Goal: Check status: Check status

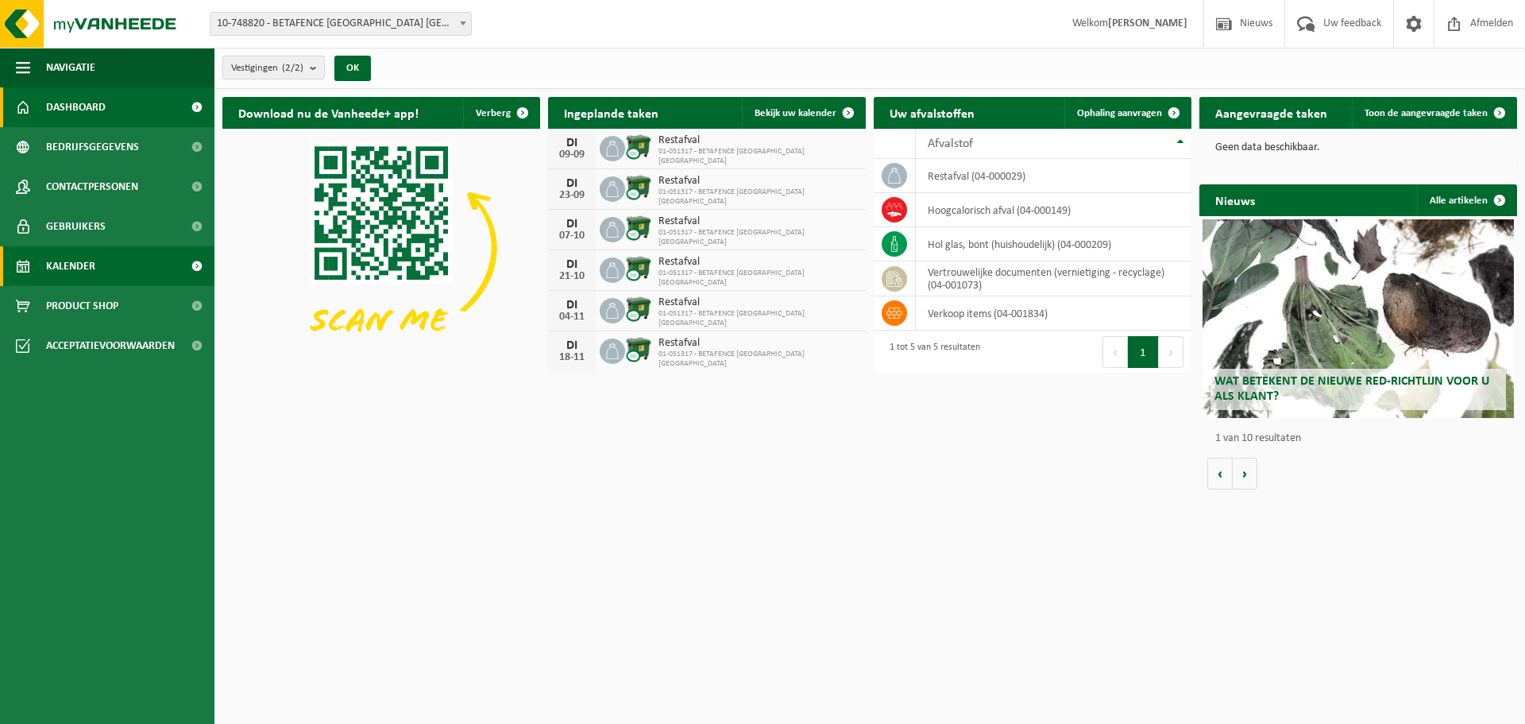
click at [81, 272] on span "Kalender" at bounding box center [70, 266] width 49 height 40
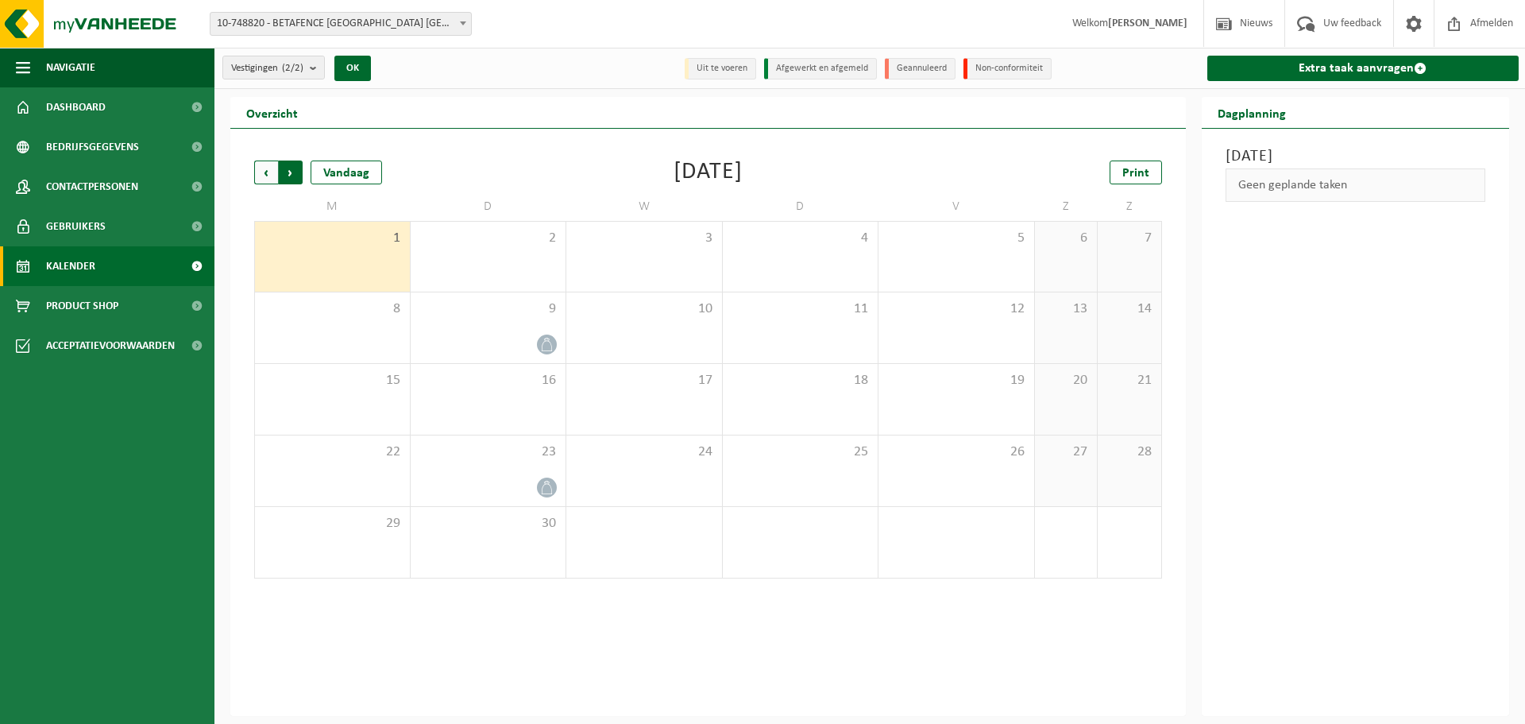
click at [271, 173] on span "Vorige" at bounding box center [266, 172] width 24 height 24
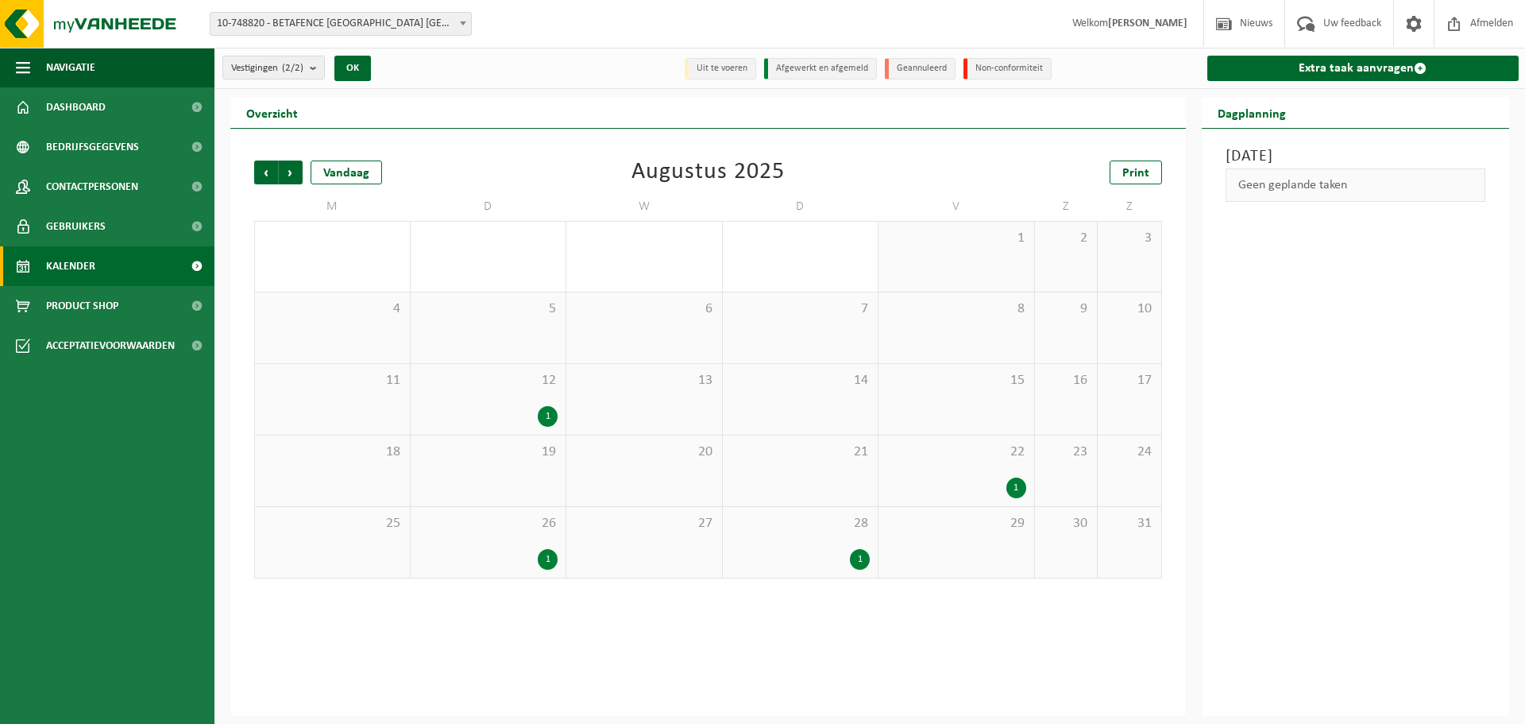
click at [271, 173] on span "Vorige" at bounding box center [266, 172] width 24 height 24
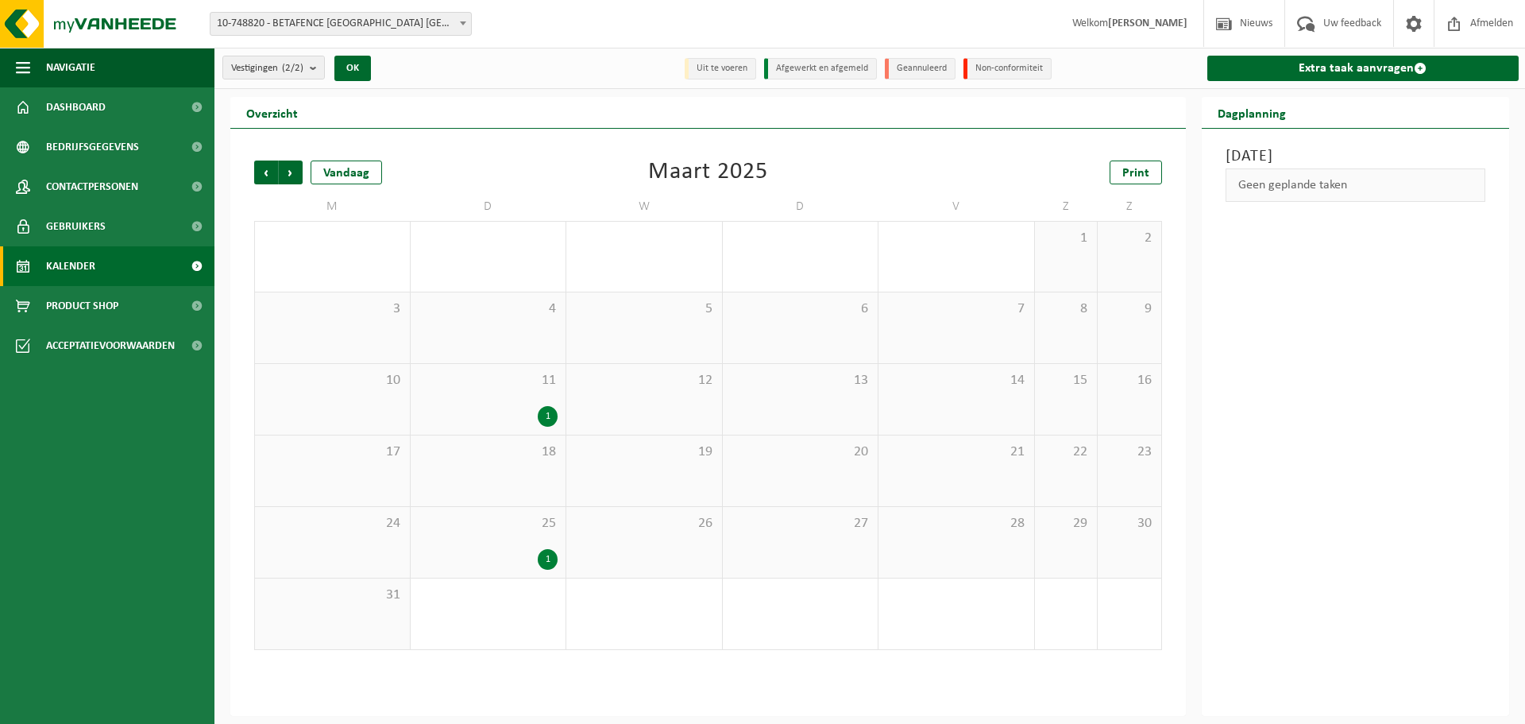
click at [271, 173] on span "Vorige" at bounding box center [266, 172] width 24 height 24
click at [545, 417] on div "1" at bounding box center [548, 416] width 20 height 21
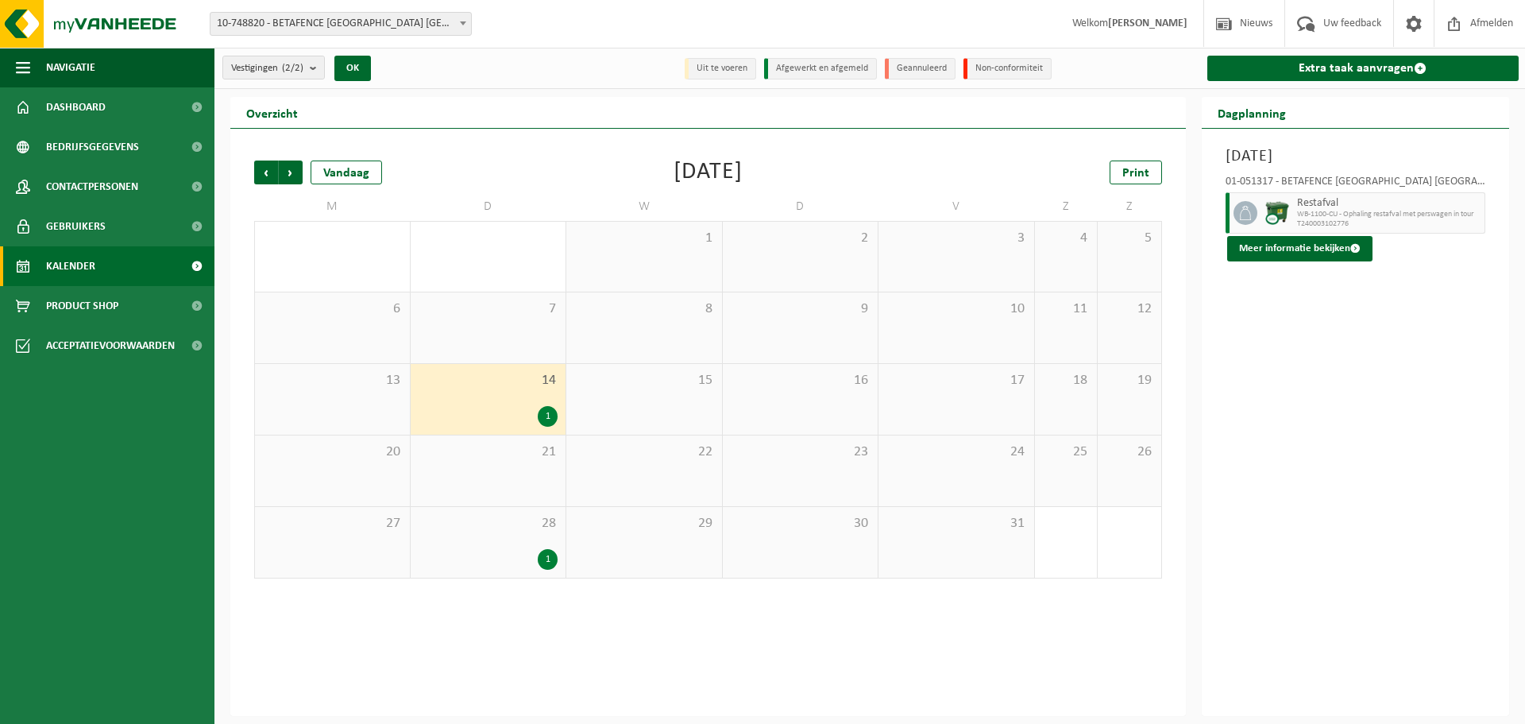
click at [542, 559] on div "1" at bounding box center [548, 559] width 20 height 21
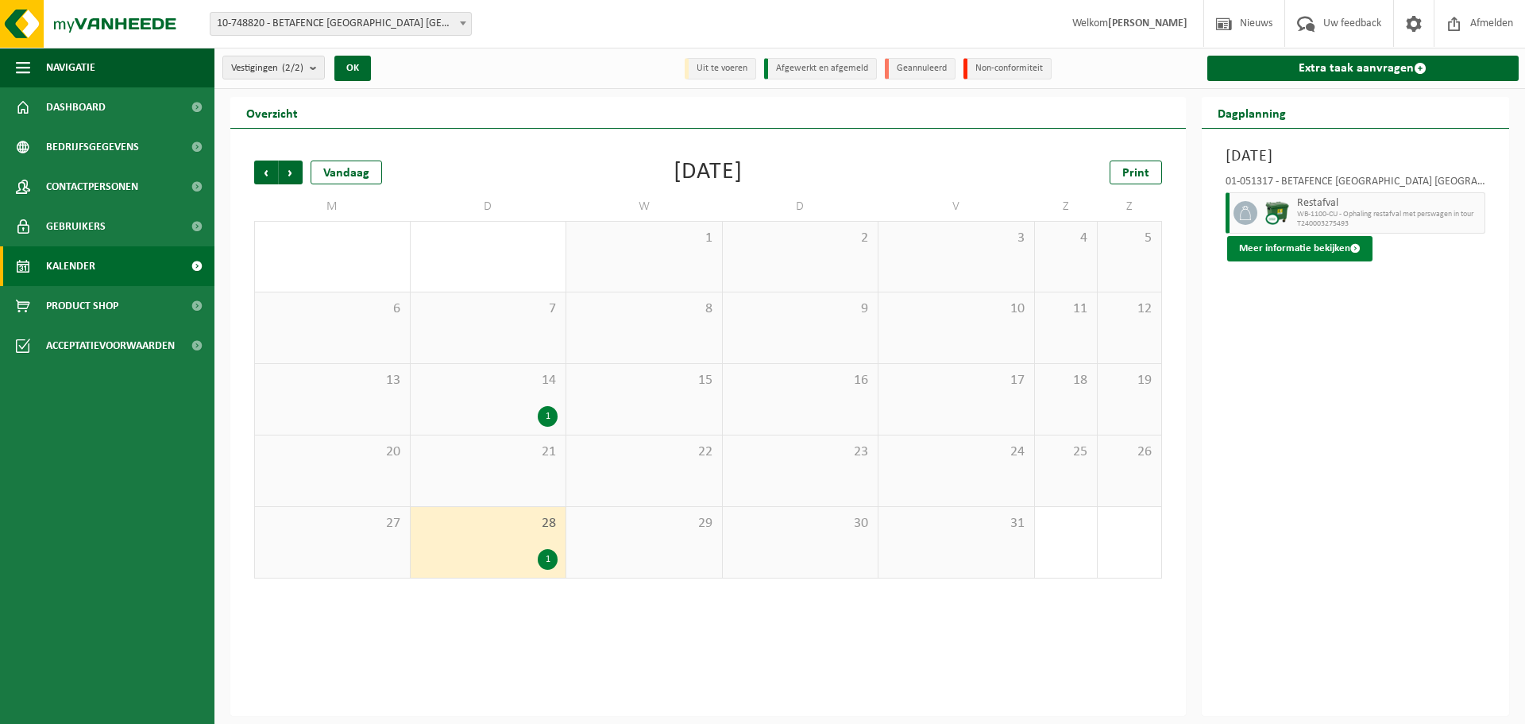
click at [1294, 258] on button "Meer informatie bekijken" at bounding box center [1299, 248] width 145 height 25
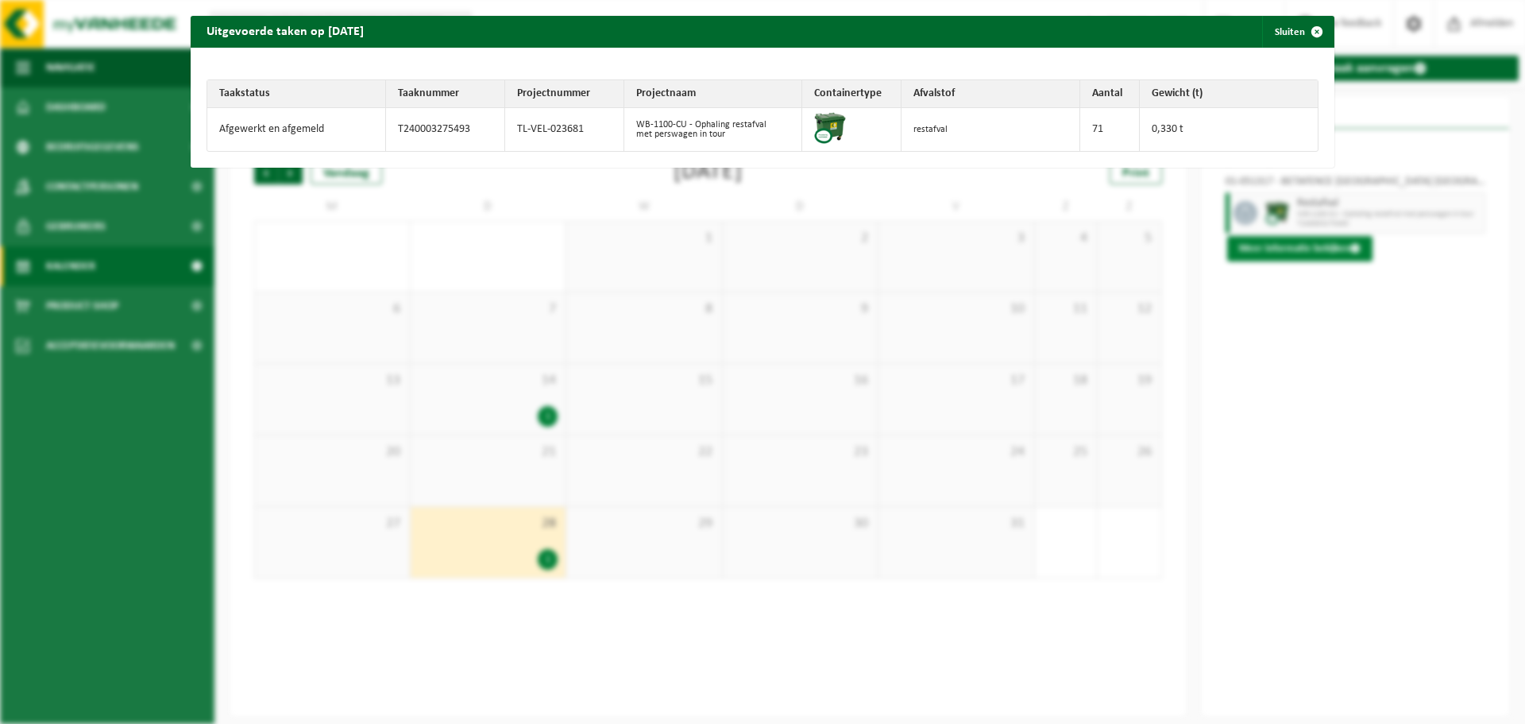
click at [1301, 251] on div "Uitgevoerde taken op 2025-01-28 Sluiten Taakstatus Taaknummer Projectnummer Pro…" at bounding box center [762, 362] width 1525 height 724
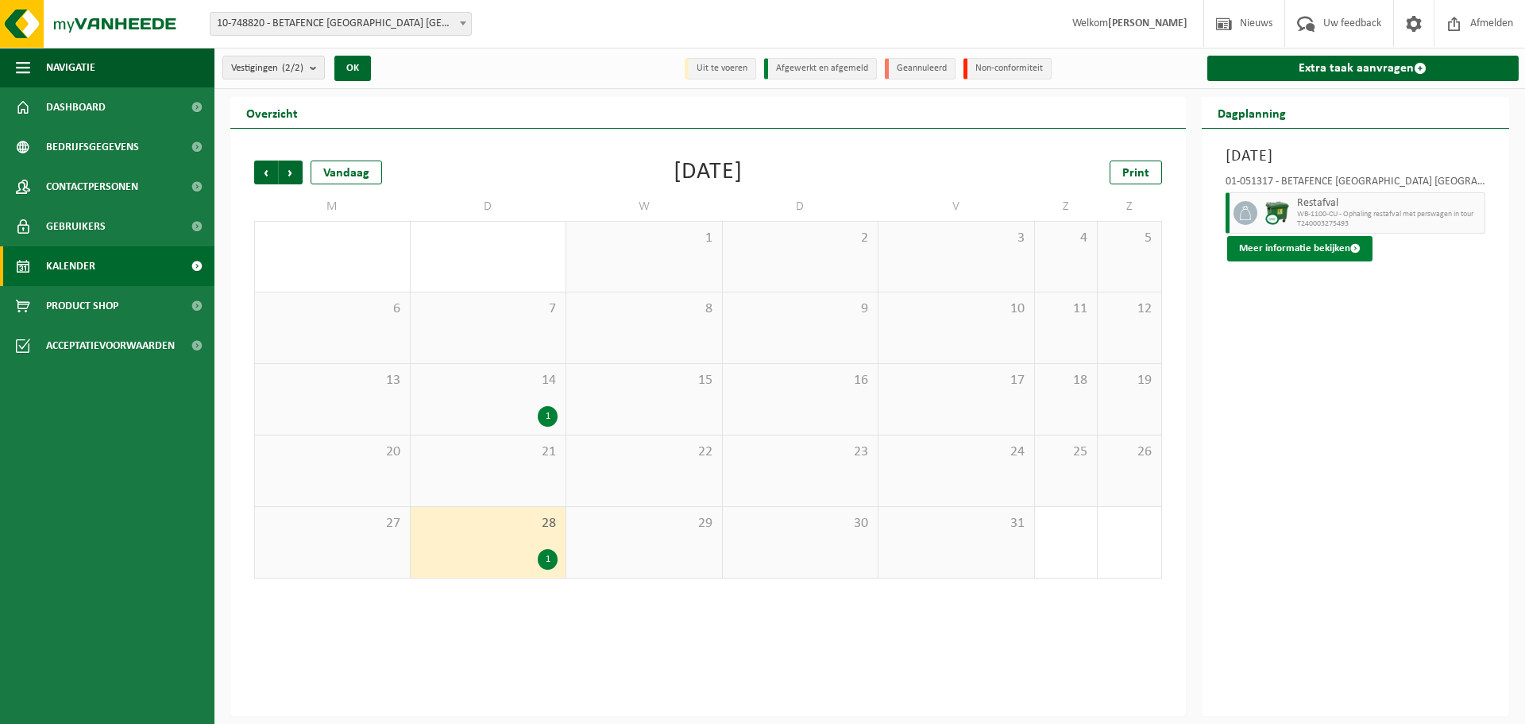
click at [1301, 251] on button "Meer informatie bekijken" at bounding box center [1299, 248] width 145 height 25
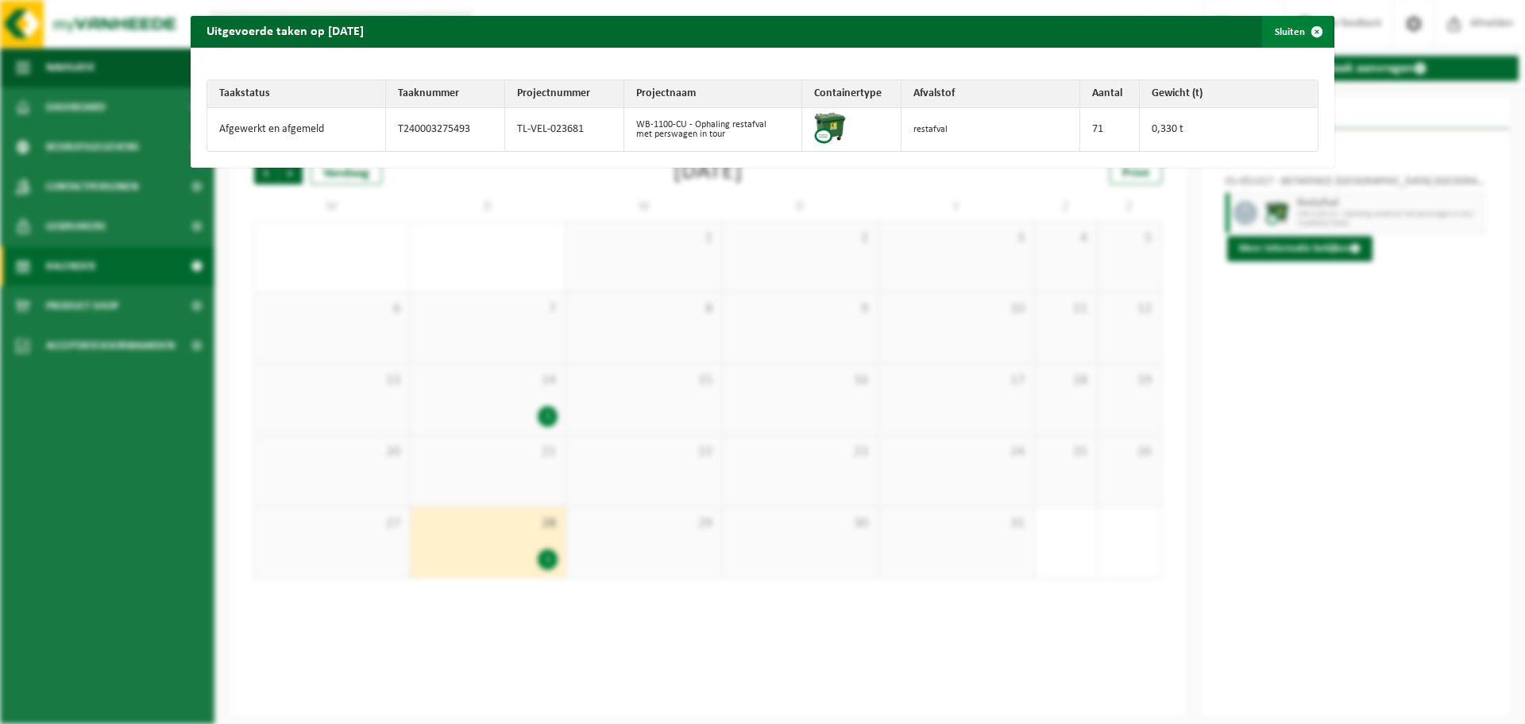
click at [1314, 30] on span "button" at bounding box center [1317, 32] width 32 height 32
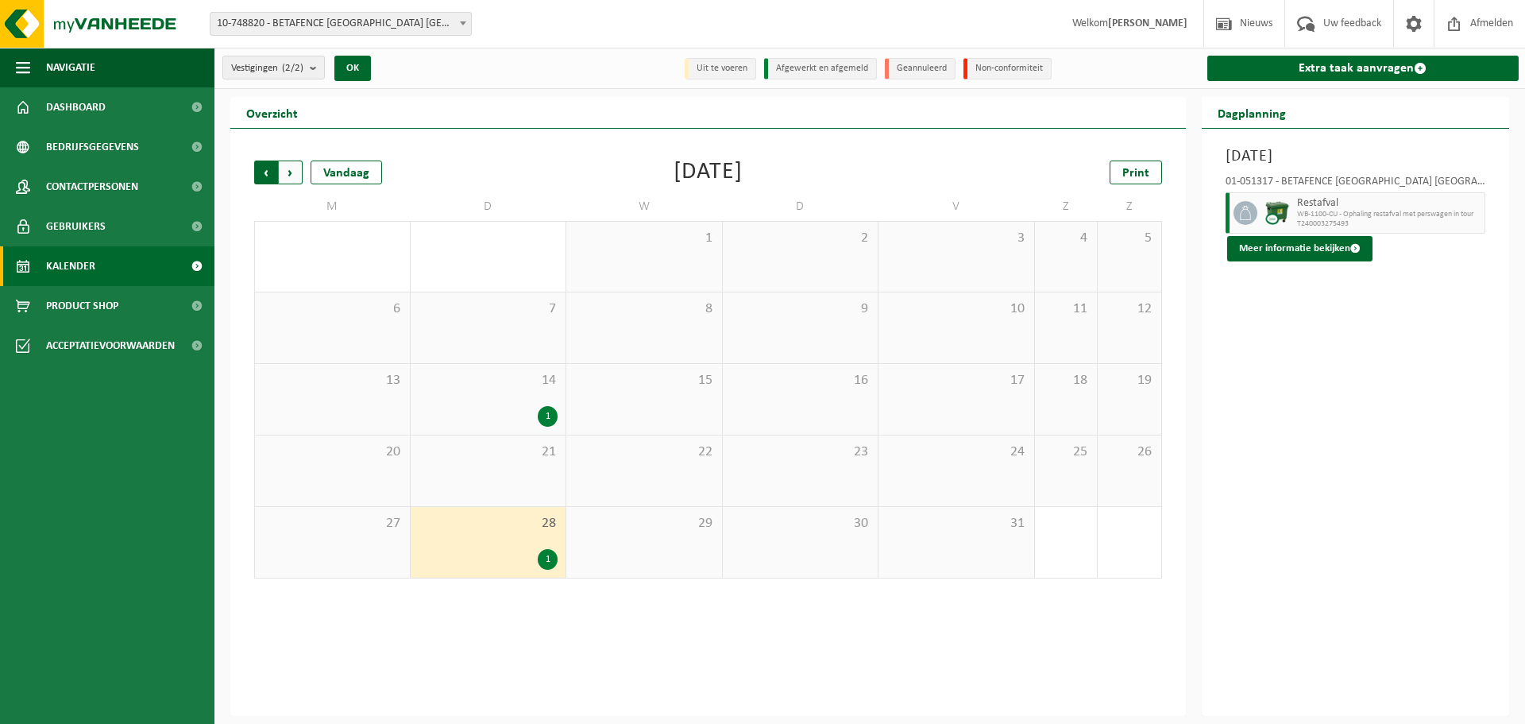
click at [296, 175] on span "Volgende" at bounding box center [291, 172] width 24 height 24
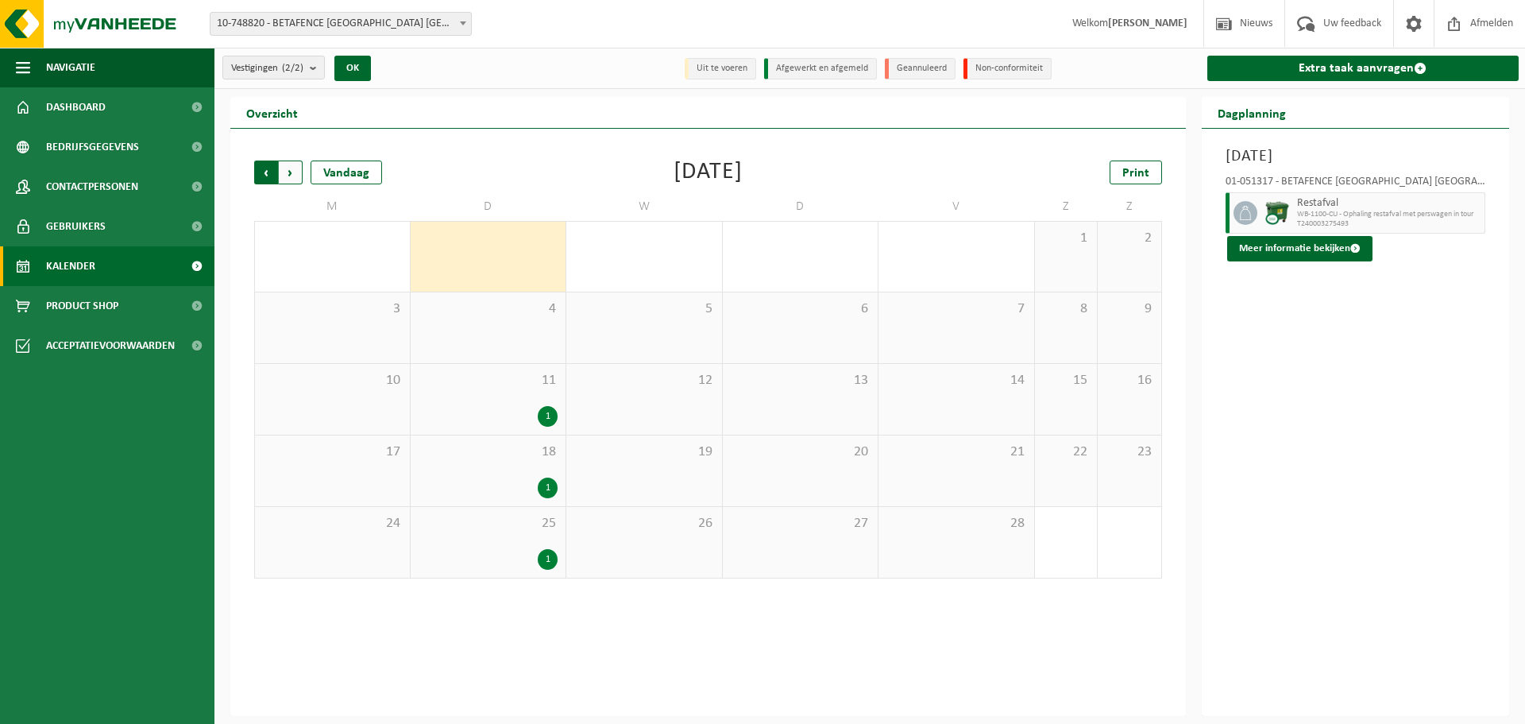
click at [288, 172] on span "Volgende" at bounding box center [291, 172] width 24 height 24
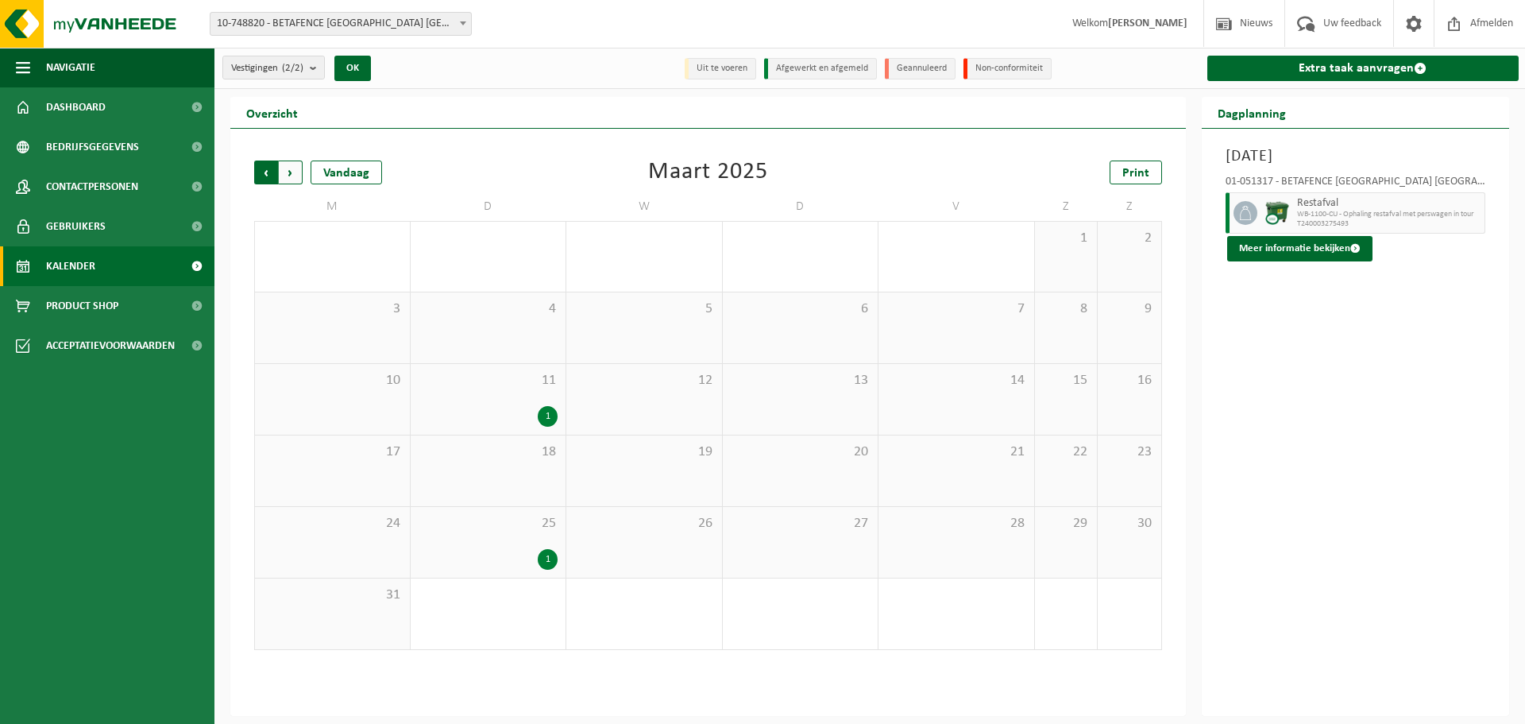
click at [292, 175] on span "Volgende" at bounding box center [291, 172] width 24 height 24
click at [296, 168] on span "Volgende" at bounding box center [291, 172] width 24 height 24
click at [294, 174] on span "Volgende" at bounding box center [291, 172] width 24 height 24
click at [297, 168] on span "Volgende" at bounding box center [291, 172] width 24 height 24
click at [396, 342] on div "1" at bounding box center [392, 344] width 20 height 21
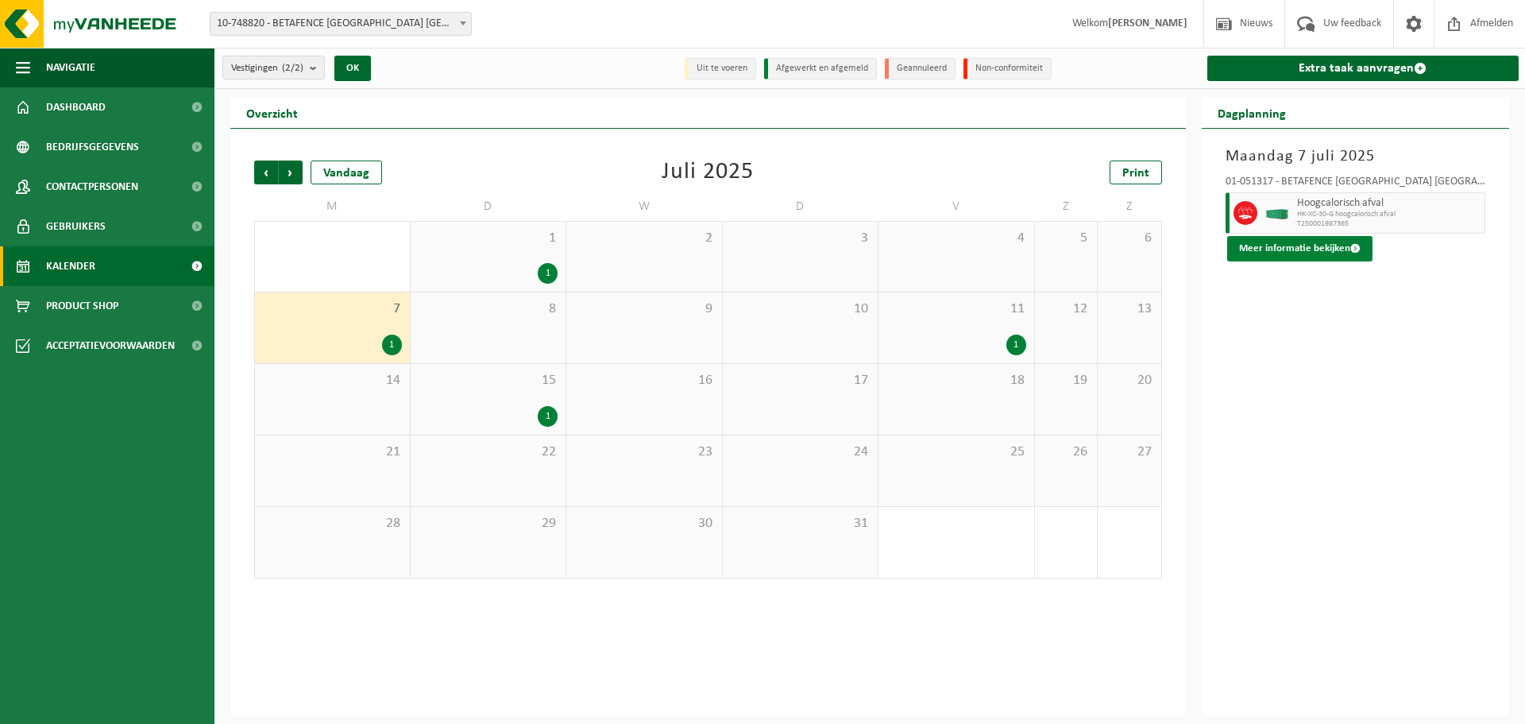
click at [1277, 256] on button "Meer informatie bekijken" at bounding box center [1299, 248] width 145 height 25
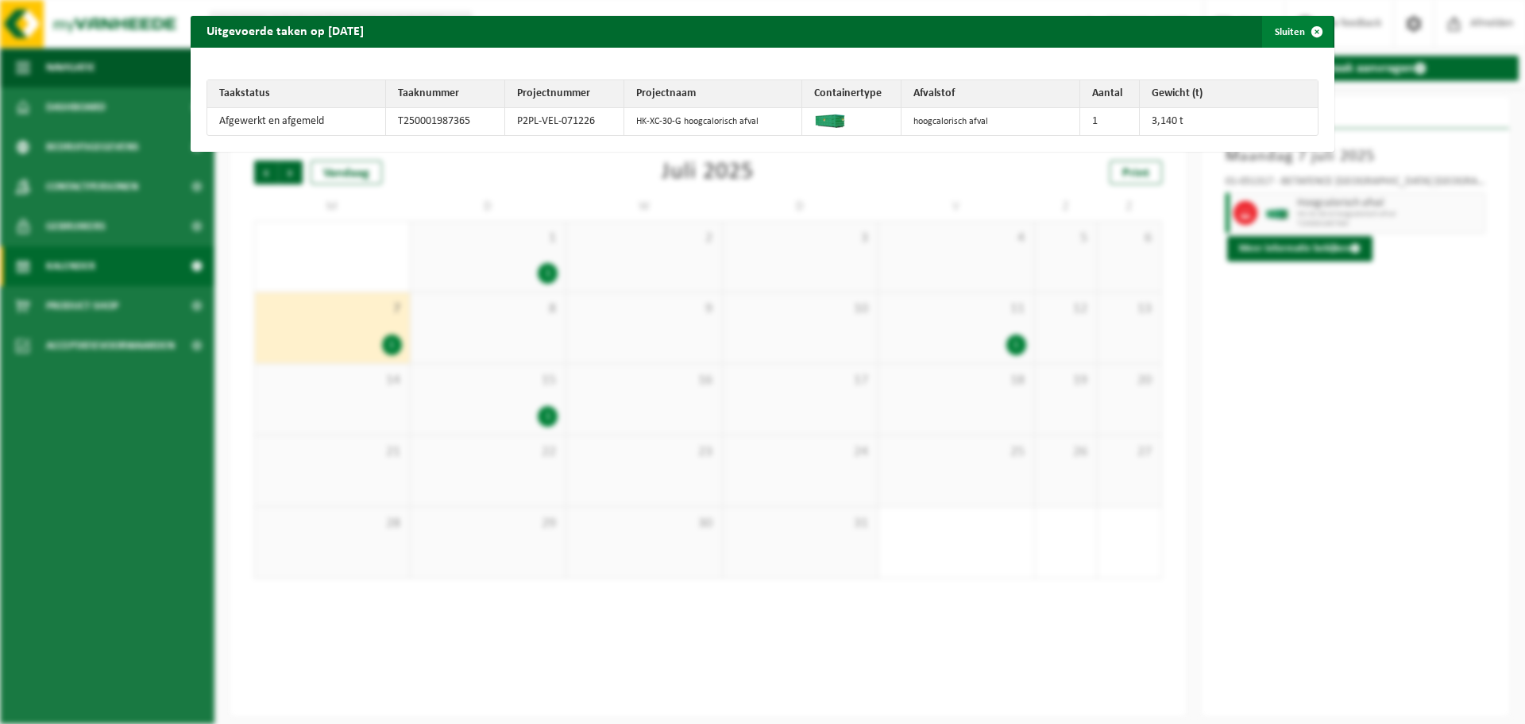
click at [1308, 29] on span "button" at bounding box center [1317, 32] width 32 height 32
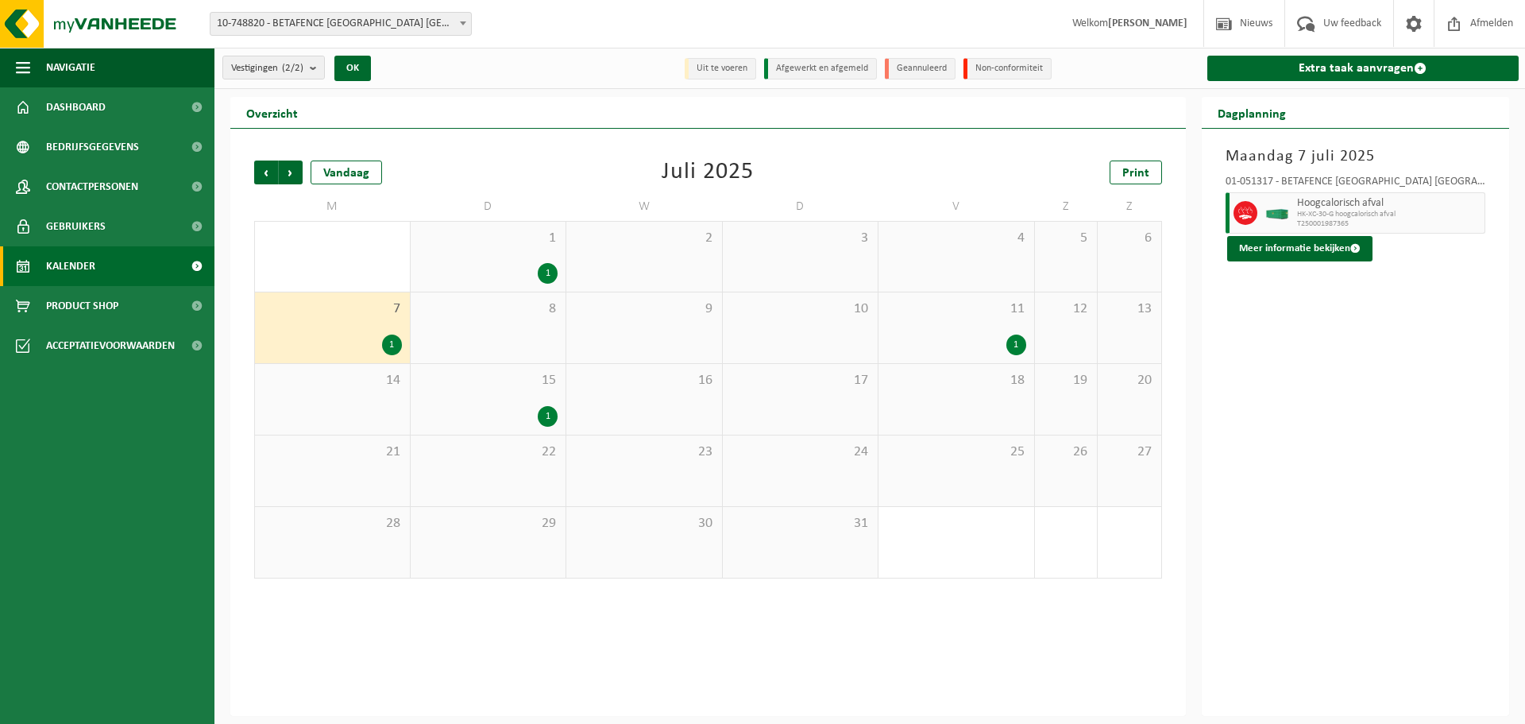
click at [1026, 342] on div "1" at bounding box center [1017, 344] width 20 height 21
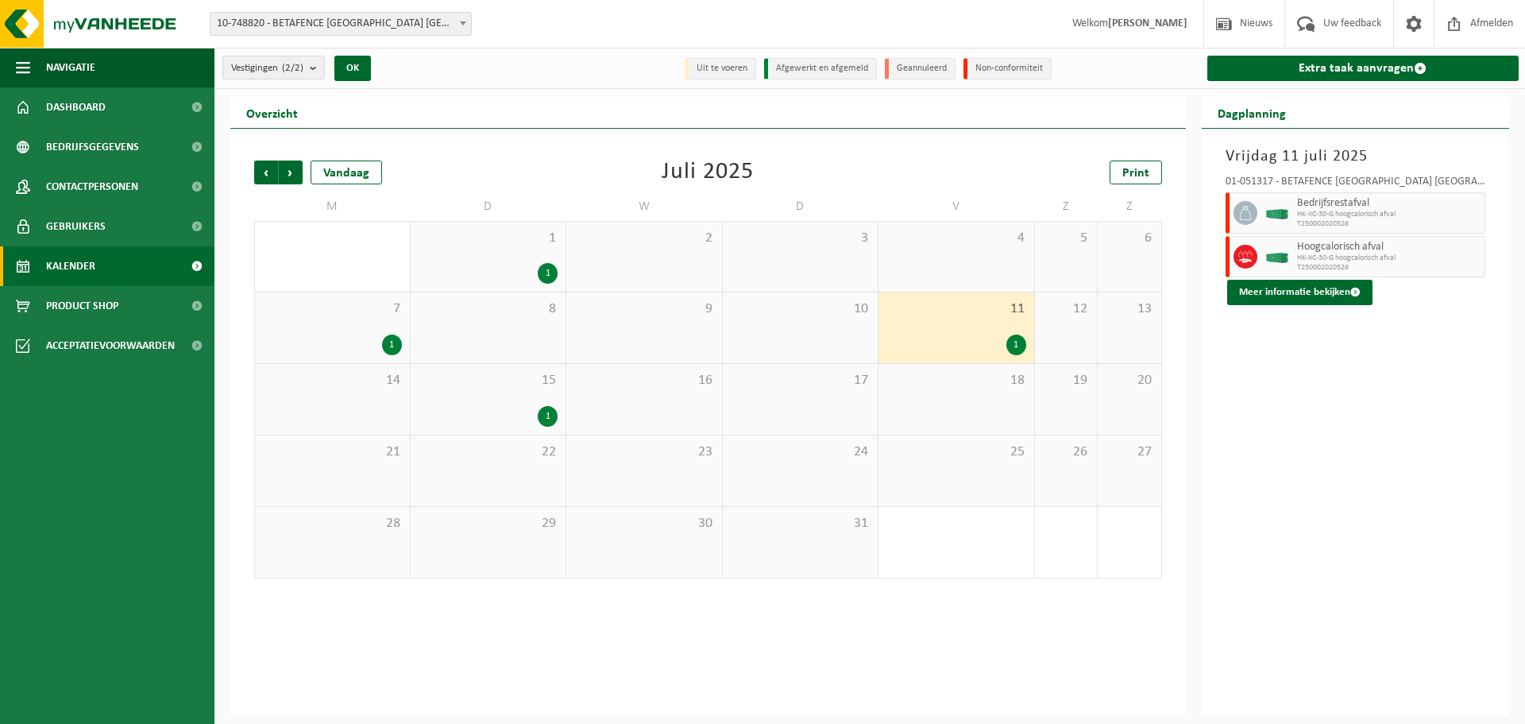
click at [392, 342] on div "1" at bounding box center [392, 344] width 20 height 21
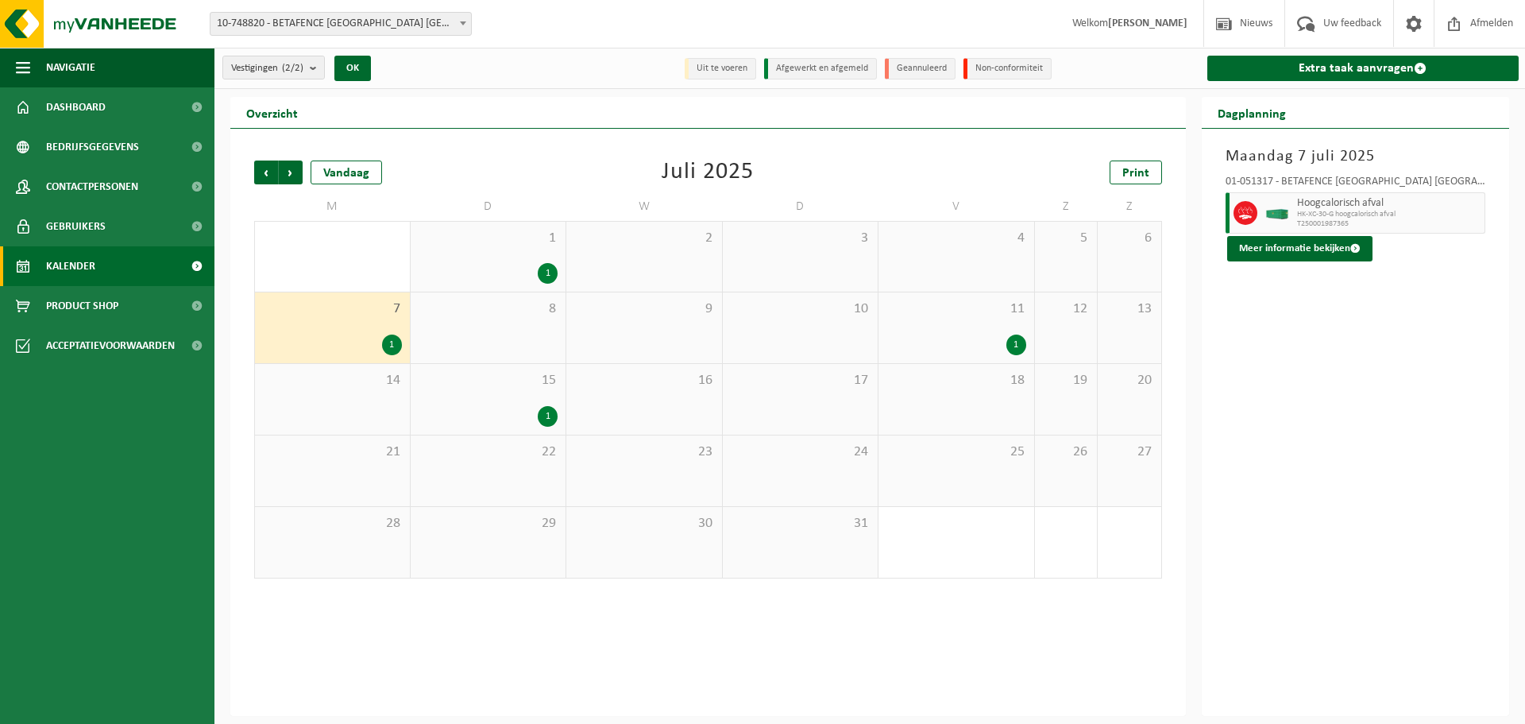
click at [1286, 223] on div at bounding box center [1278, 212] width 32 height 41
click at [1314, 257] on button "Meer informatie bekijken" at bounding box center [1299, 248] width 145 height 25
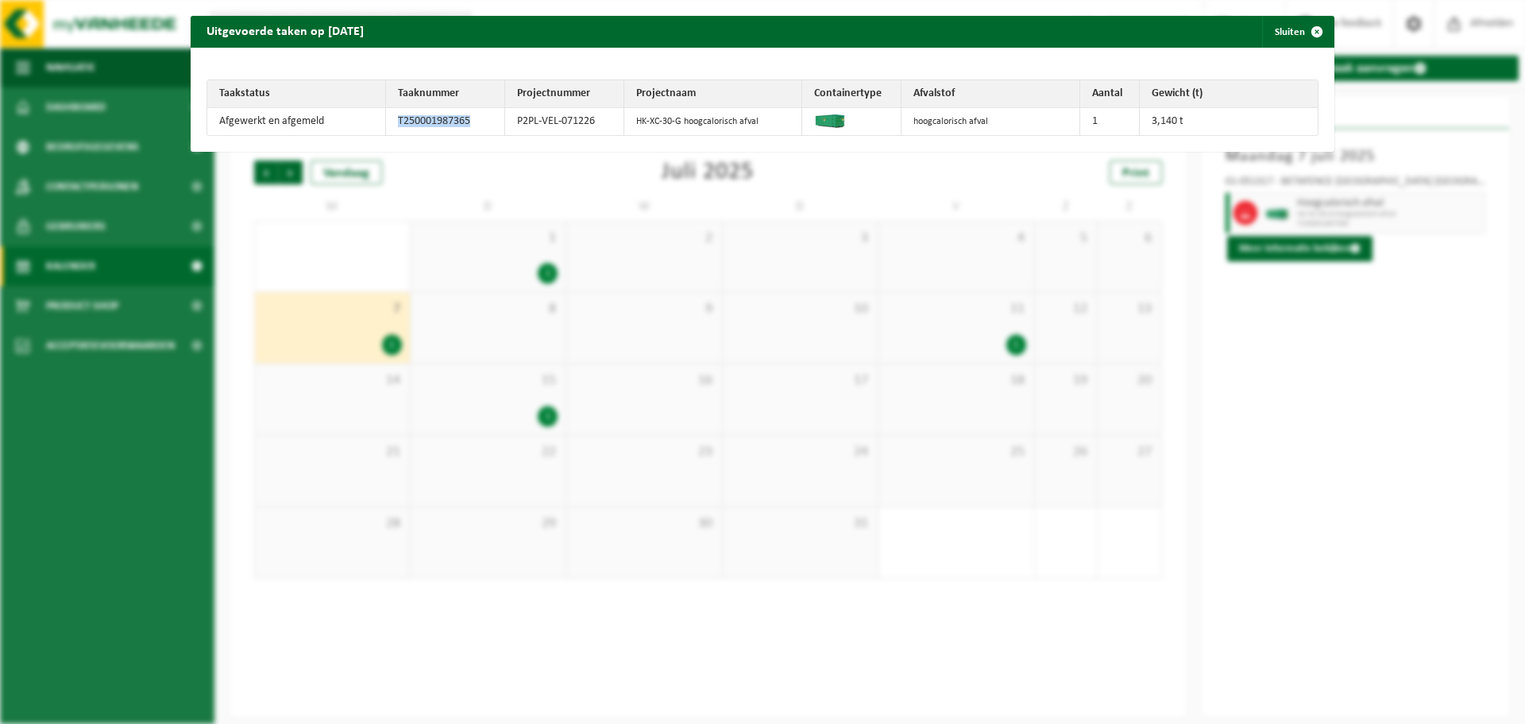
drag, startPoint x: 477, startPoint y: 122, endPoint x: 388, endPoint y: 122, distance: 89.0
click at [388, 122] on td "T250001987365" at bounding box center [445, 121] width 119 height 27
copy td "T250001987365"
click at [1308, 33] on span "button" at bounding box center [1317, 32] width 32 height 32
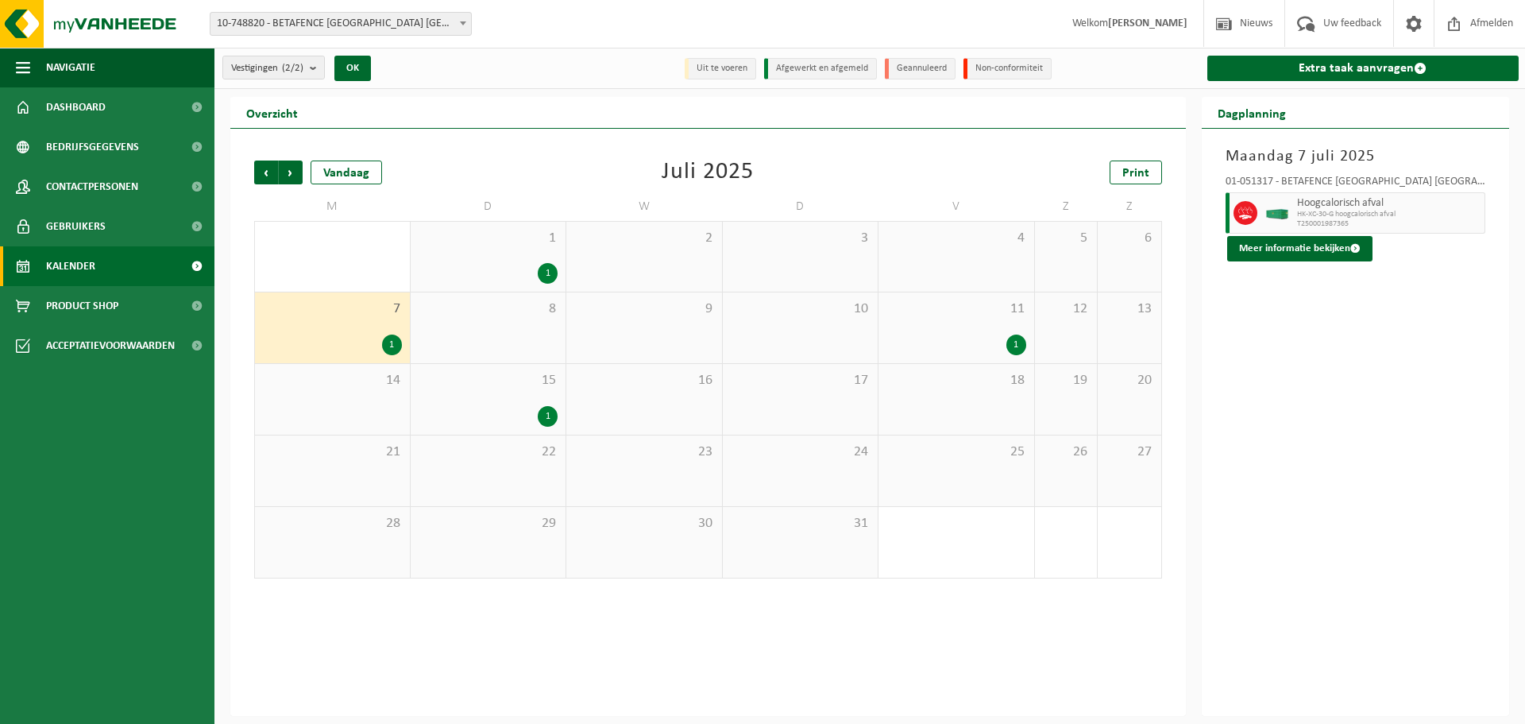
click at [1017, 342] on div "1" at bounding box center [1017, 344] width 20 height 21
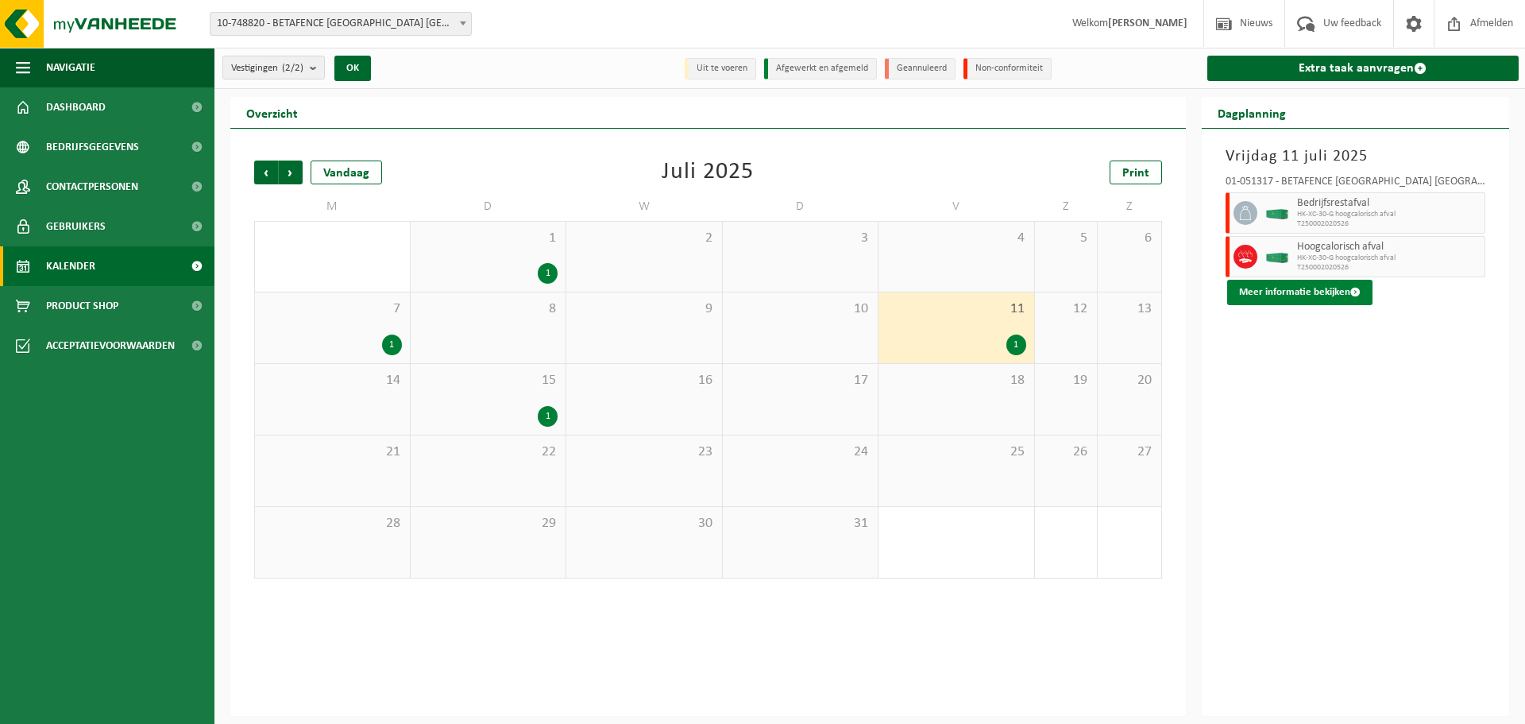
click at [1266, 297] on button "Meer informatie bekijken" at bounding box center [1299, 292] width 145 height 25
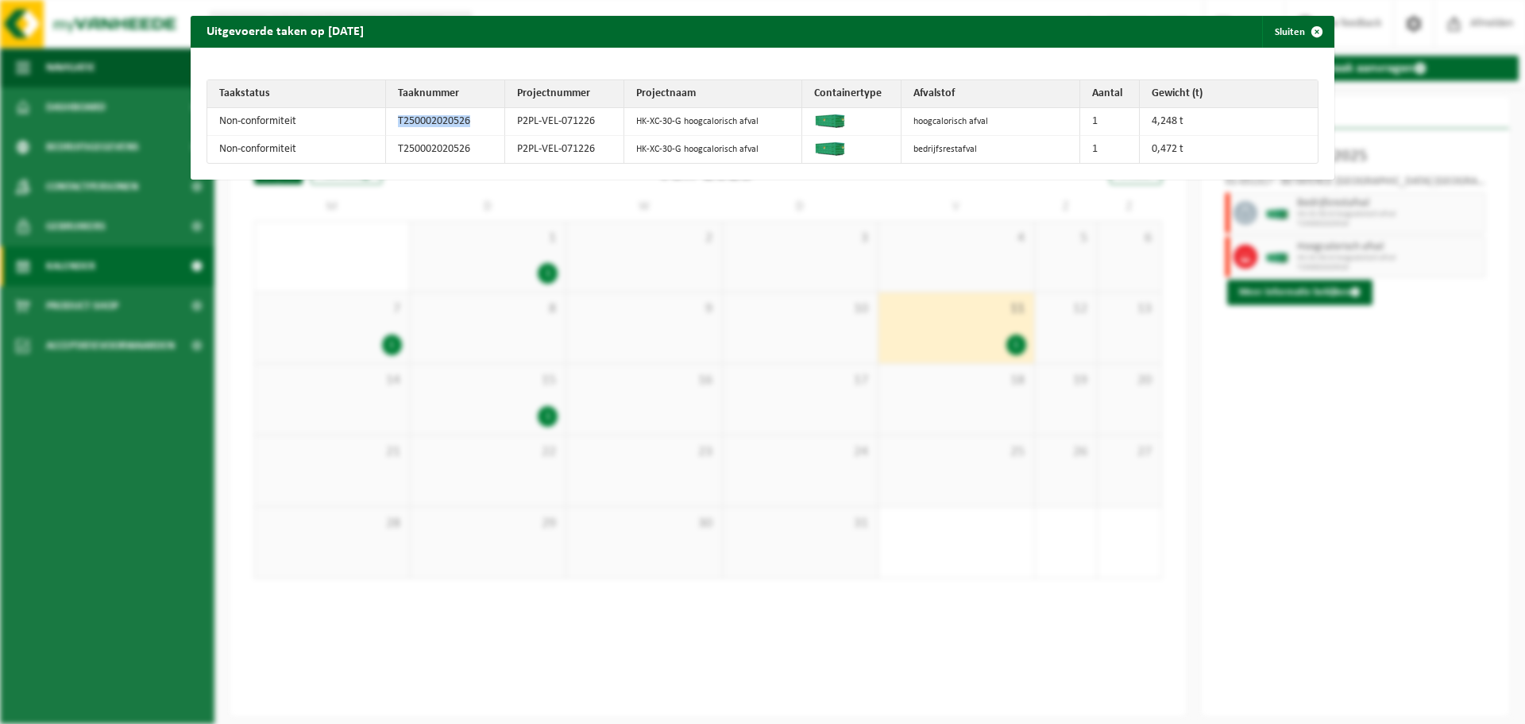
drag, startPoint x: 480, startPoint y: 121, endPoint x: 389, endPoint y: 120, distance: 90.6
click at [389, 120] on td "T250002020526" at bounding box center [445, 122] width 119 height 28
copy td "T250002020526"
click at [1309, 33] on span "button" at bounding box center [1317, 32] width 32 height 32
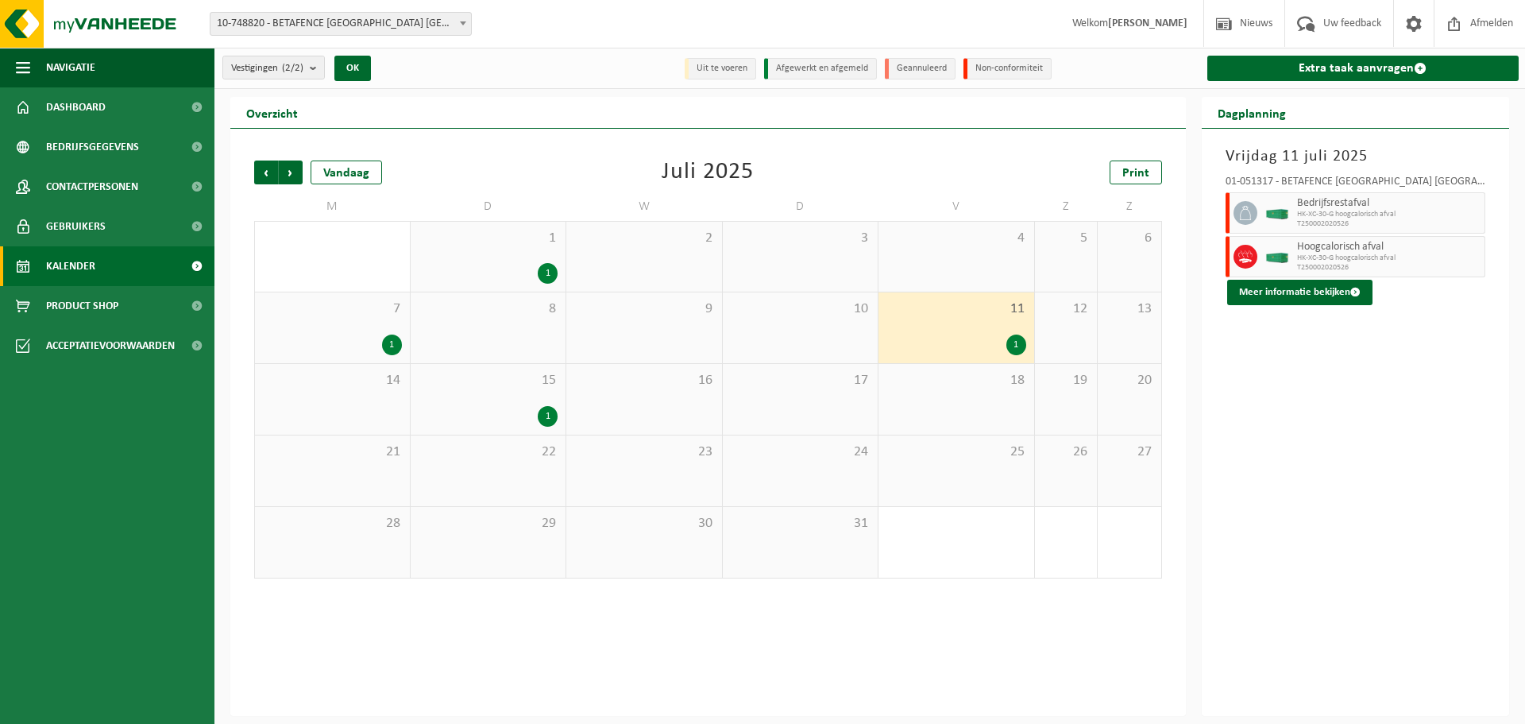
click at [549, 412] on div "1" at bounding box center [548, 416] width 20 height 21
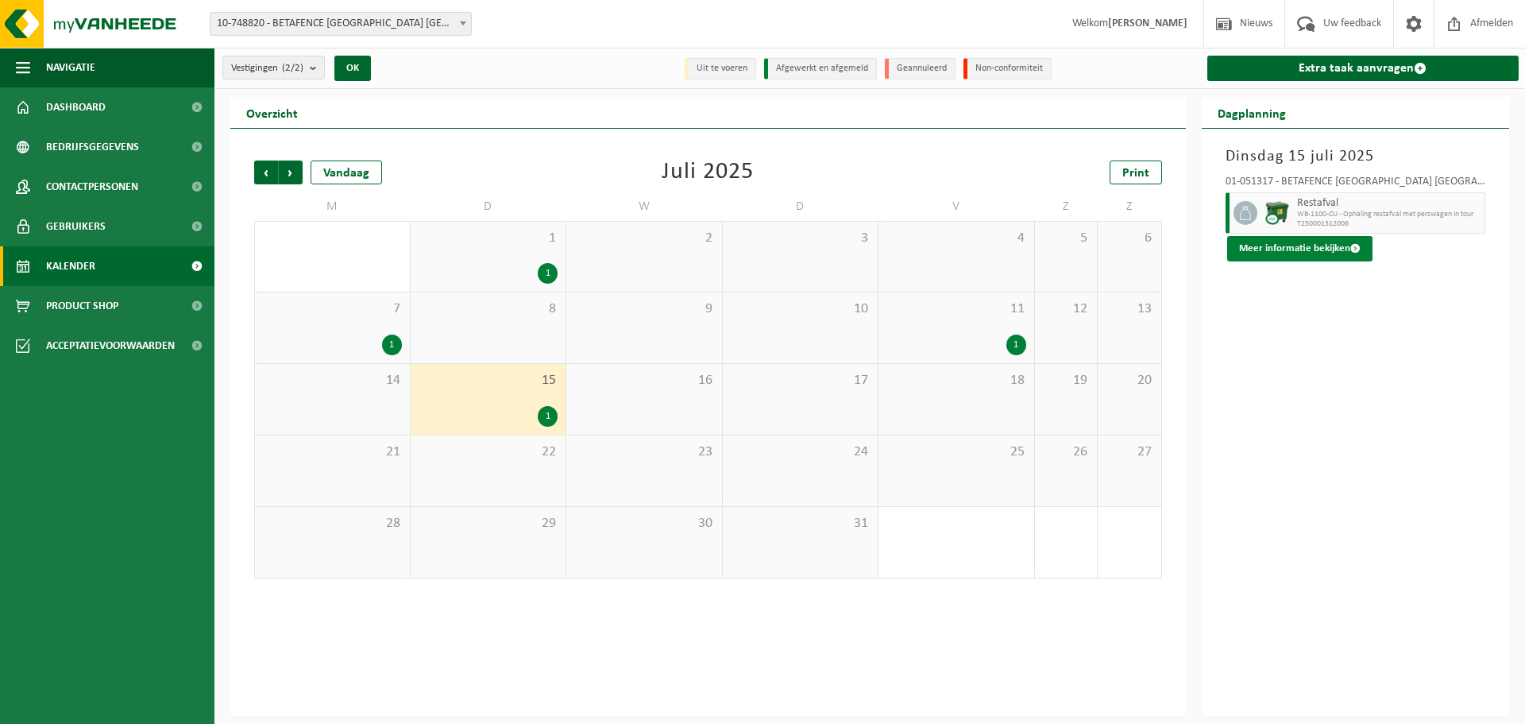
click at [1329, 245] on button "Meer informatie bekijken" at bounding box center [1299, 248] width 145 height 25
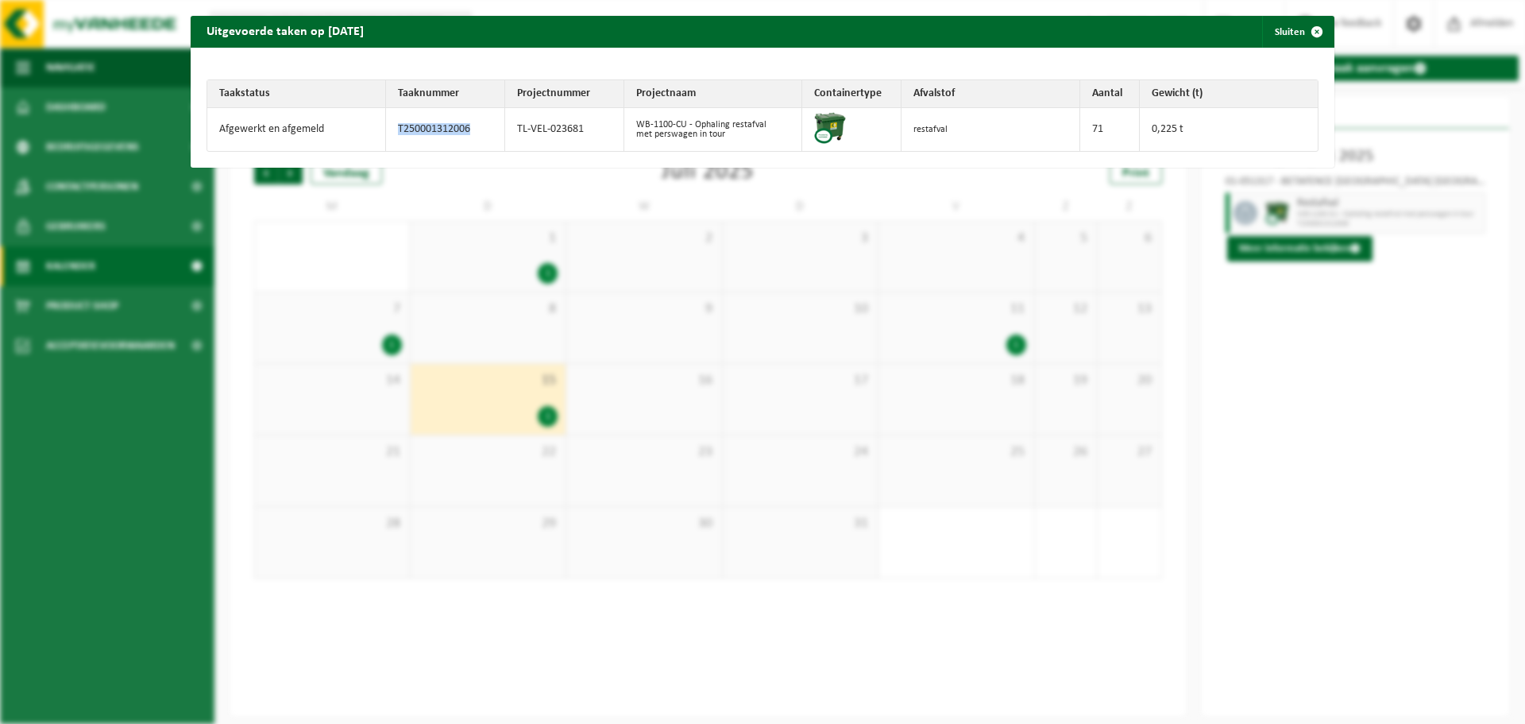
drag, startPoint x: 473, startPoint y: 132, endPoint x: 383, endPoint y: 134, distance: 90.6
click at [386, 134] on td "T250001312006" at bounding box center [445, 129] width 119 height 43
copy td "T250001312006"
click at [1307, 33] on span "button" at bounding box center [1317, 32] width 32 height 32
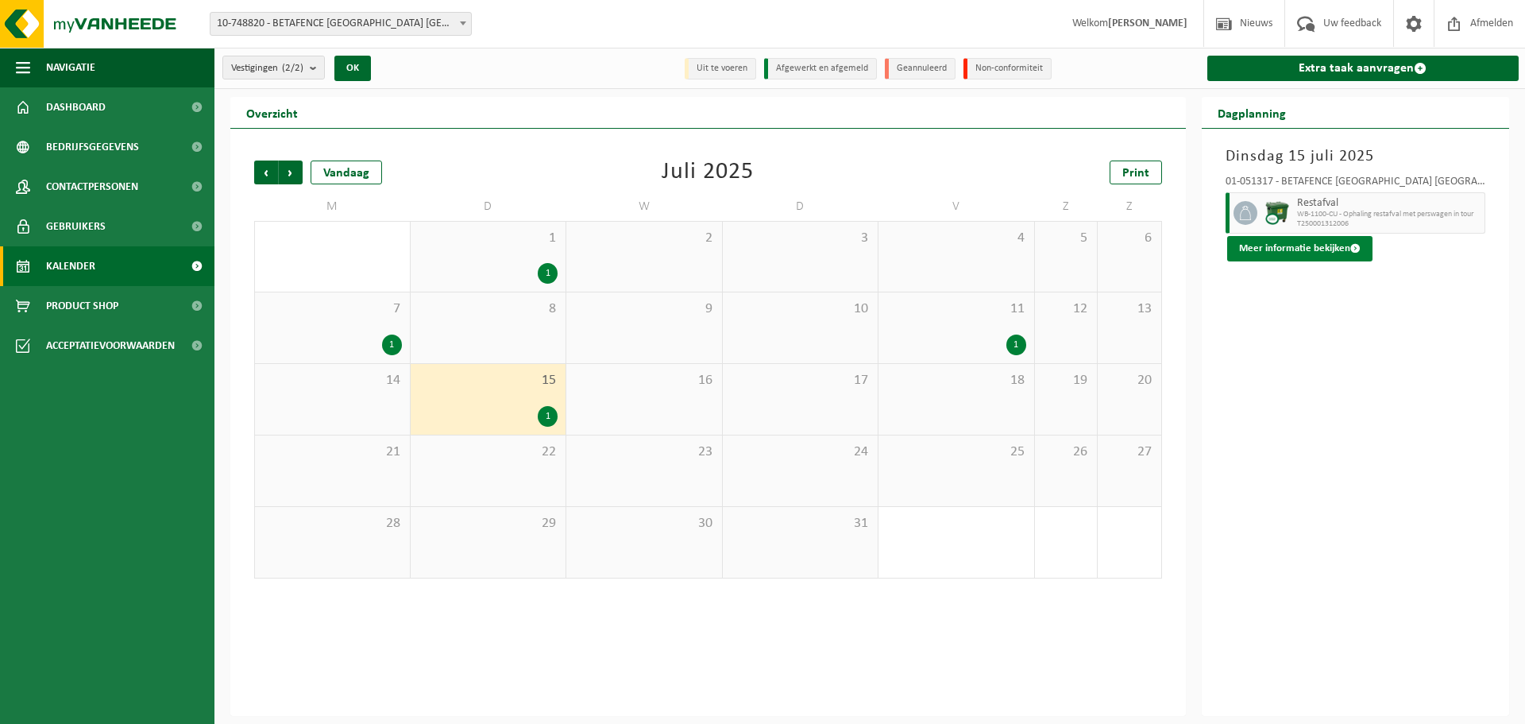
click at [1299, 250] on button "Meer informatie bekijken" at bounding box center [1299, 248] width 145 height 25
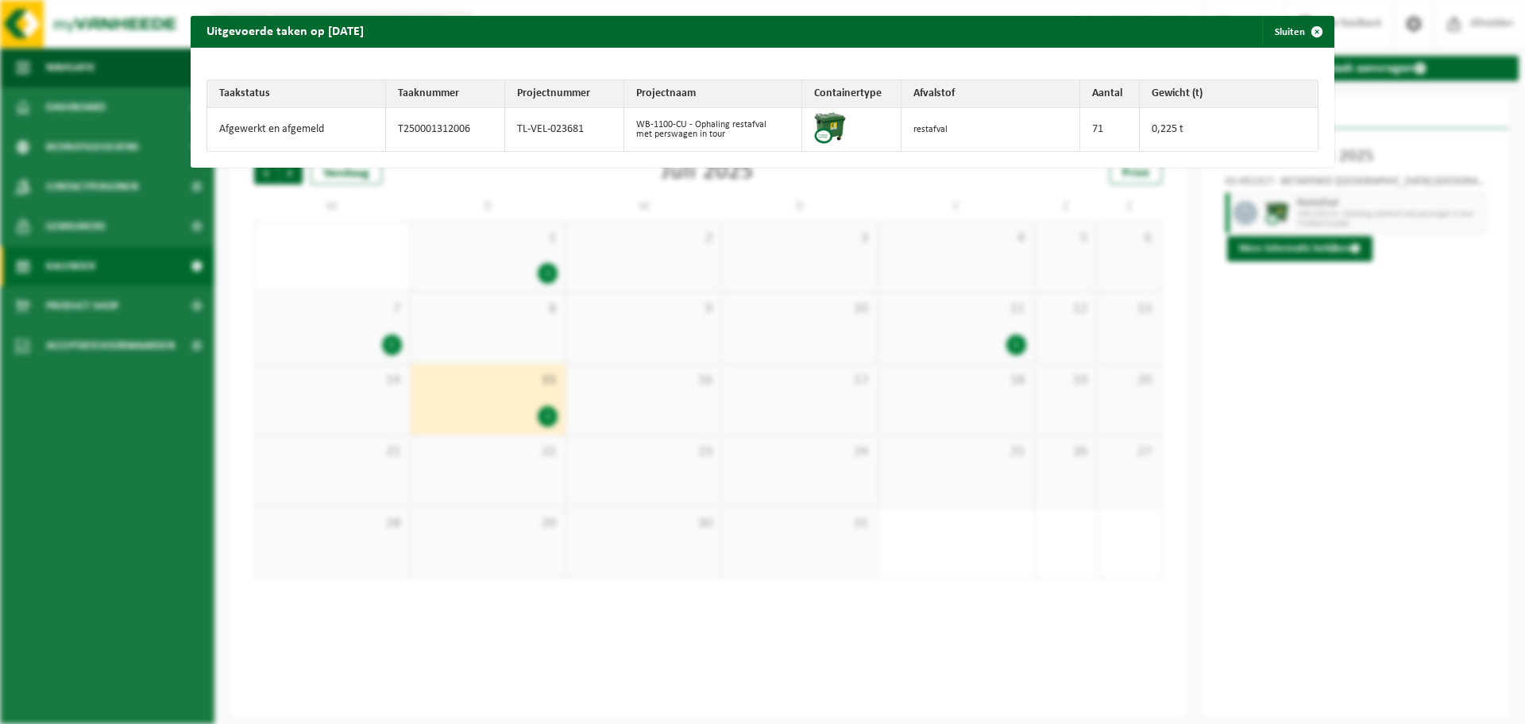
drag, startPoint x: 1308, startPoint y: 33, endPoint x: 1156, endPoint y: 62, distance: 154.4
click at [1308, 33] on span "button" at bounding box center [1317, 32] width 32 height 32
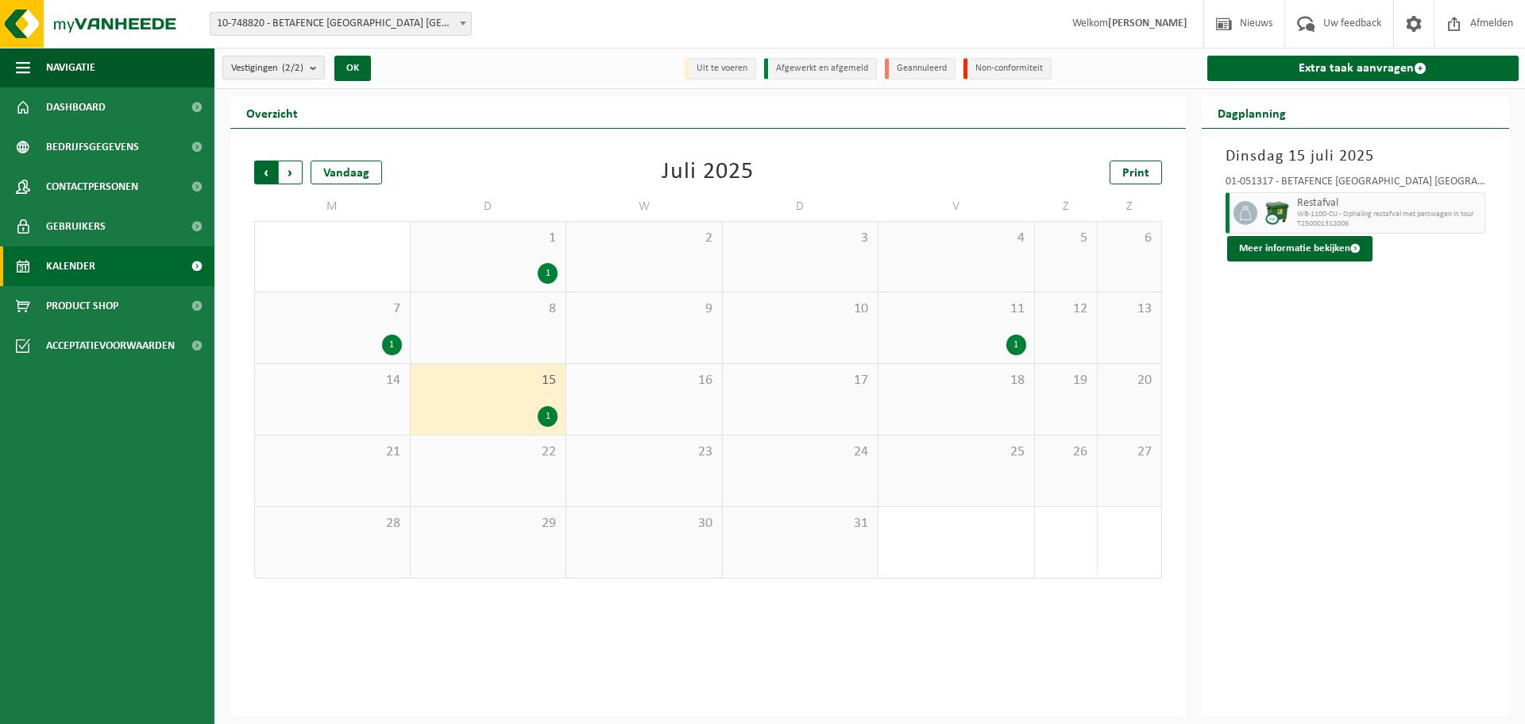
click at [293, 172] on span "Volgende" at bounding box center [291, 172] width 24 height 24
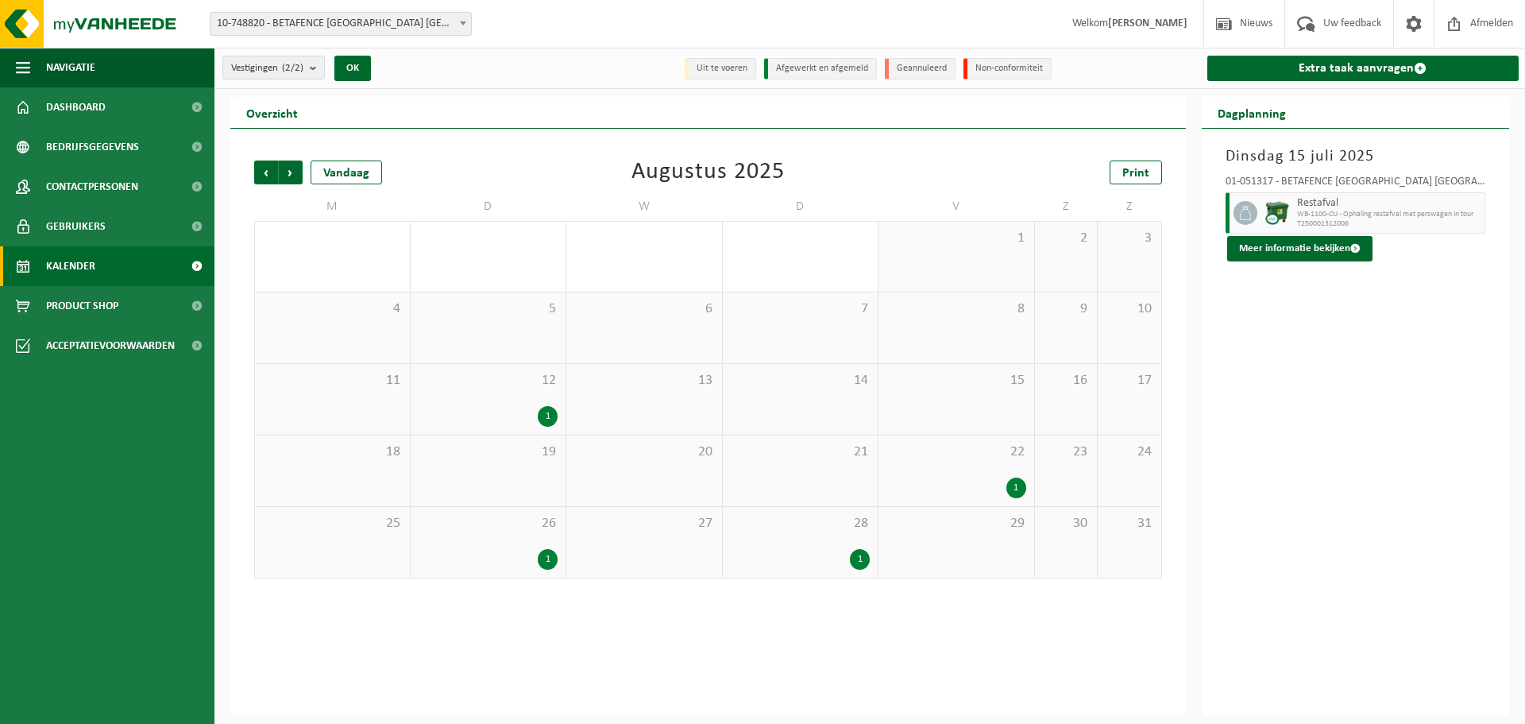
click at [537, 410] on div "1" at bounding box center [489, 416] width 140 height 21
click at [545, 417] on div "1" at bounding box center [548, 416] width 20 height 21
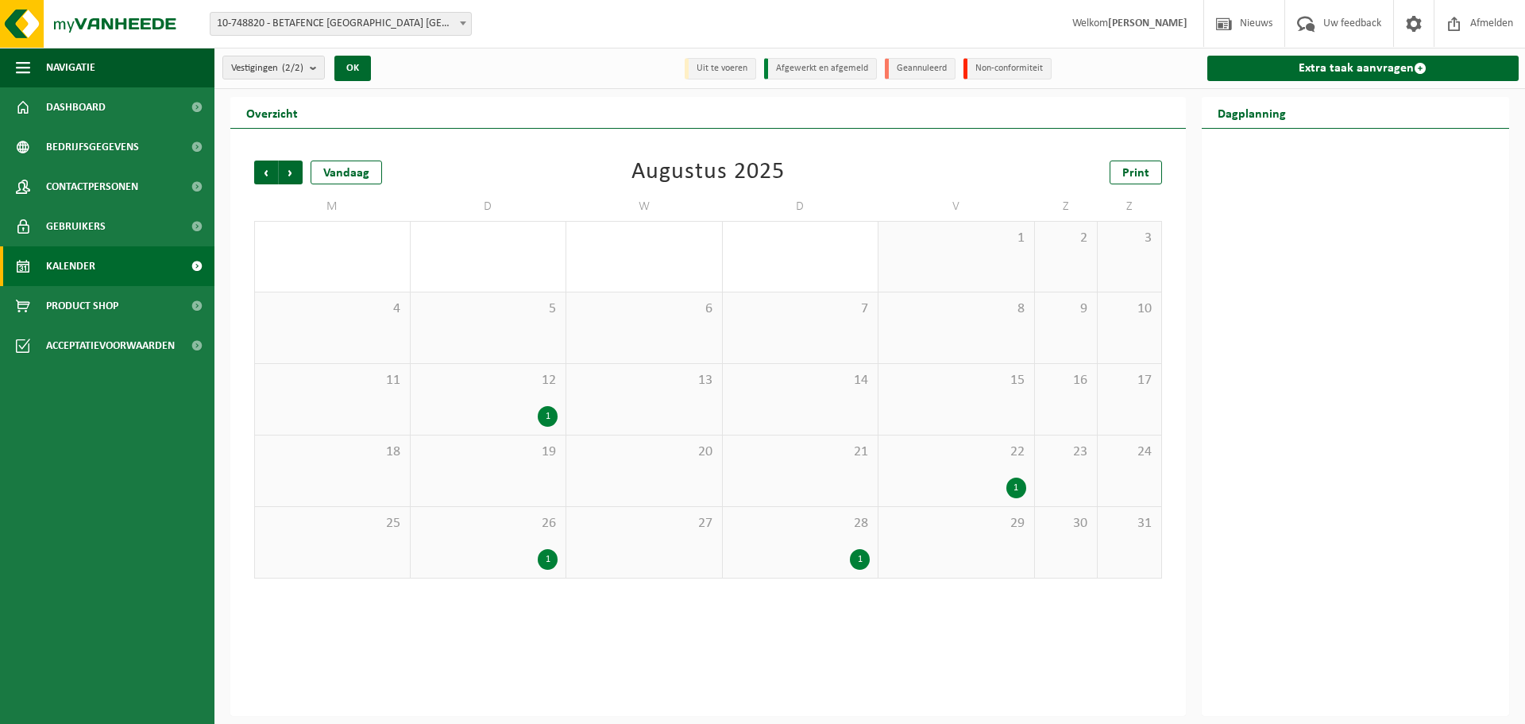
click at [544, 417] on div "1" at bounding box center [548, 416] width 20 height 21
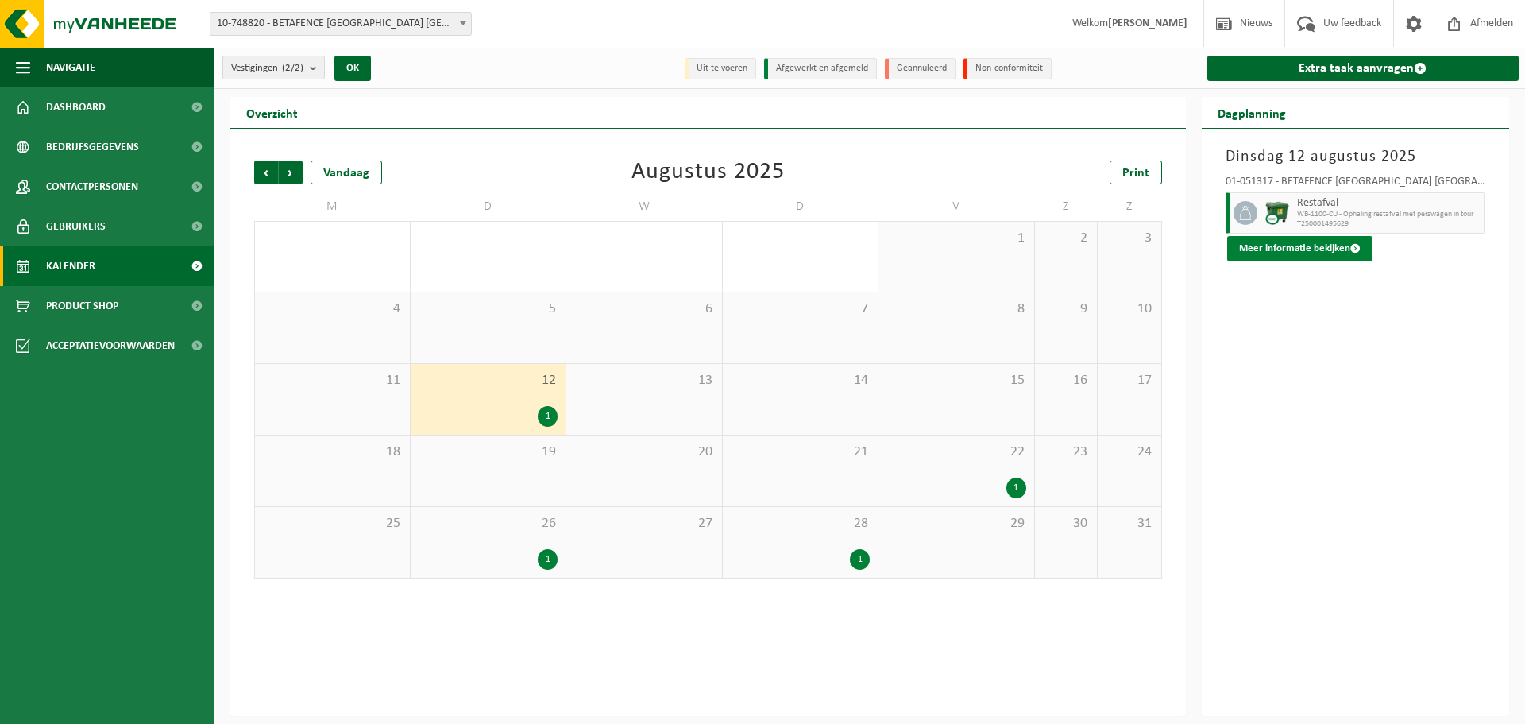
click at [1287, 243] on button "Meer informatie bekijken" at bounding box center [1299, 248] width 145 height 25
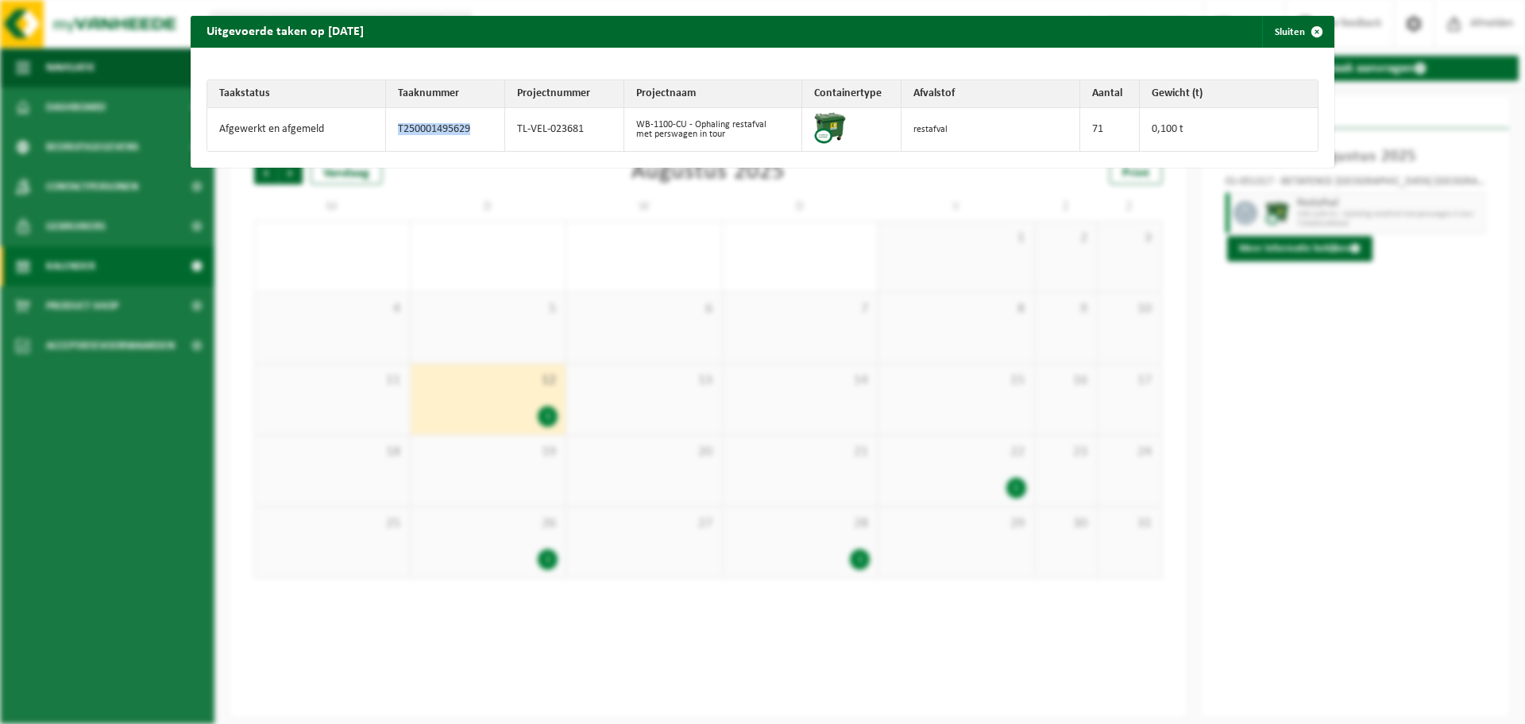
drag, startPoint x: 473, startPoint y: 128, endPoint x: 388, endPoint y: 126, distance: 84.2
click at [388, 126] on td "T250001495629" at bounding box center [445, 129] width 119 height 43
copy td "T250001495629"
drag, startPoint x: 1306, startPoint y: 30, endPoint x: 1235, endPoint y: 134, distance: 125.8
click at [1306, 30] on span "button" at bounding box center [1317, 32] width 32 height 32
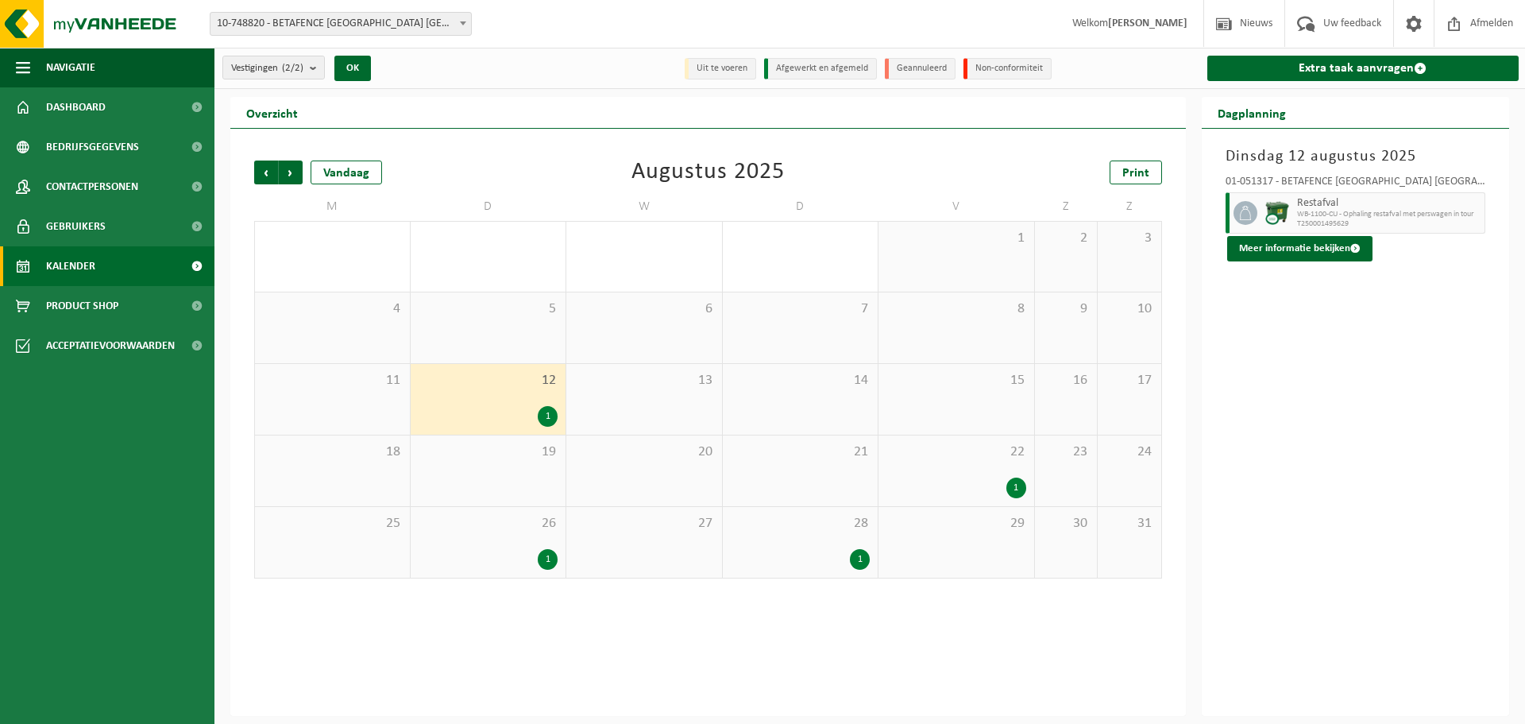
click at [1024, 490] on div "1" at bounding box center [1017, 487] width 20 height 21
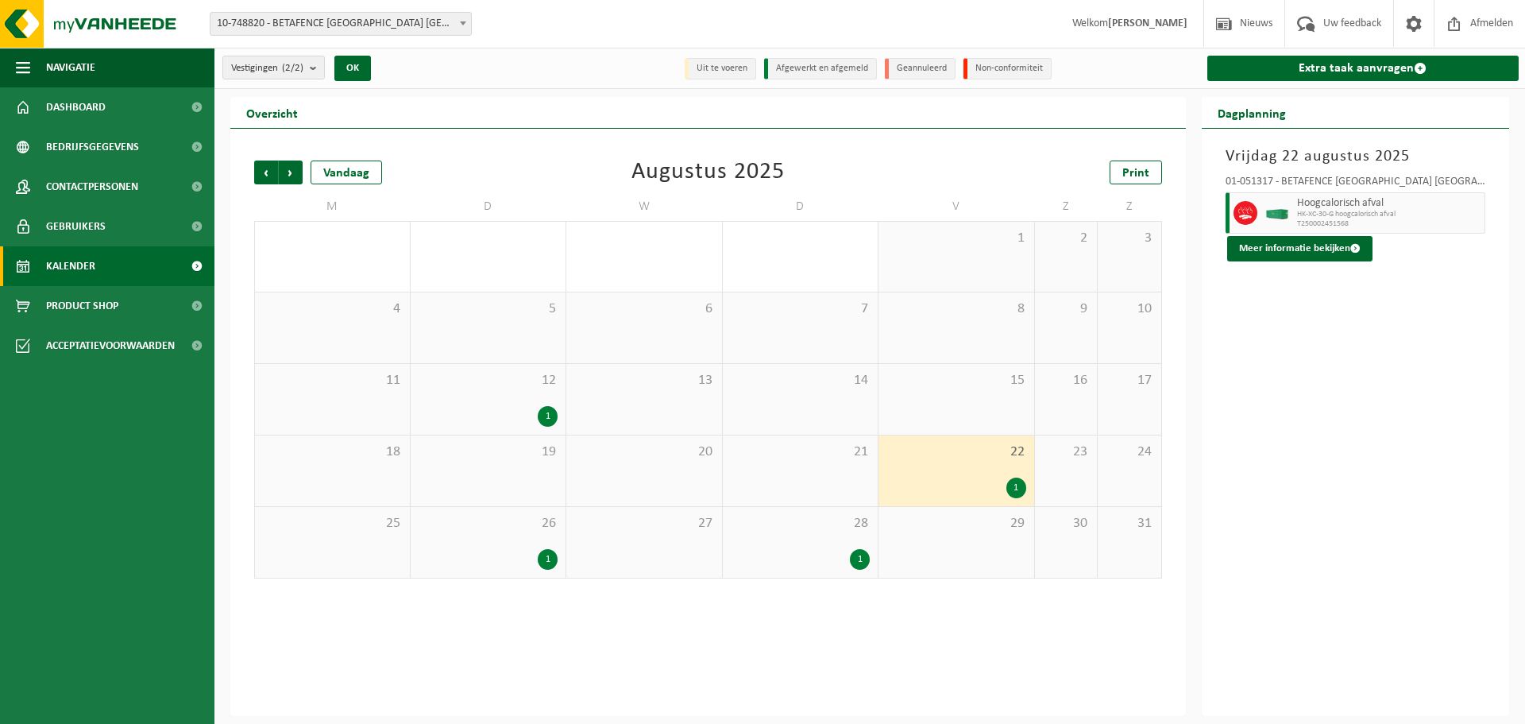
click at [1022, 489] on div "1" at bounding box center [1017, 487] width 20 height 21
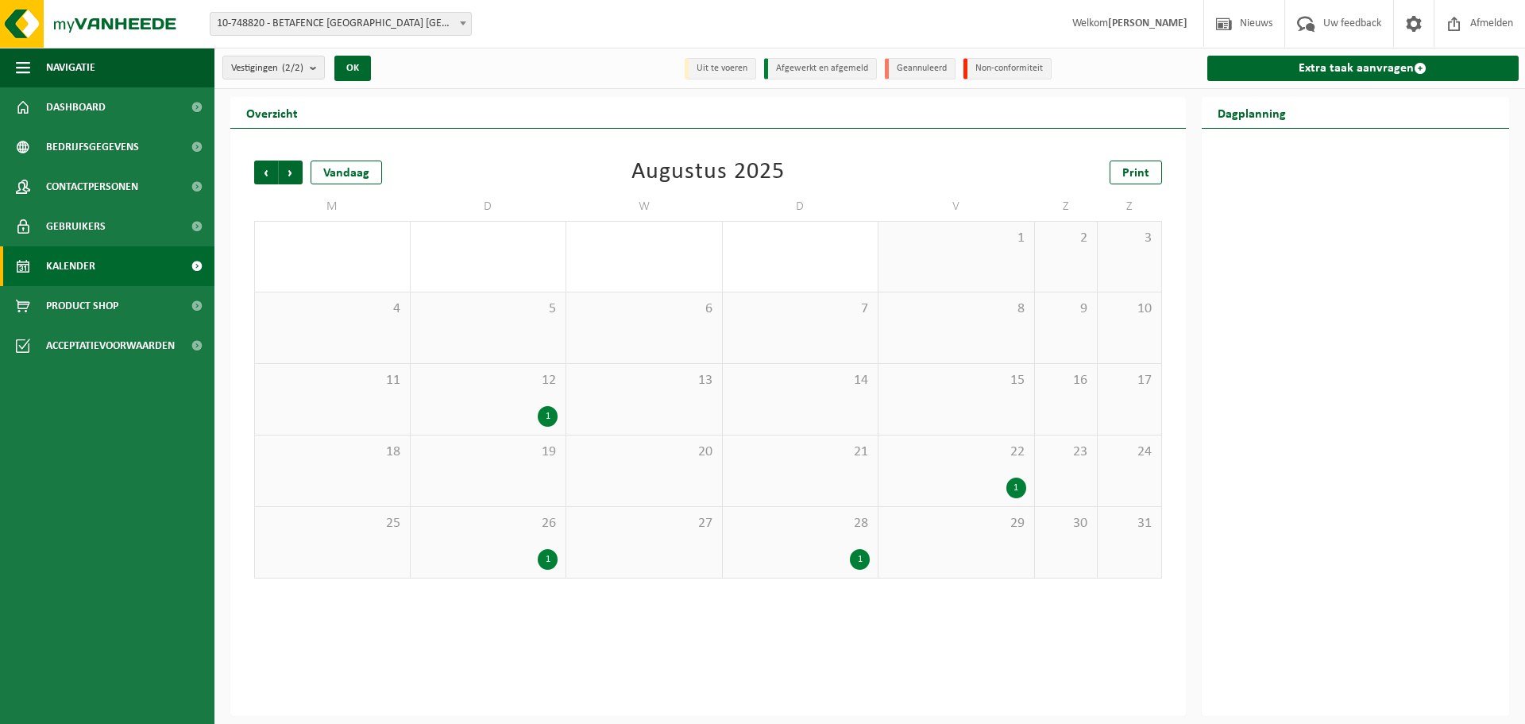
click at [1019, 487] on div "1" at bounding box center [1017, 487] width 20 height 21
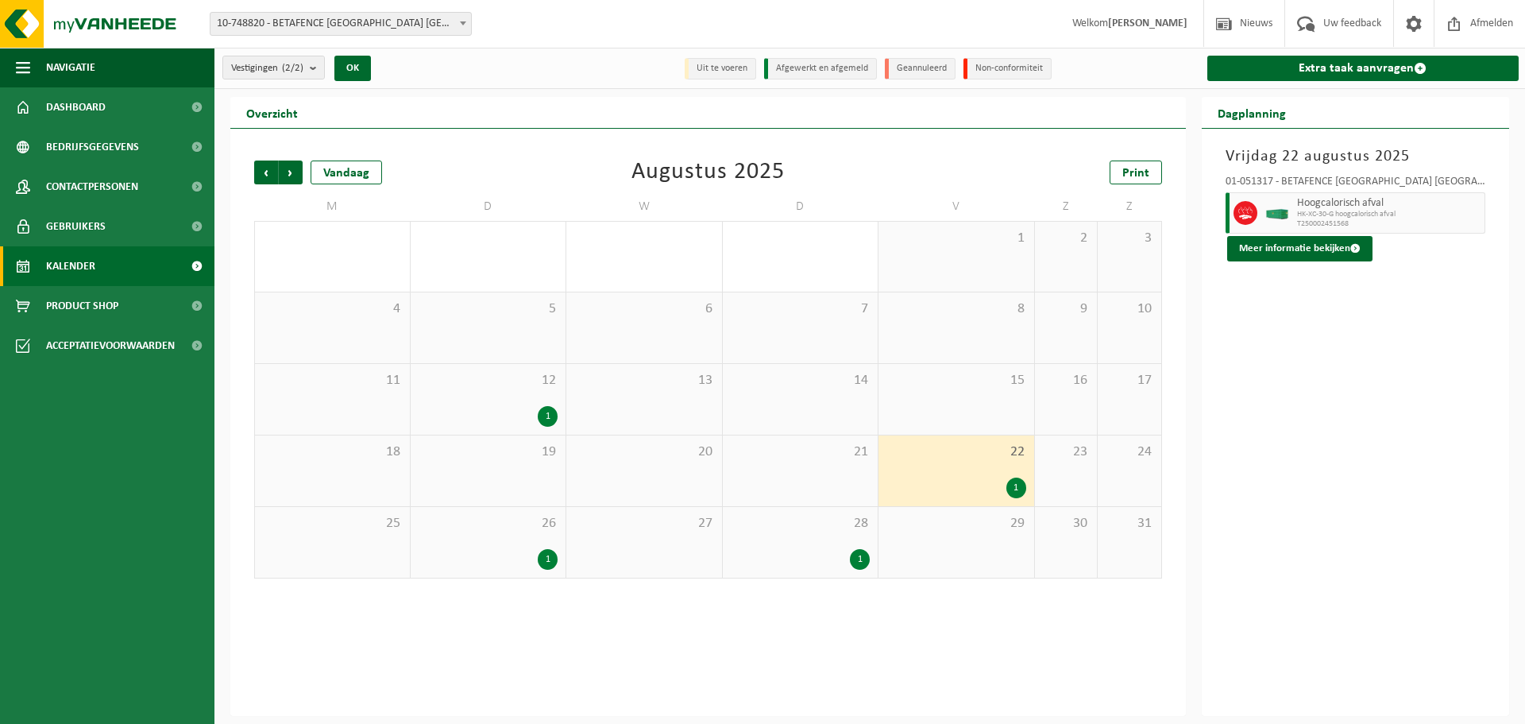
click at [1280, 262] on div "Vrijdag 22 augustus 2025 01-051317 - BETAFENCE BELGIUM NV - ZWEVEGEM Hoogcalori…" at bounding box center [1356, 422] width 308 height 587
click at [1282, 253] on button "Meer informatie bekijken" at bounding box center [1299, 248] width 145 height 25
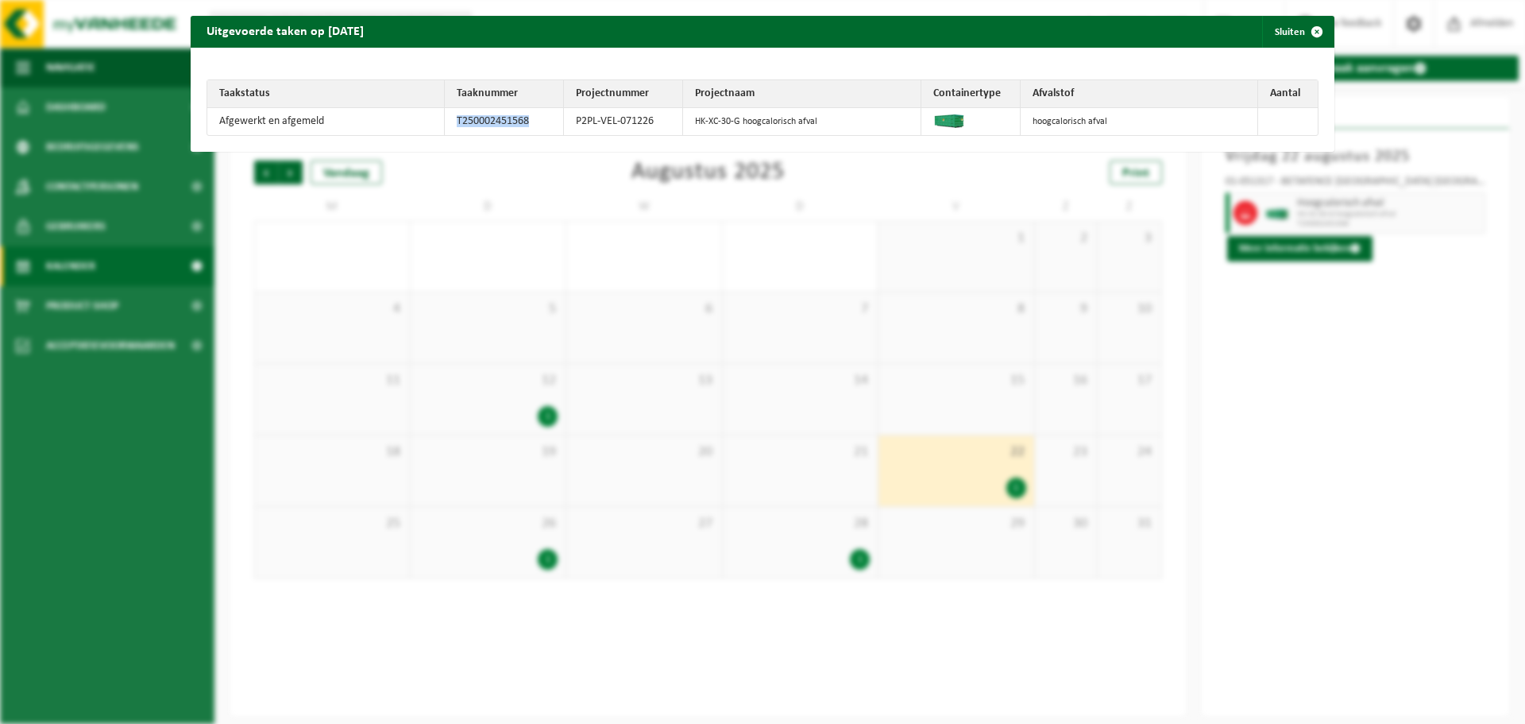
drag, startPoint x: 481, startPoint y: 118, endPoint x: 444, endPoint y: 118, distance: 36.6
click at [445, 118] on td "T250002451568" at bounding box center [504, 121] width 119 height 27
copy td "T250002451568"
click at [1311, 37] on span "button" at bounding box center [1317, 32] width 32 height 32
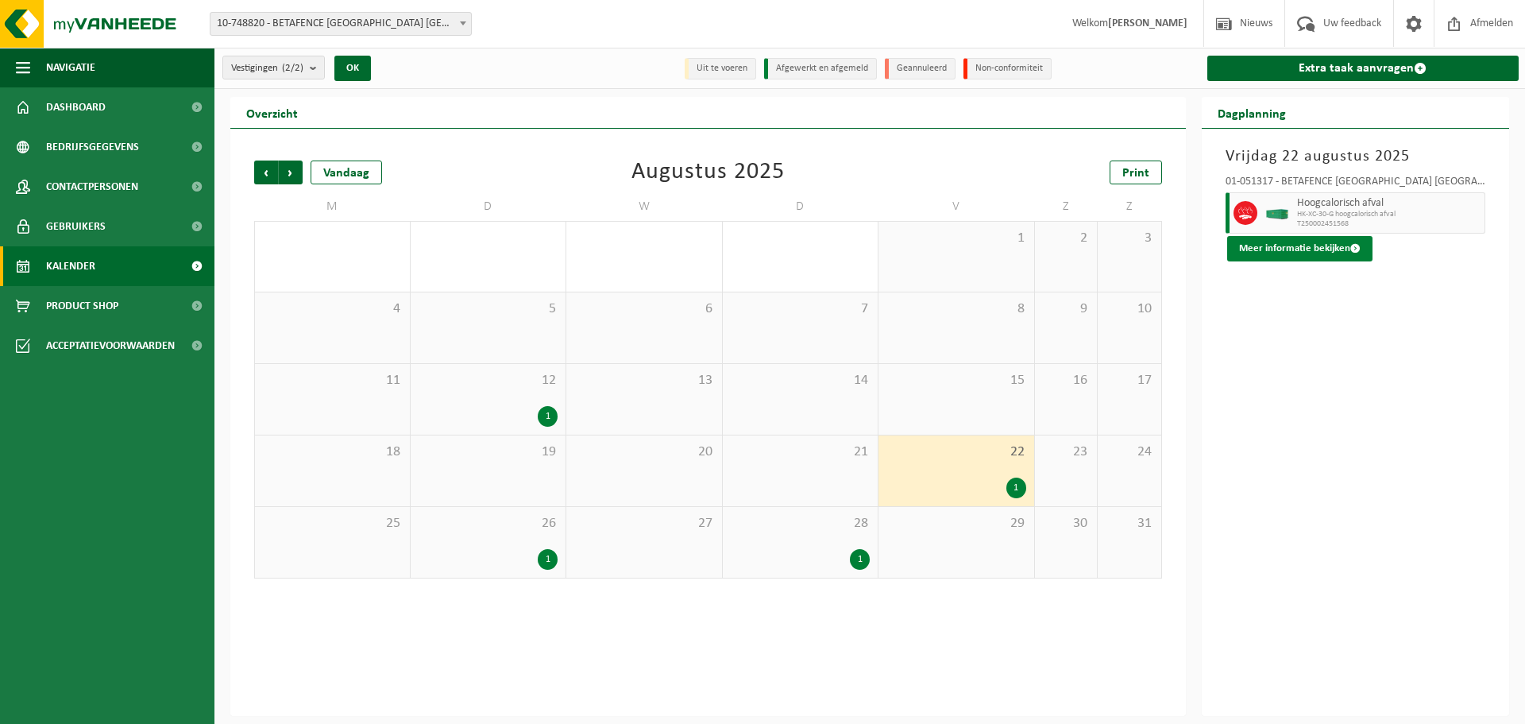
click at [1307, 246] on button "Meer informatie bekijken" at bounding box center [1299, 248] width 145 height 25
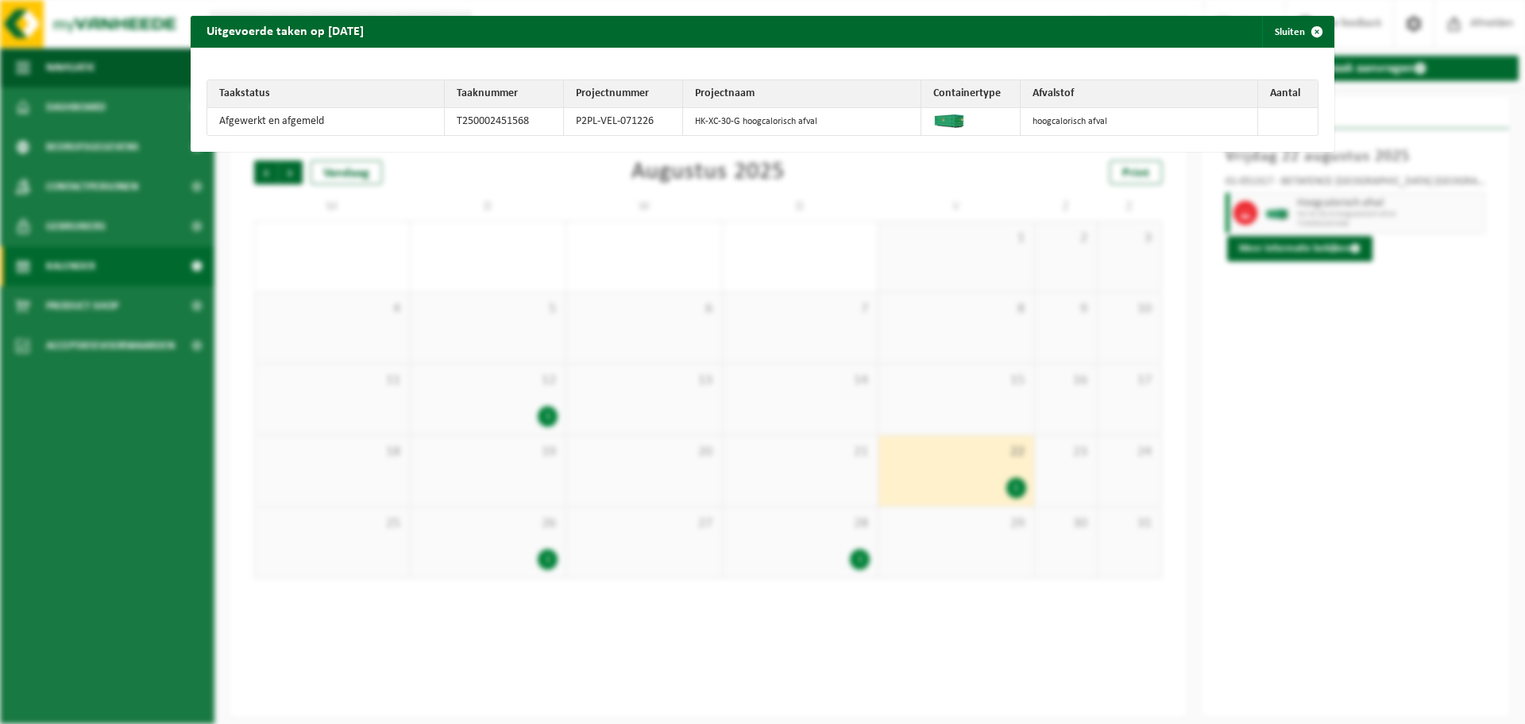
click at [1268, 126] on td at bounding box center [1288, 121] width 60 height 27
click at [1306, 29] on span "button" at bounding box center [1317, 32] width 32 height 32
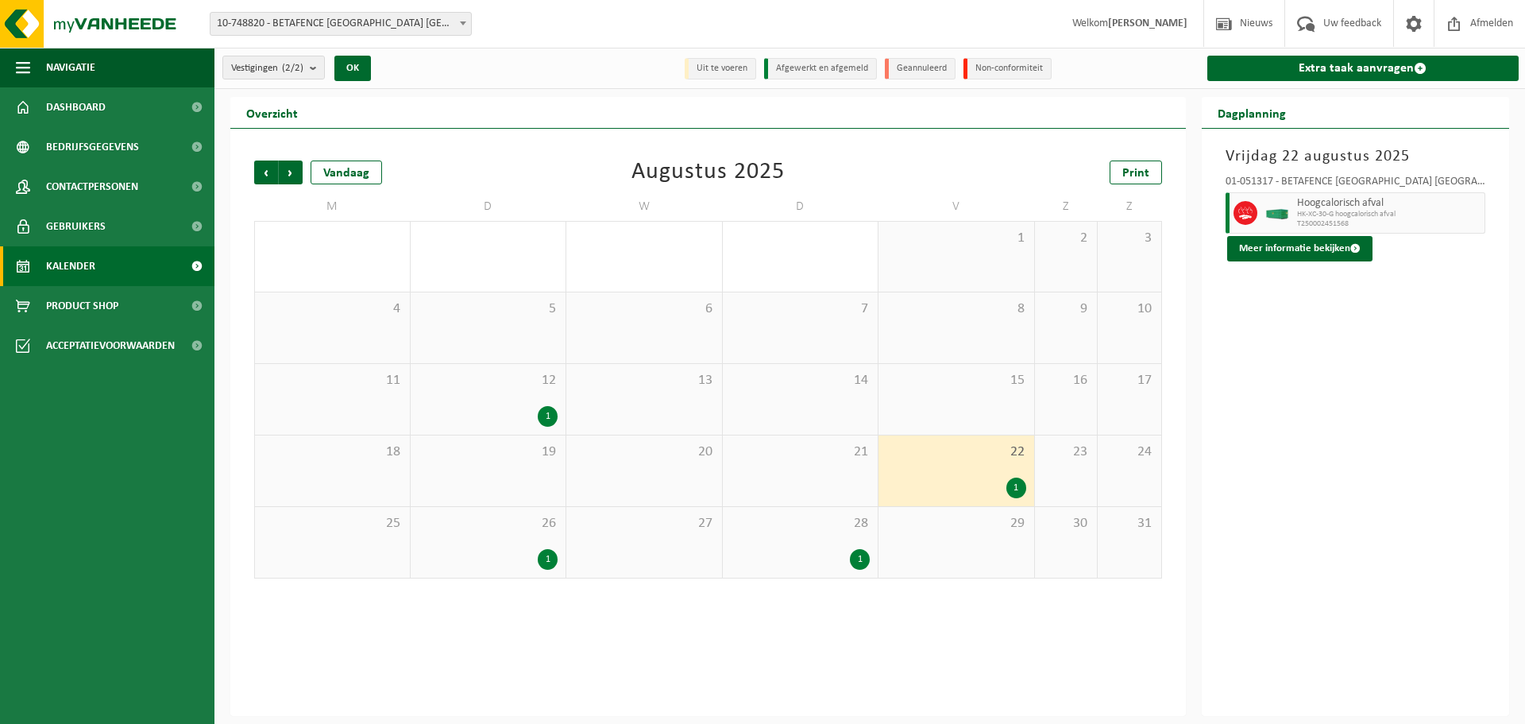
click at [864, 557] on div "1" at bounding box center [860, 559] width 20 height 21
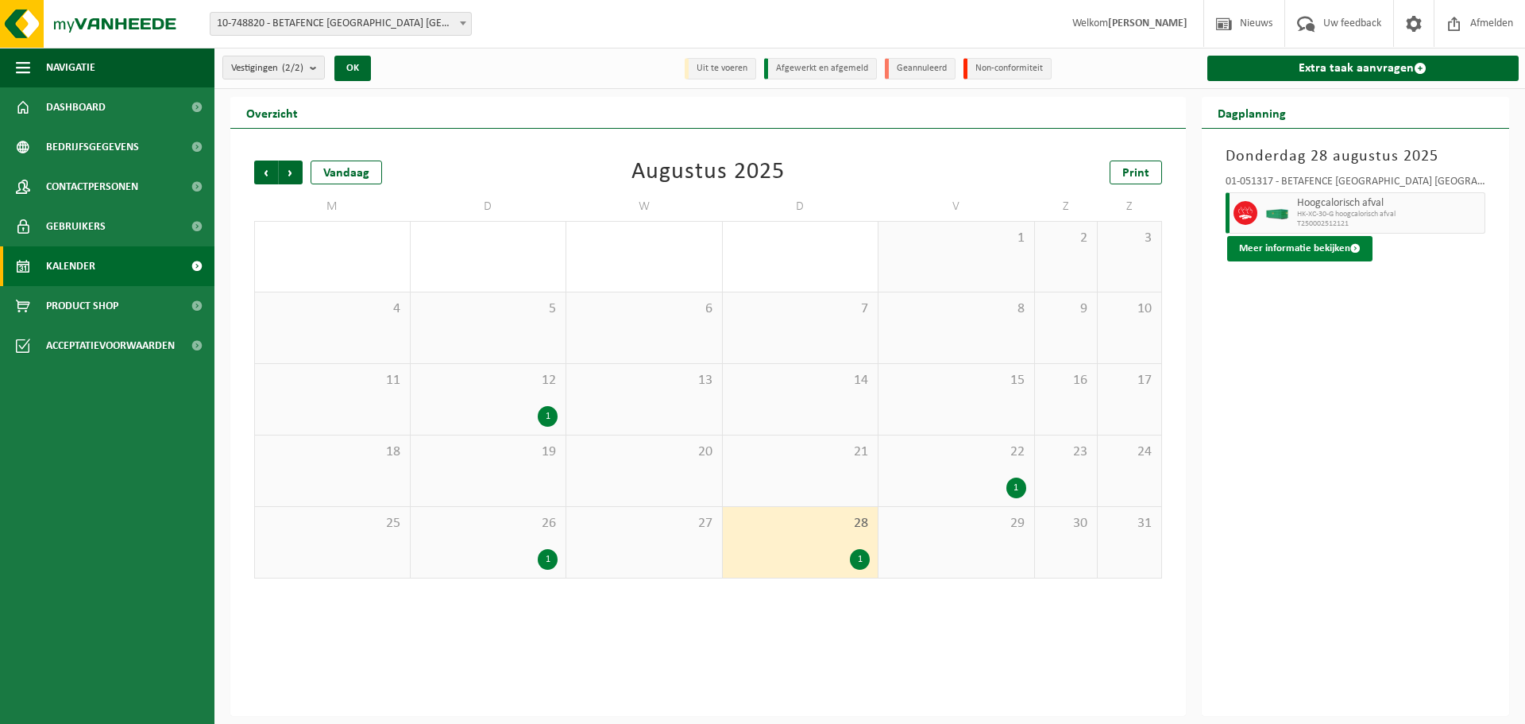
click at [1351, 251] on span at bounding box center [1356, 248] width 10 height 10
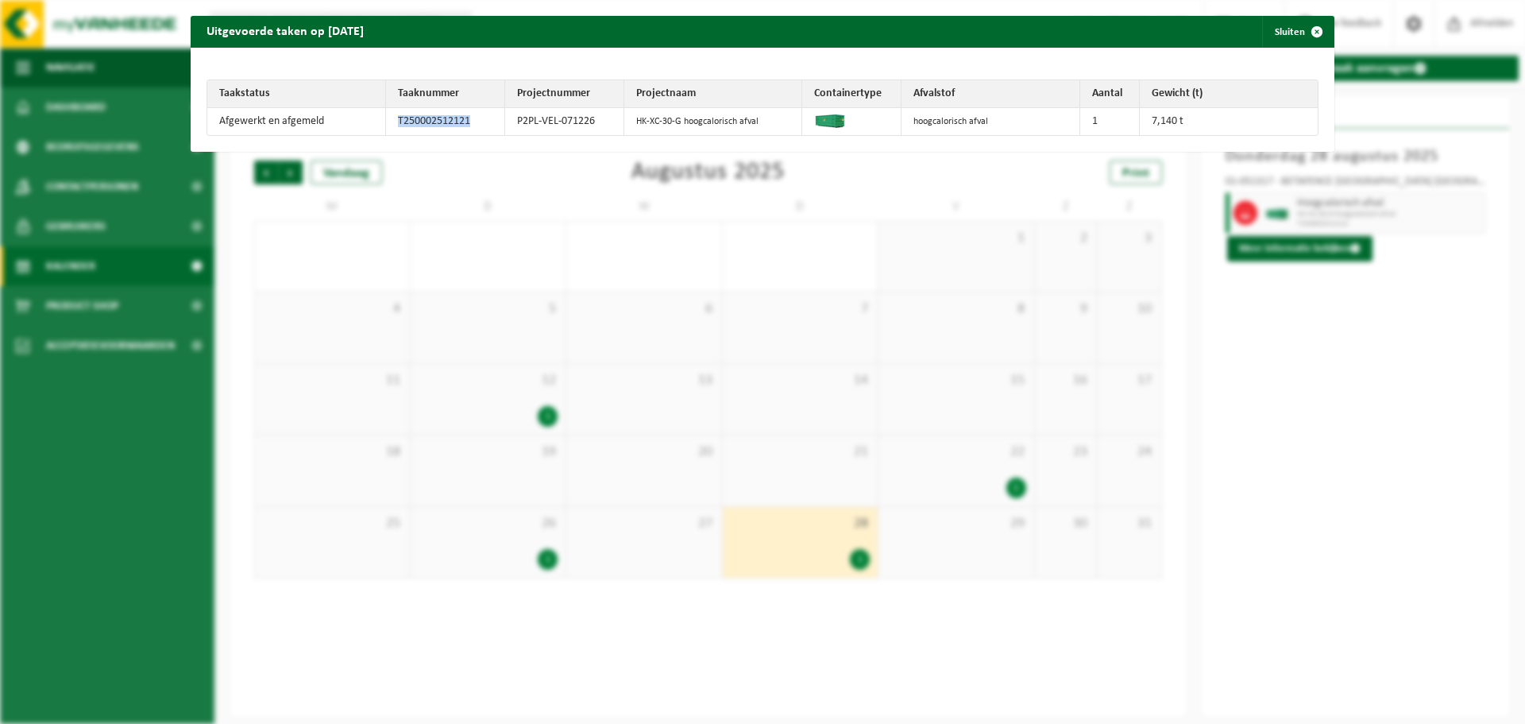
drag, startPoint x: 469, startPoint y: 118, endPoint x: 395, endPoint y: 116, distance: 73.9
click at [395, 116] on td "T250002512121" at bounding box center [445, 121] width 119 height 27
copy td "T250002512121"
click at [1308, 32] on span "button" at bounding box center [1317, 32] width 32 height 32
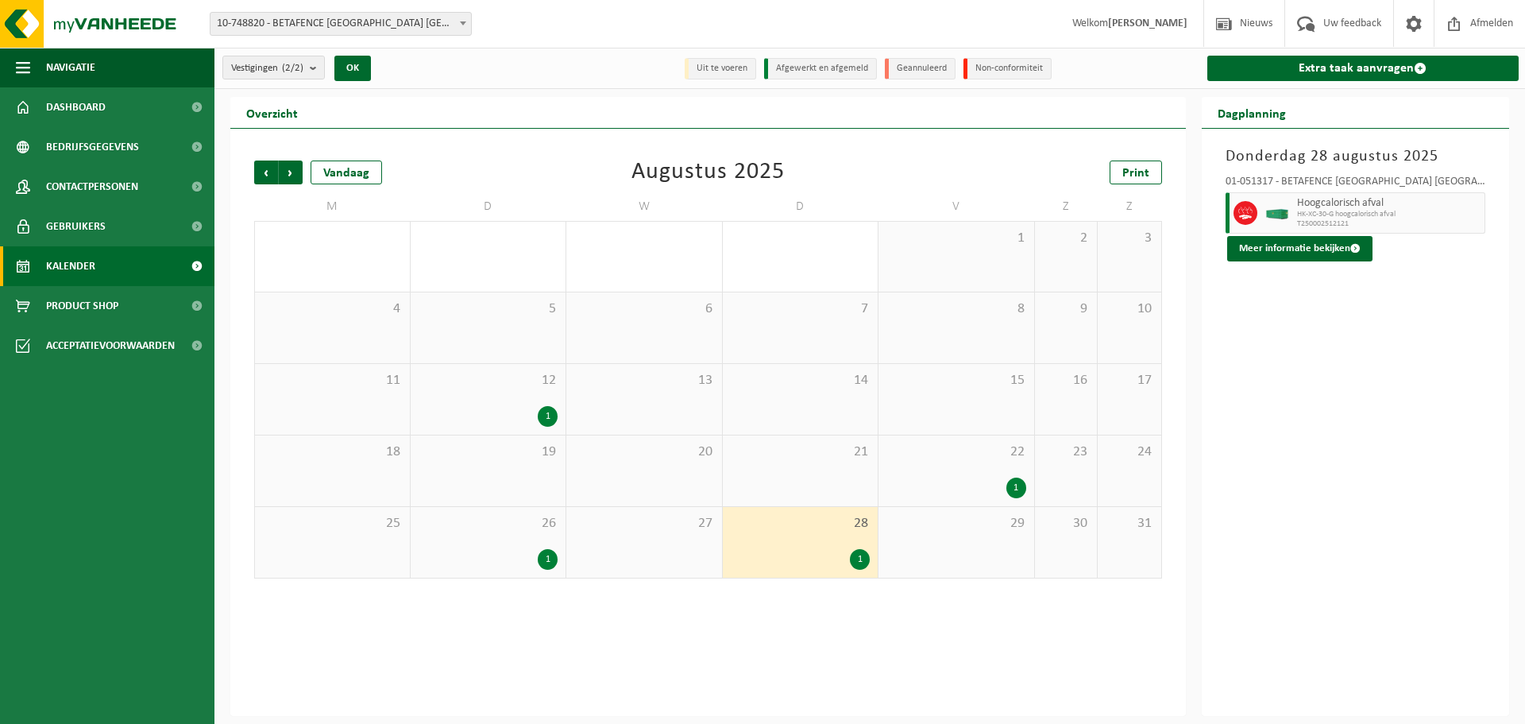
click at [544, 554] on div "1" at bounding box center [548, 559] width 20 height 21
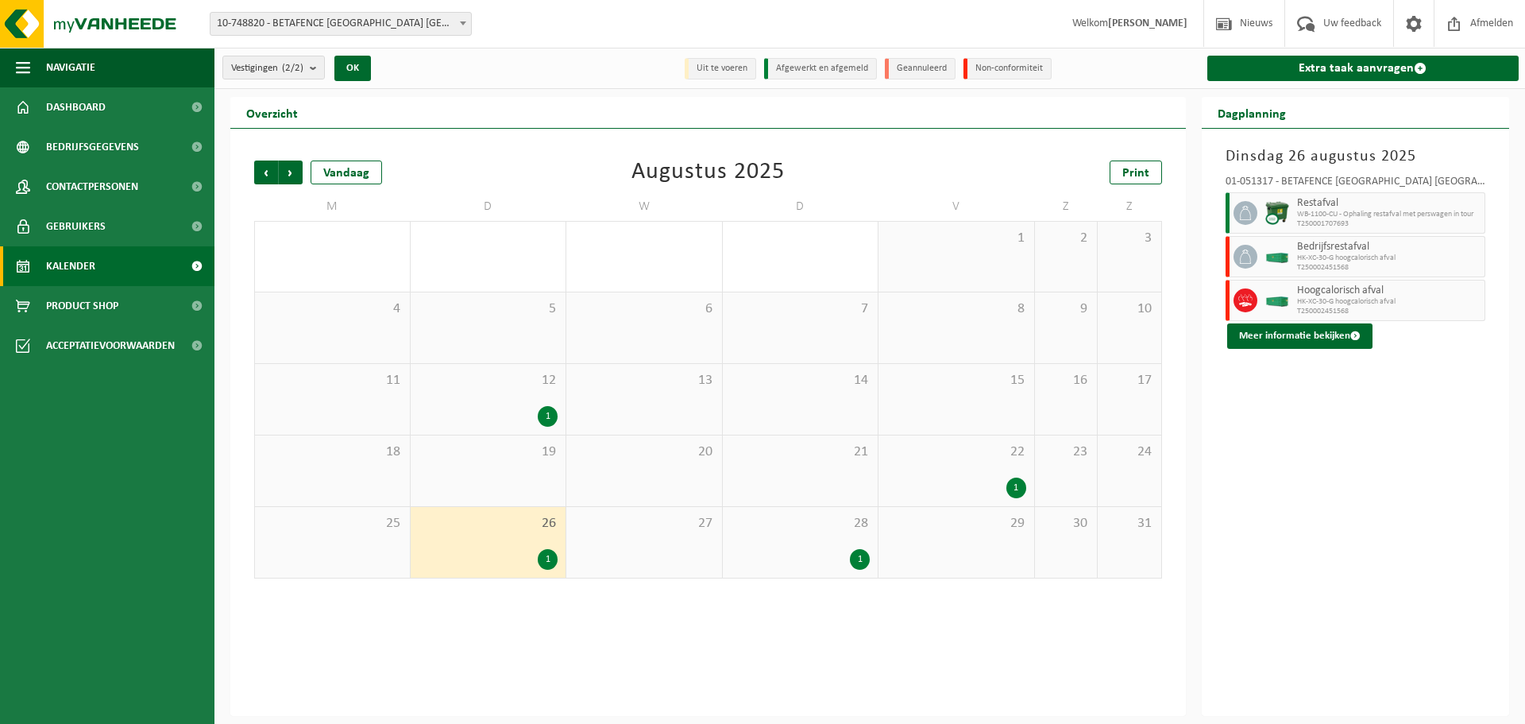
click at [1274, 216] on img at bounding box center [1278, 213] width 24 height 24
click at [1294, 337] on button "Meer informatie bekijken" at bounding box center [1299, 335] width 145 height 25
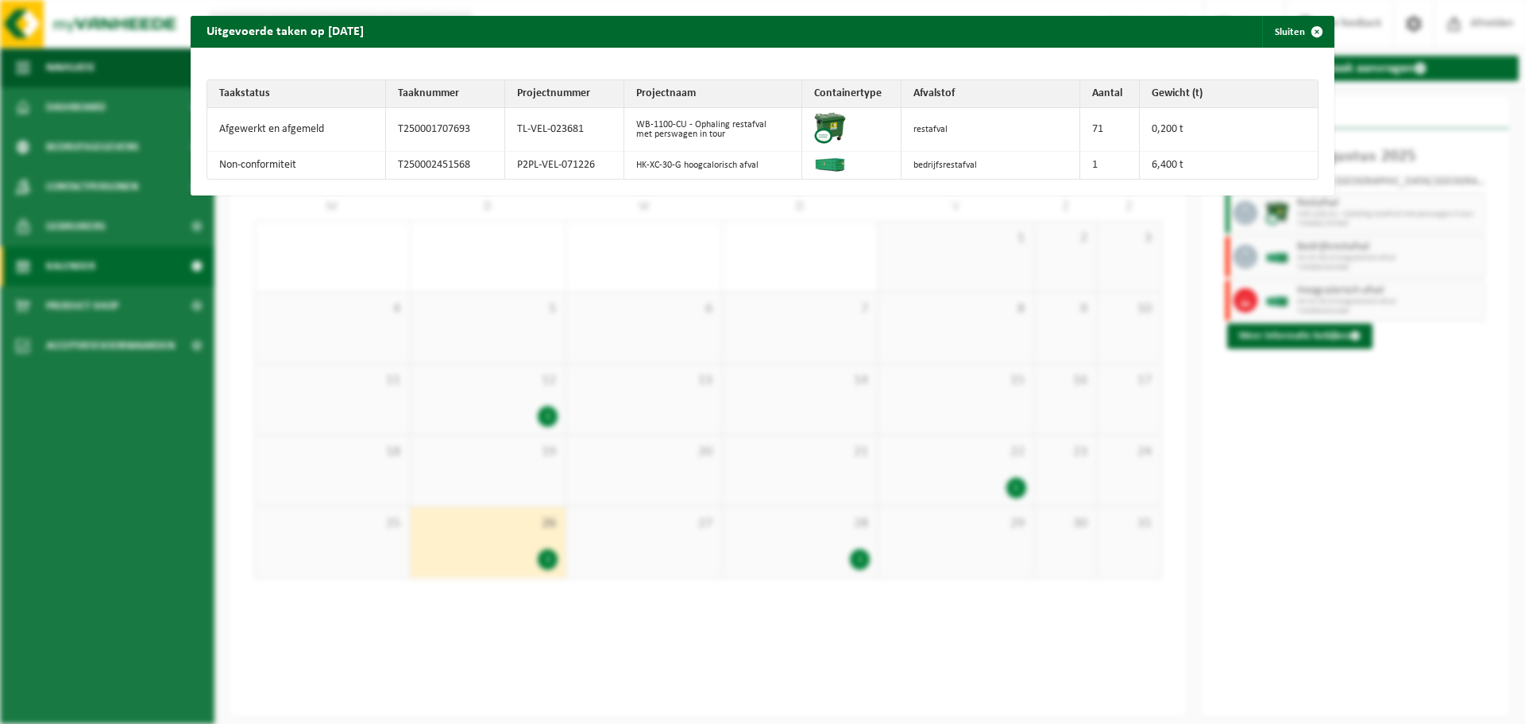
click at [1301, 468] on div "Uitgevoerde taken op 2025-08-26 Sluiten Taakstatus Taaknummer Projectnummer Pro…" at bounding box center [762, 362] width 1525 height 724
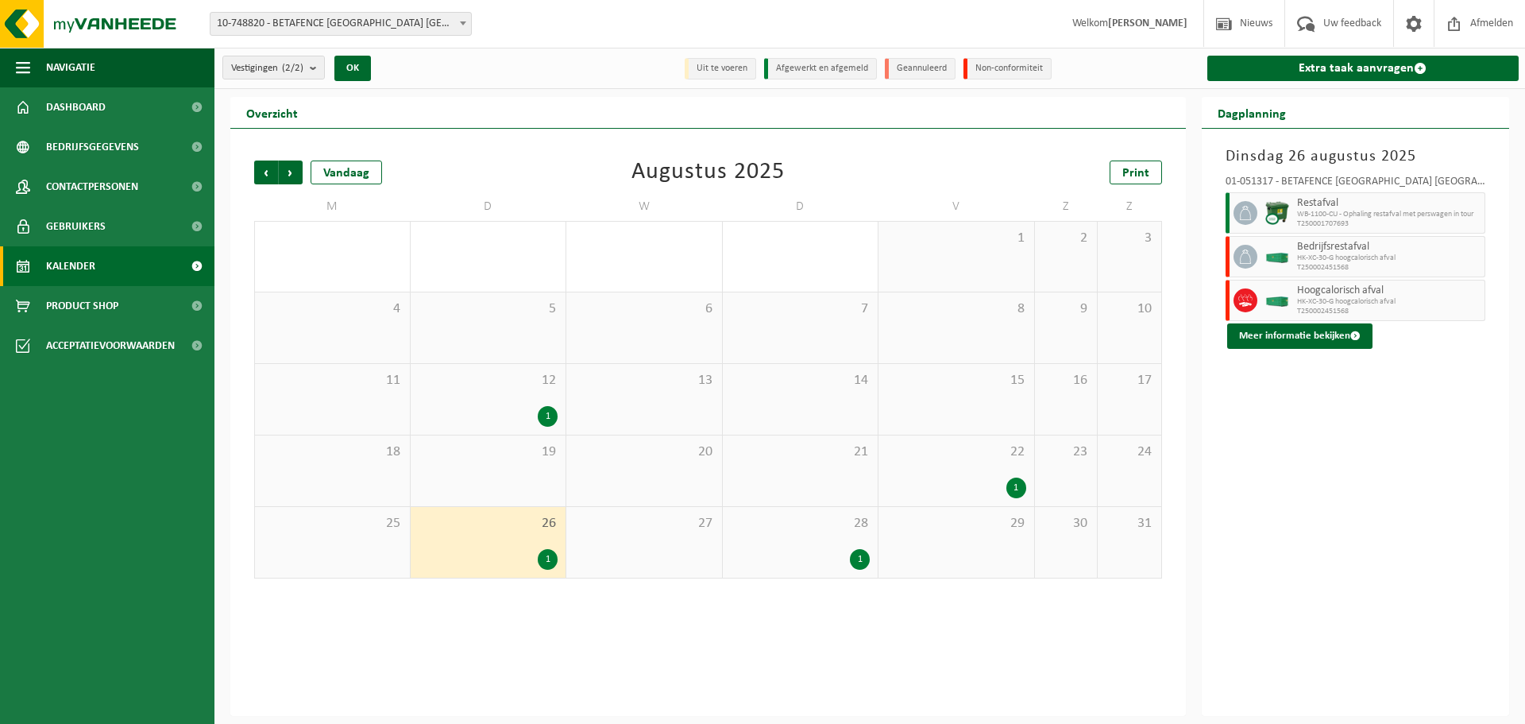
click at [1009, 485] on div "1" at bounding box center [1017, 487] width 20 height 21
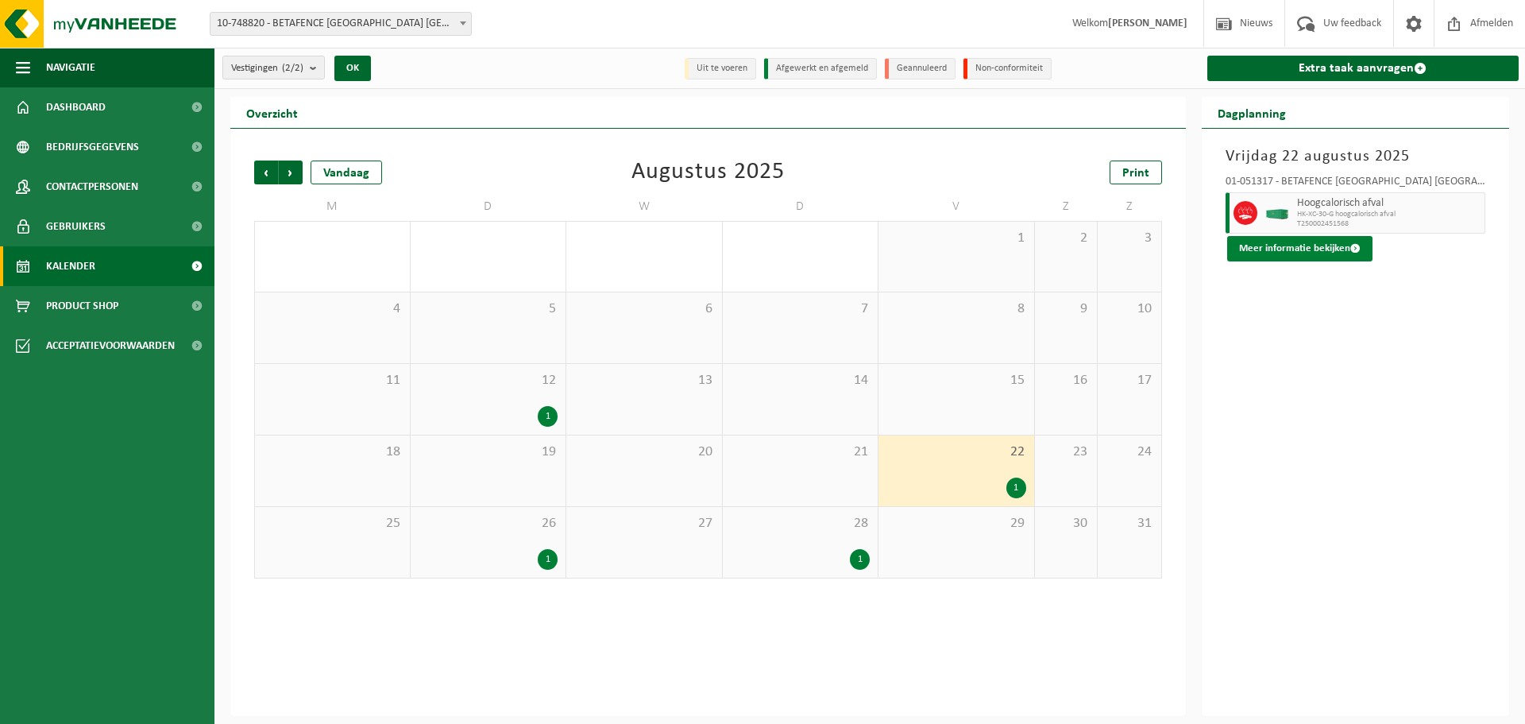
click at [1306, 242] on button "Meer informatie bekijken" at bounding box center [1299, 248] width 145 height 25
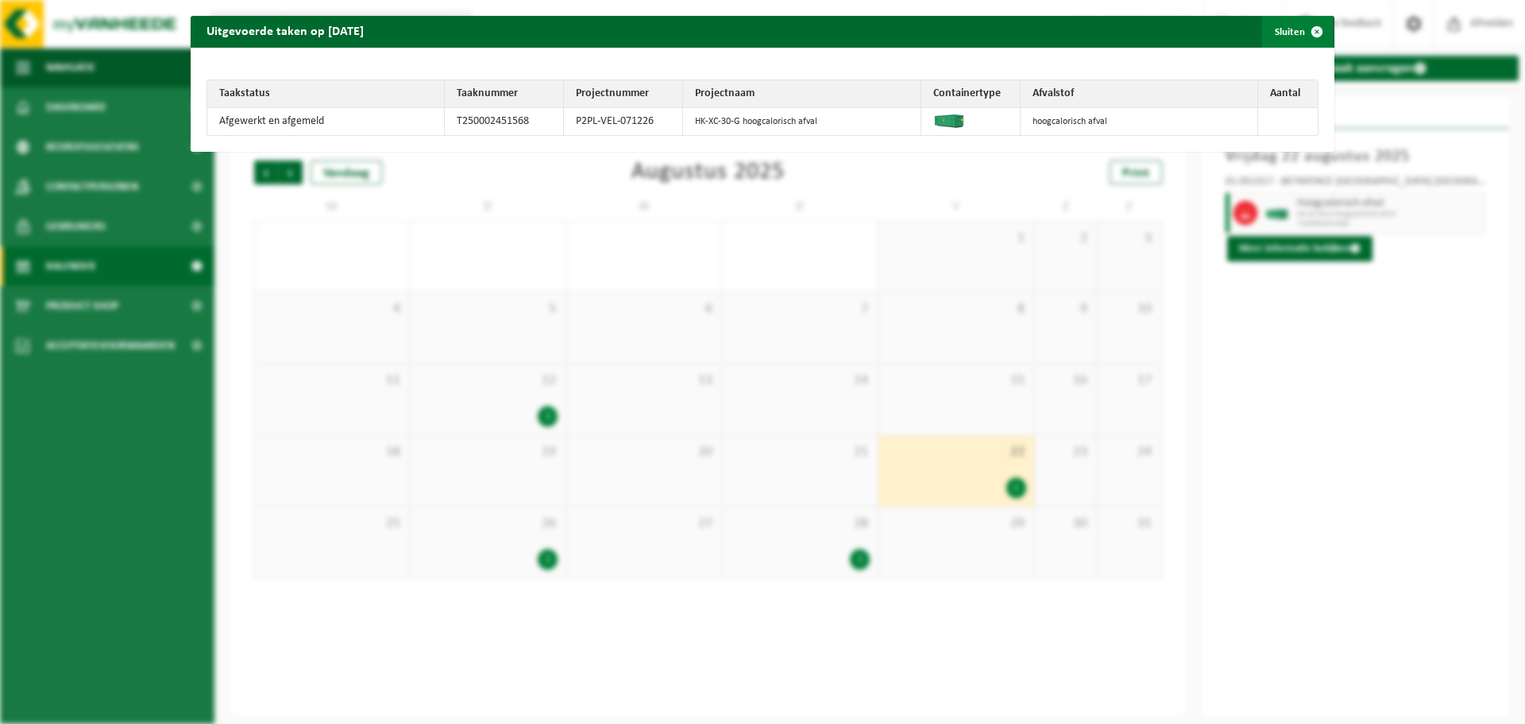
click at [1310, 31] on span "button" at bounding box center [1317, 32] width 32 height 32
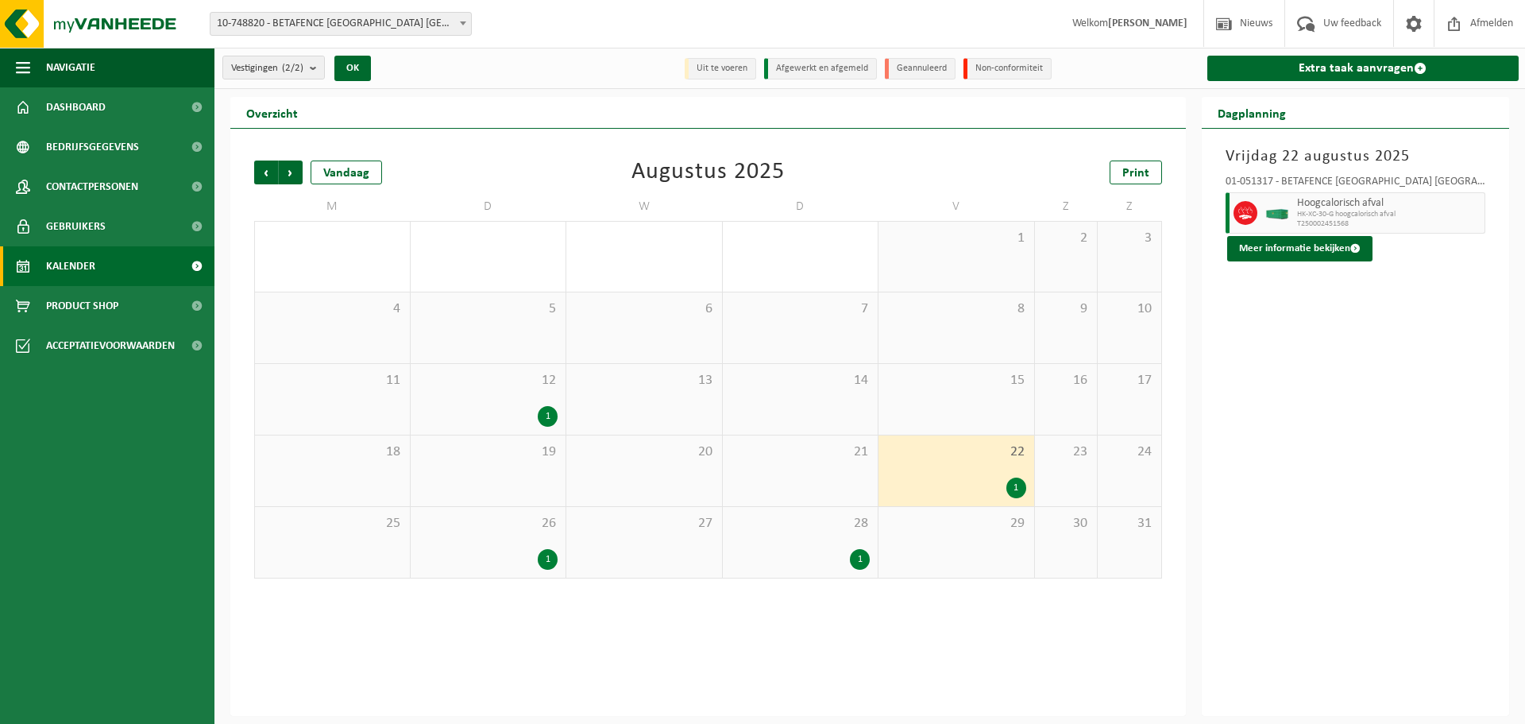
click at [860, 559] on div "1" at bounding box center [860, 559] width 20 height 21
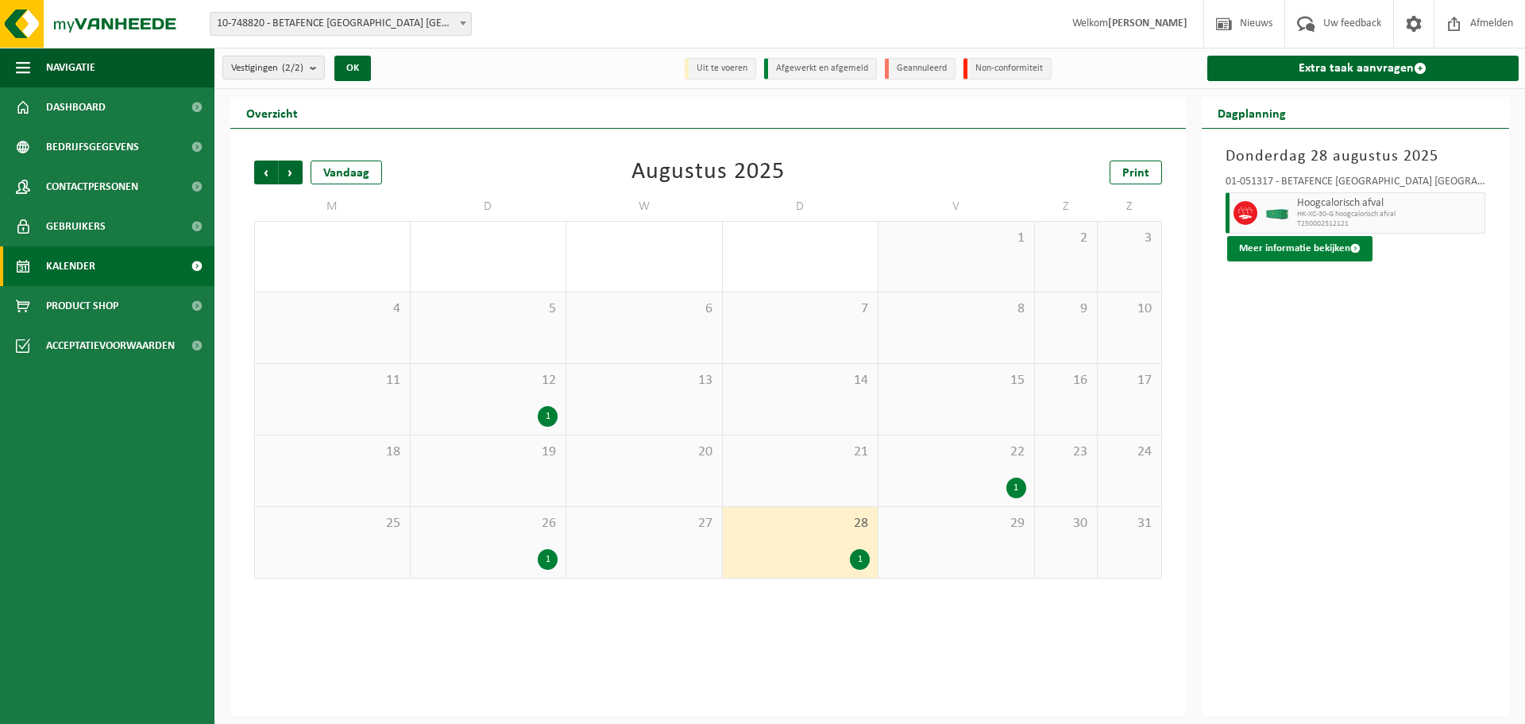
click at [1305, 246] on button "Meer informatie bekijken" at bounding box center [1299, 248] width 145 height 25
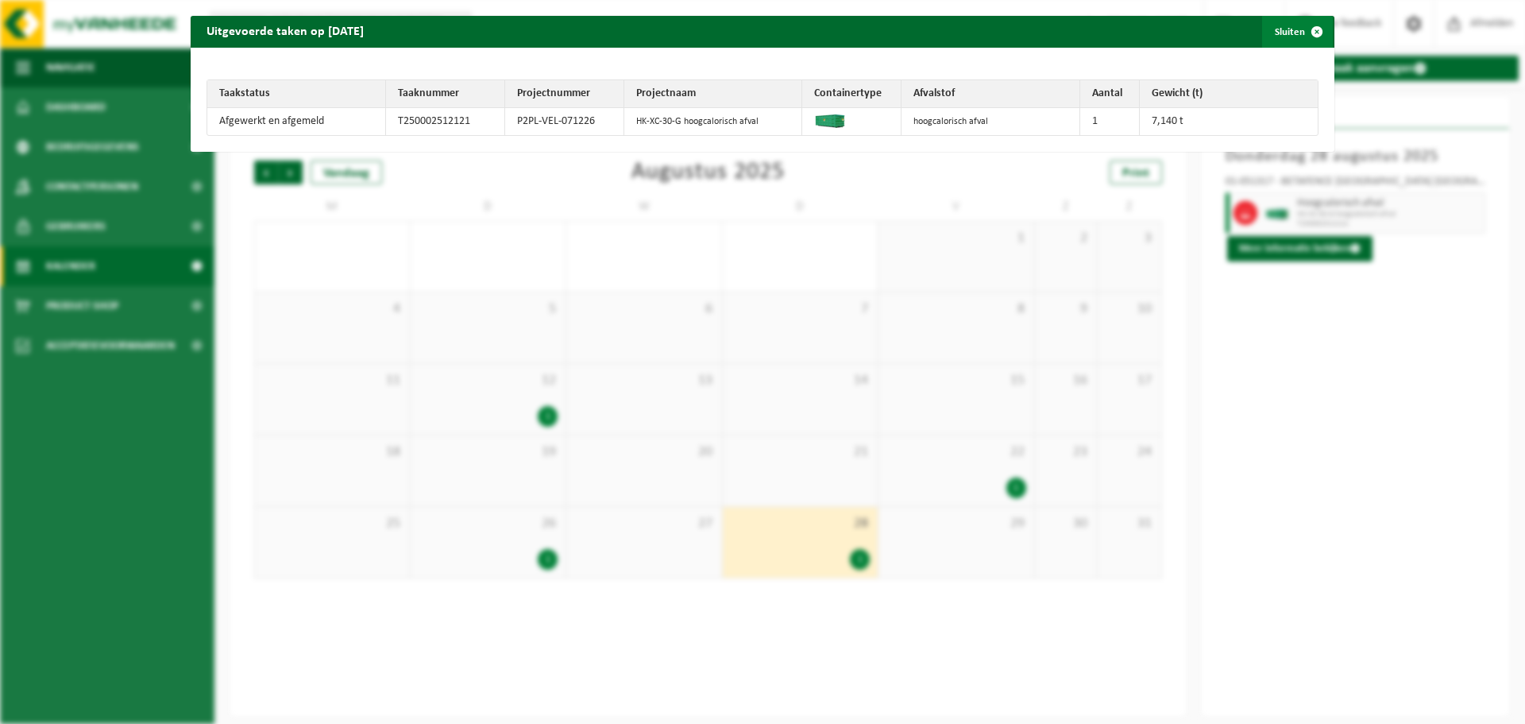
click at [1306, 28] on span "button" at bounding box center [1317, 32] width 32 height 32
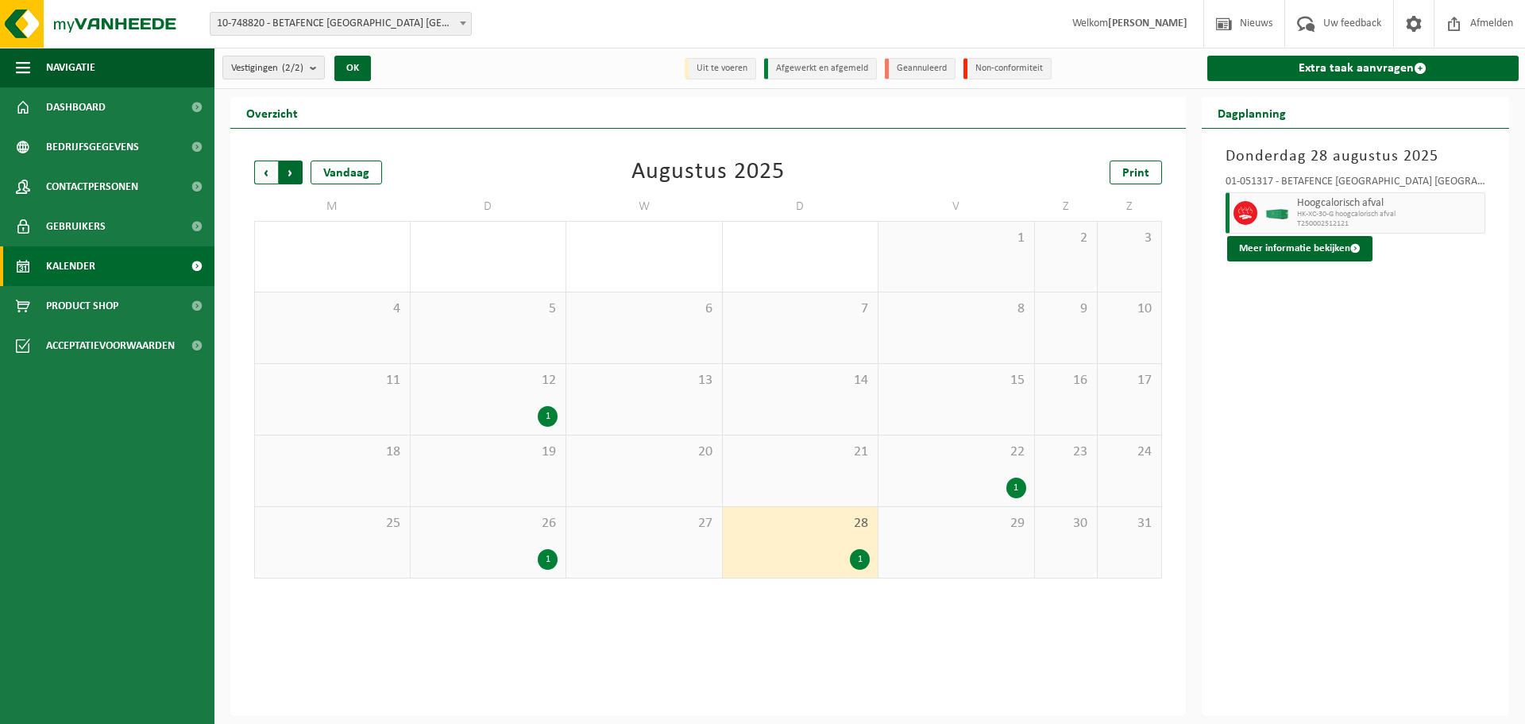
click at [271, 173] on span "Vorige" at bounding box center [266, 172] width 24 height 24
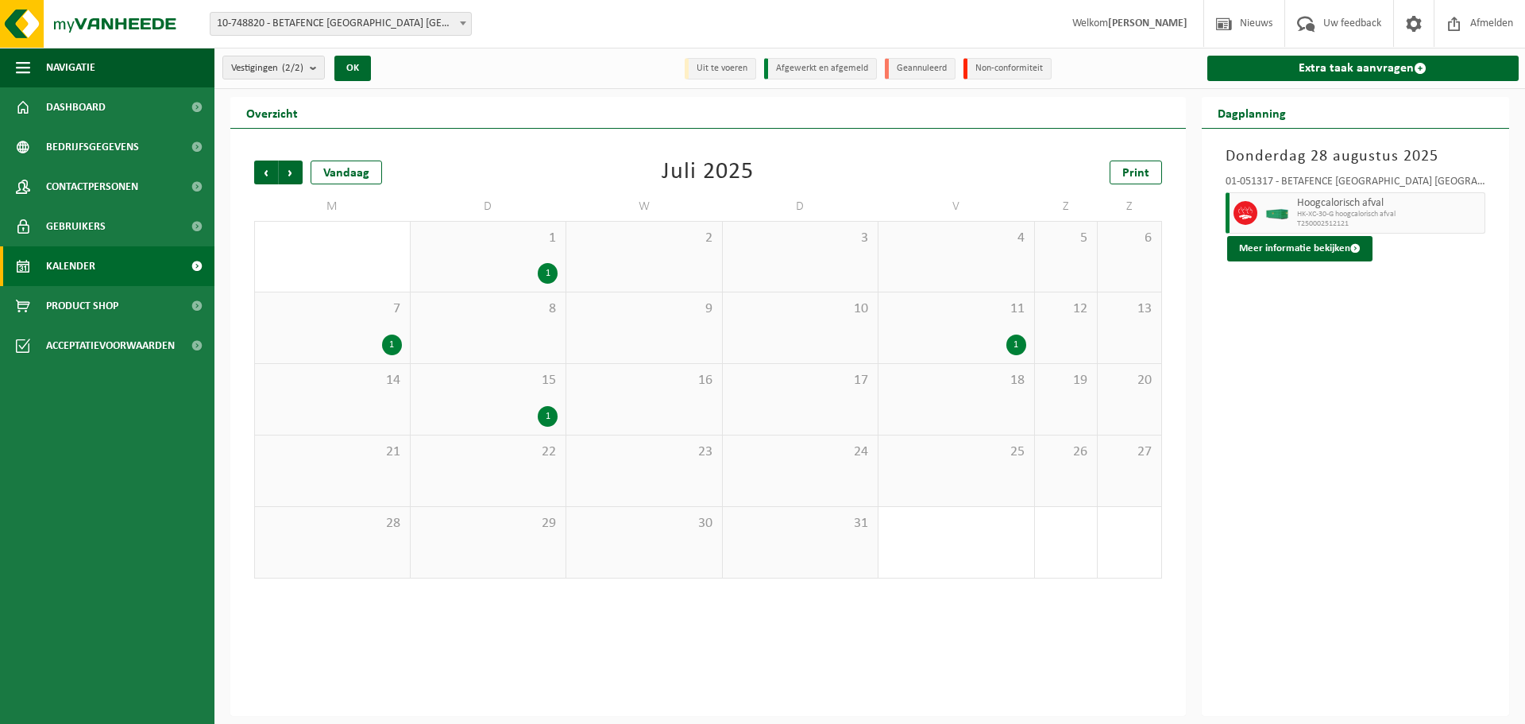
click at [392, 343] on div "1" at bounding box center [392, 344] width 20 height 21
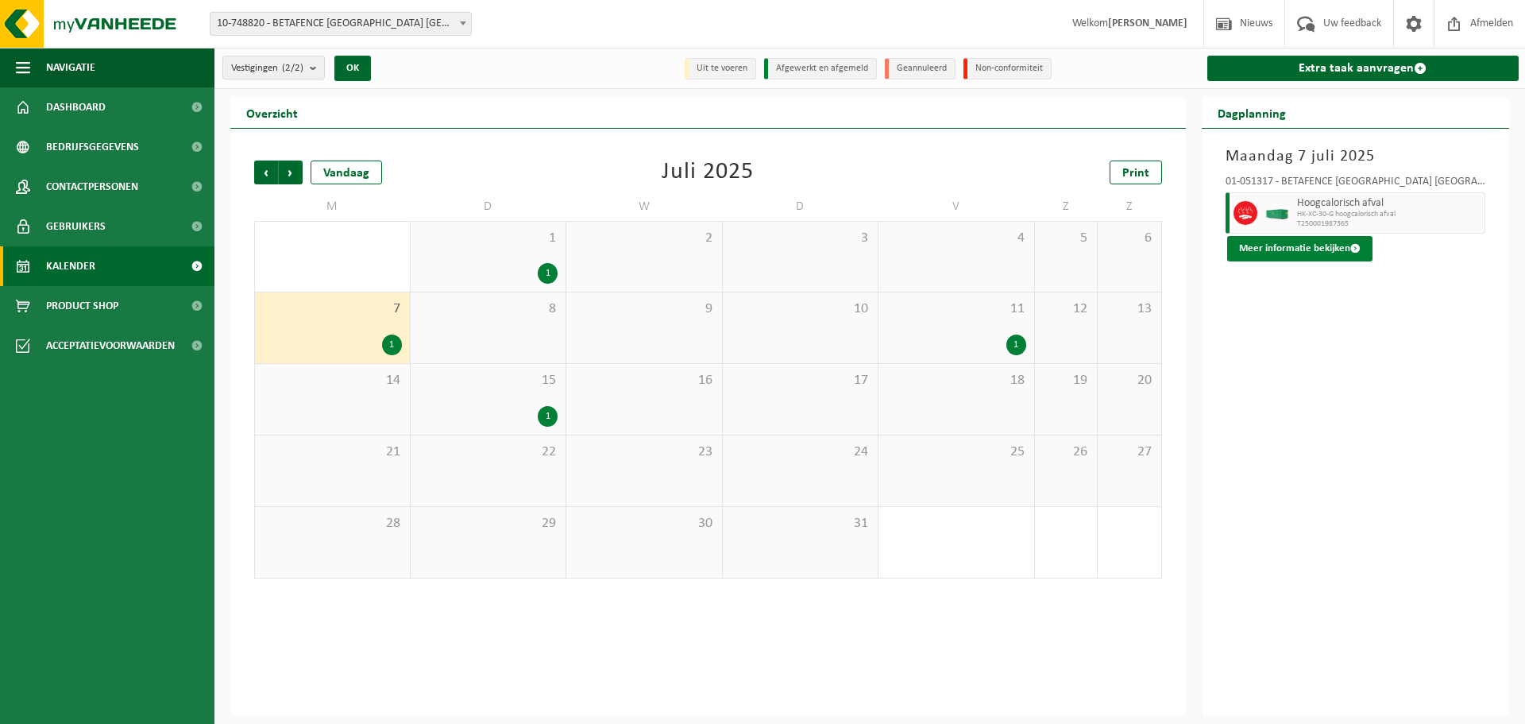
click at [1302, 253] on button "Meer informatie bekijken" at bounding box center [1299, 248] width 145 height 25
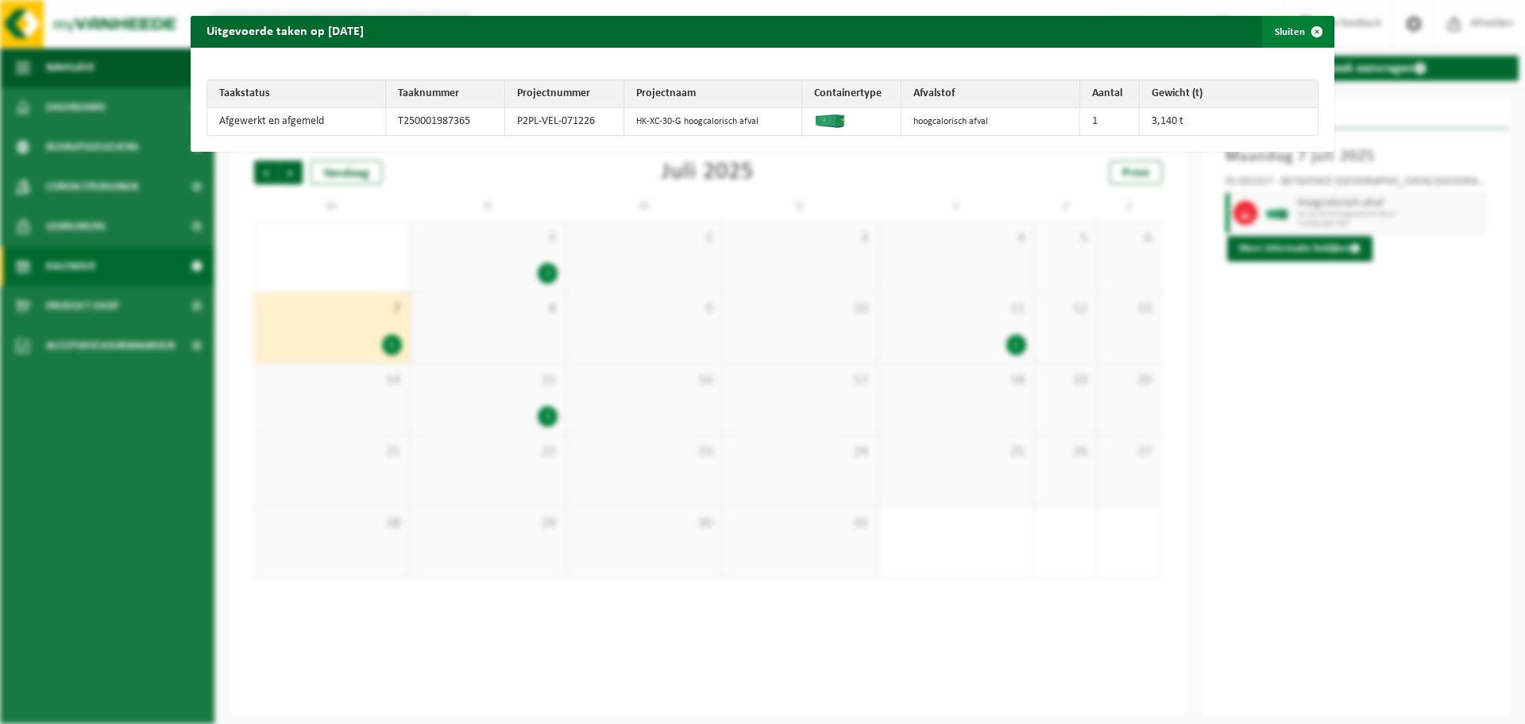
click at [1305, 31] on span "button" at bounding box center [1317, 32] width 32 height 32
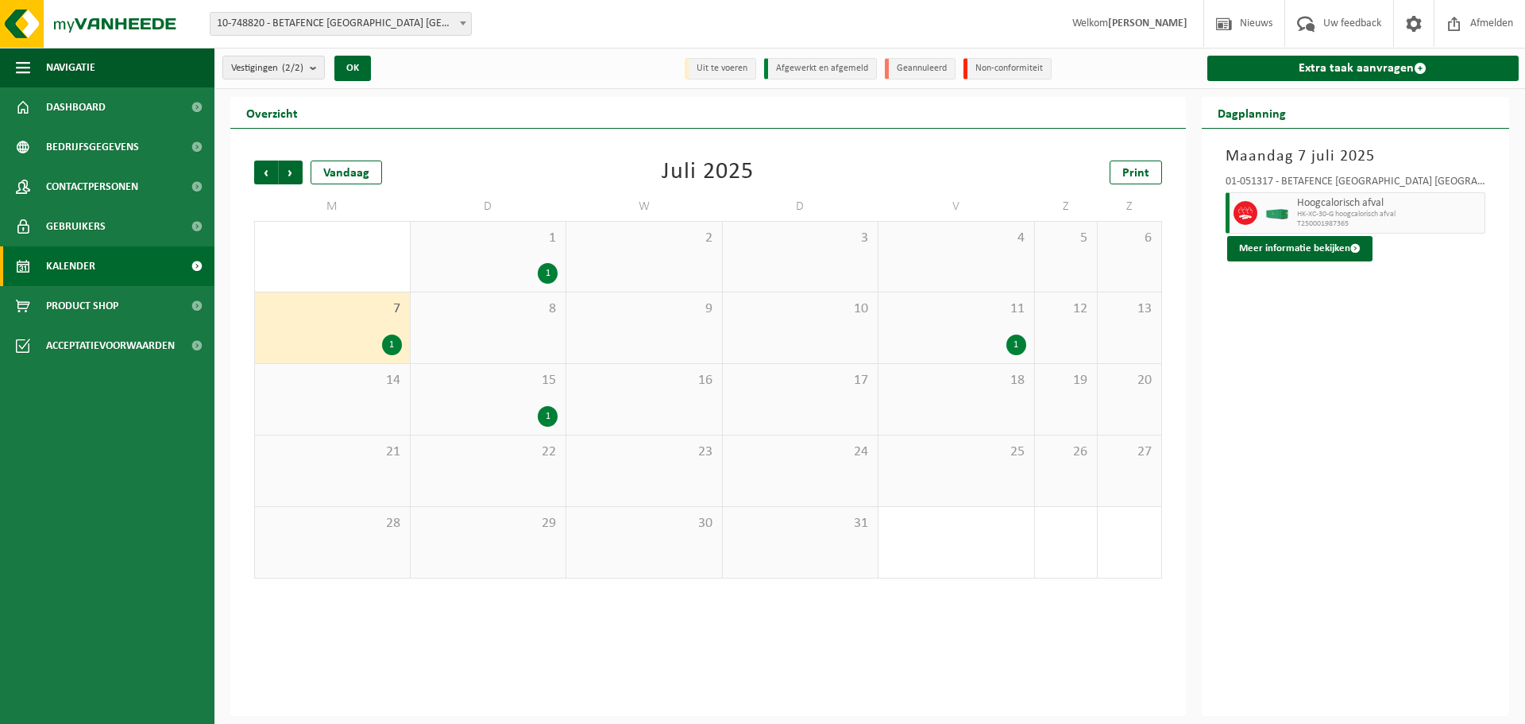
click at [1025, 343] on div "1" at bounding box center [1017, 344] width 20 height 21
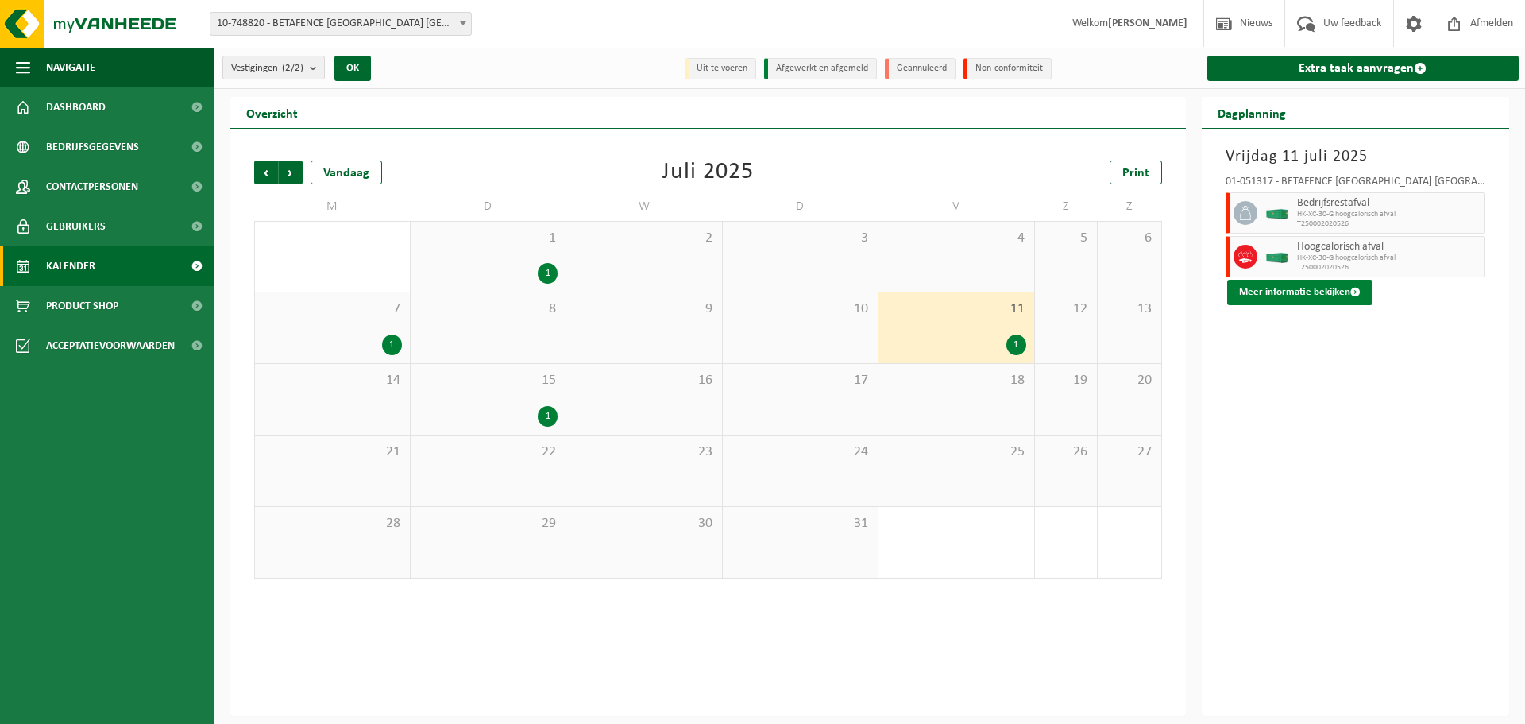
click at [1266, 292] on button "Meer informatie bekijken" at bounding box center [1299, 292] width 145 height 25
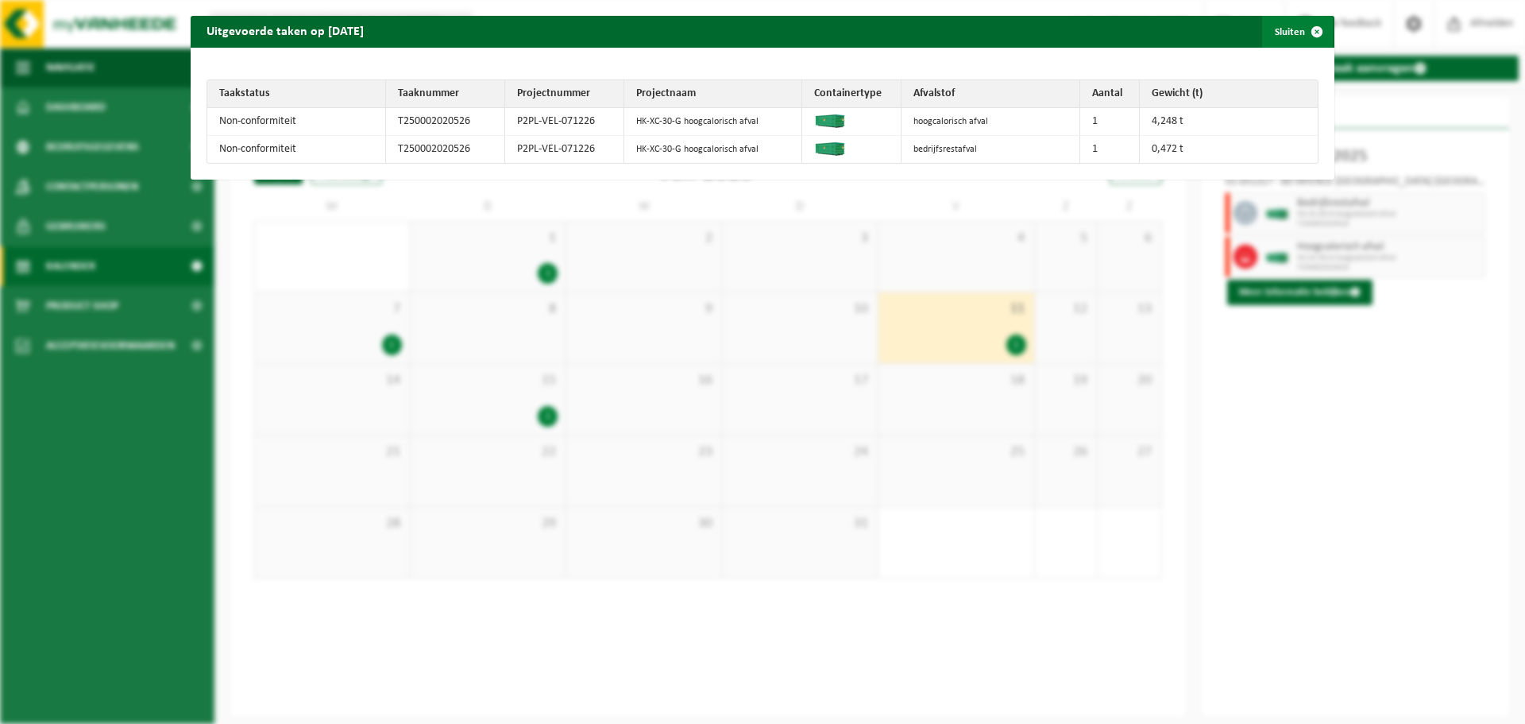
click at [1307, 33] on span "button" at bounding box center [1317, 32] width 32 height 32
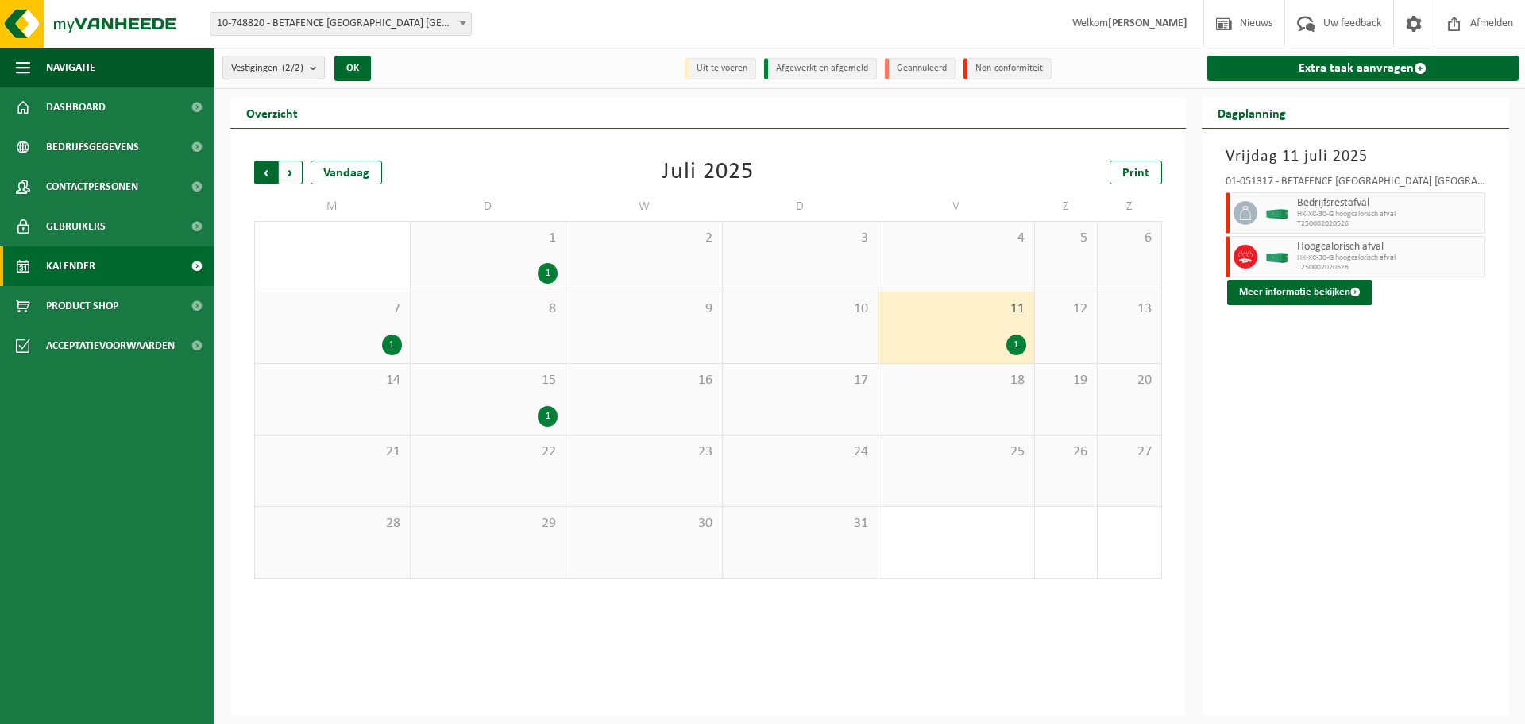
click at [296, 173] on span "Volgende" at bounding box center [291, 172] width 24 height 24
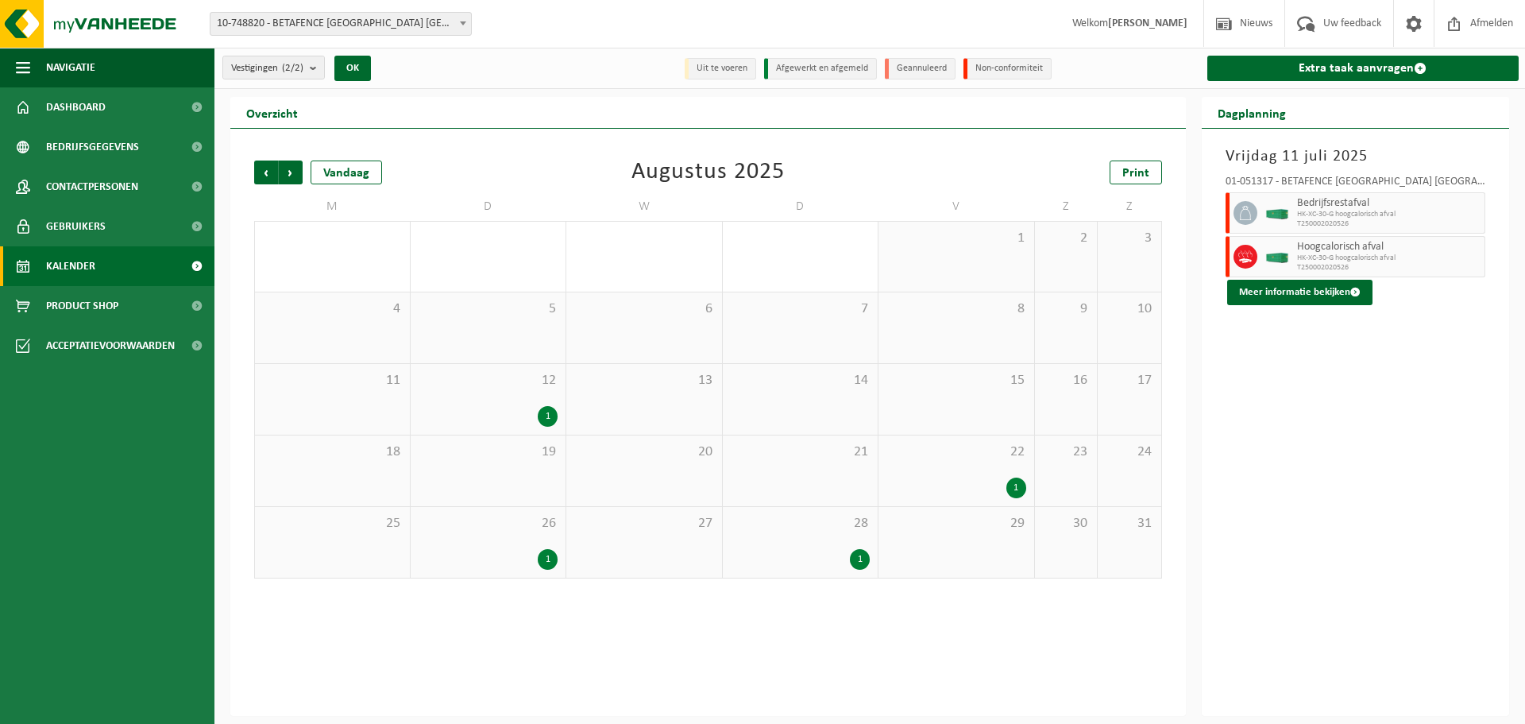
click at [549, 559] on div "1" at bounding box center [548, 559] width 20 height 21
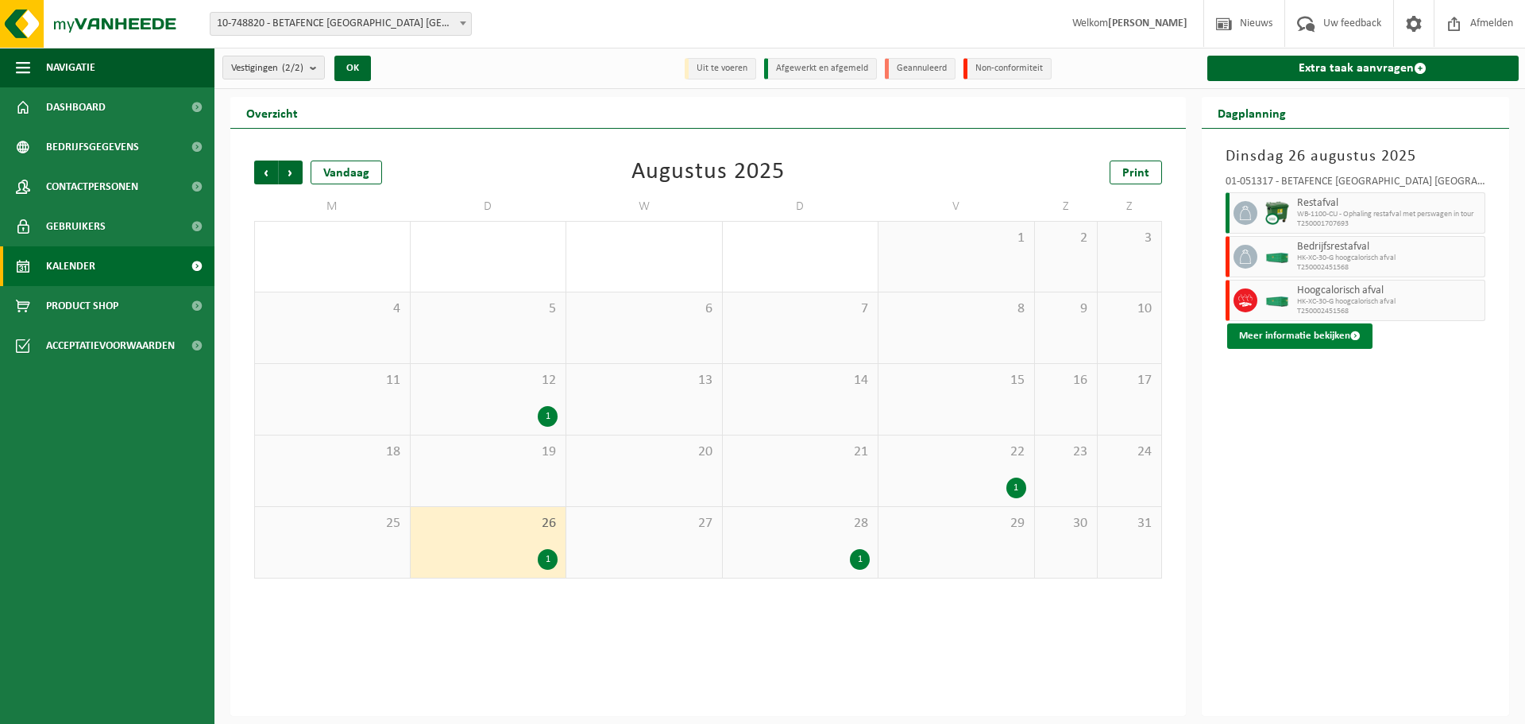
click at [1322, 347] on button "Meer informatie bekijken" at bounding box center [1299, 335] width 145 height 25
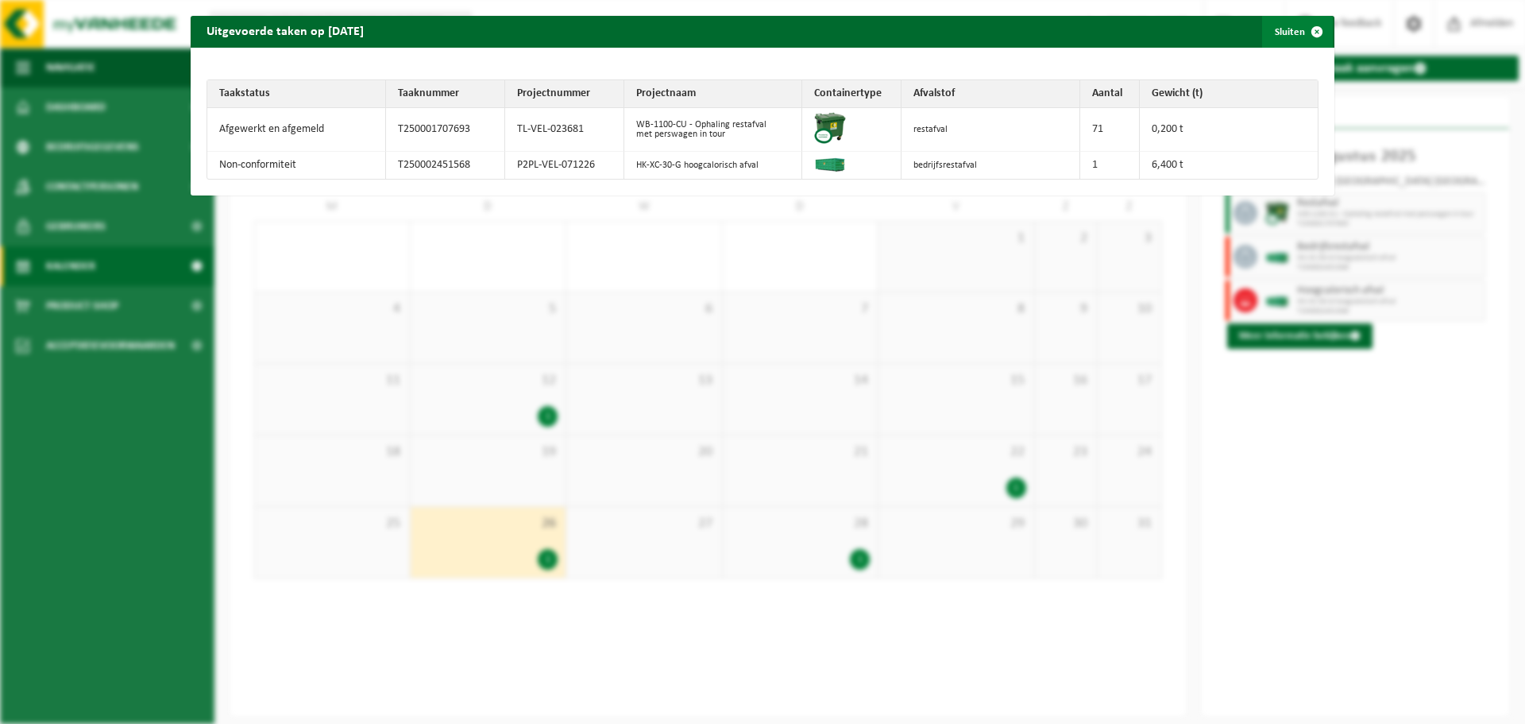
click at [1311, 33] on span "button" at bounding box center [1317, 32] width 32 height 32
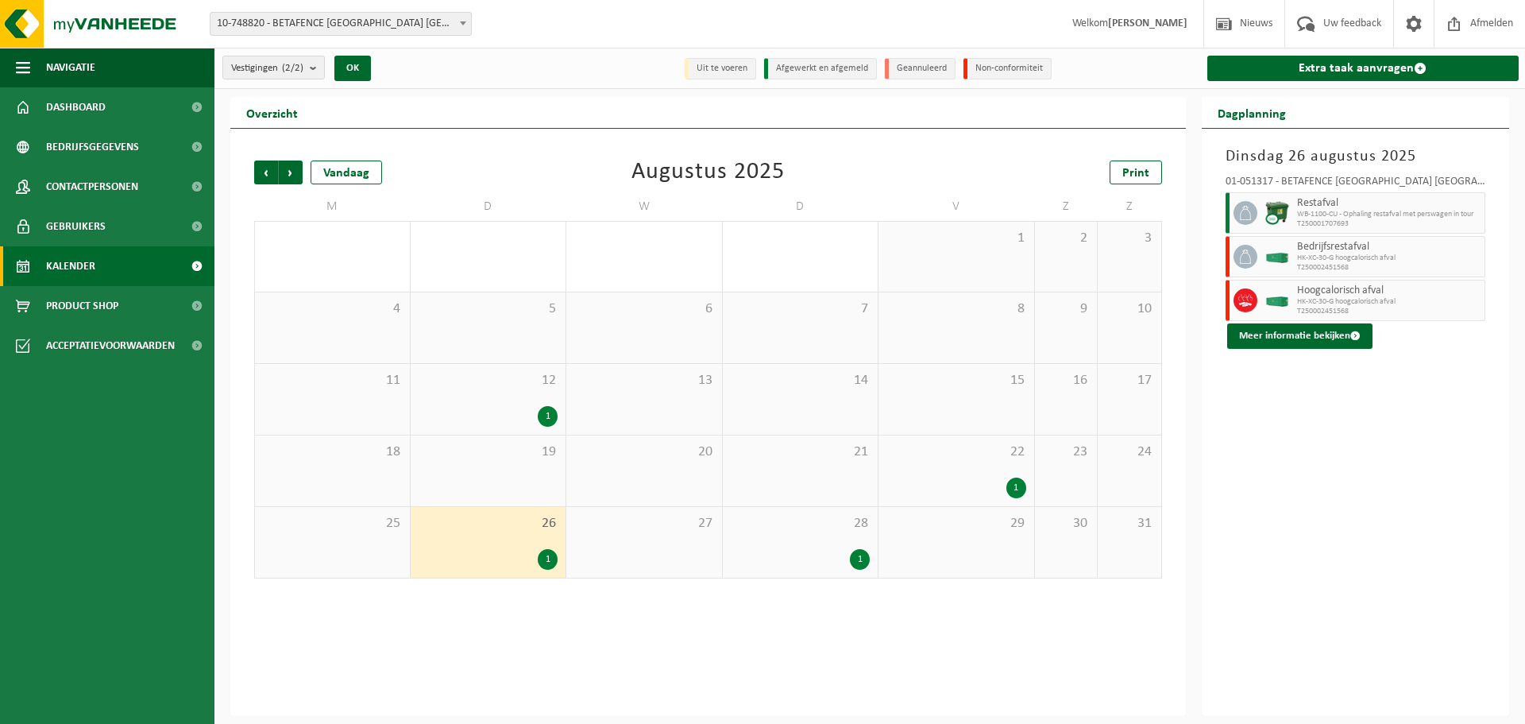
click at [546, 559] on div "1" at bounding box center [548, 559] width 20 height 21
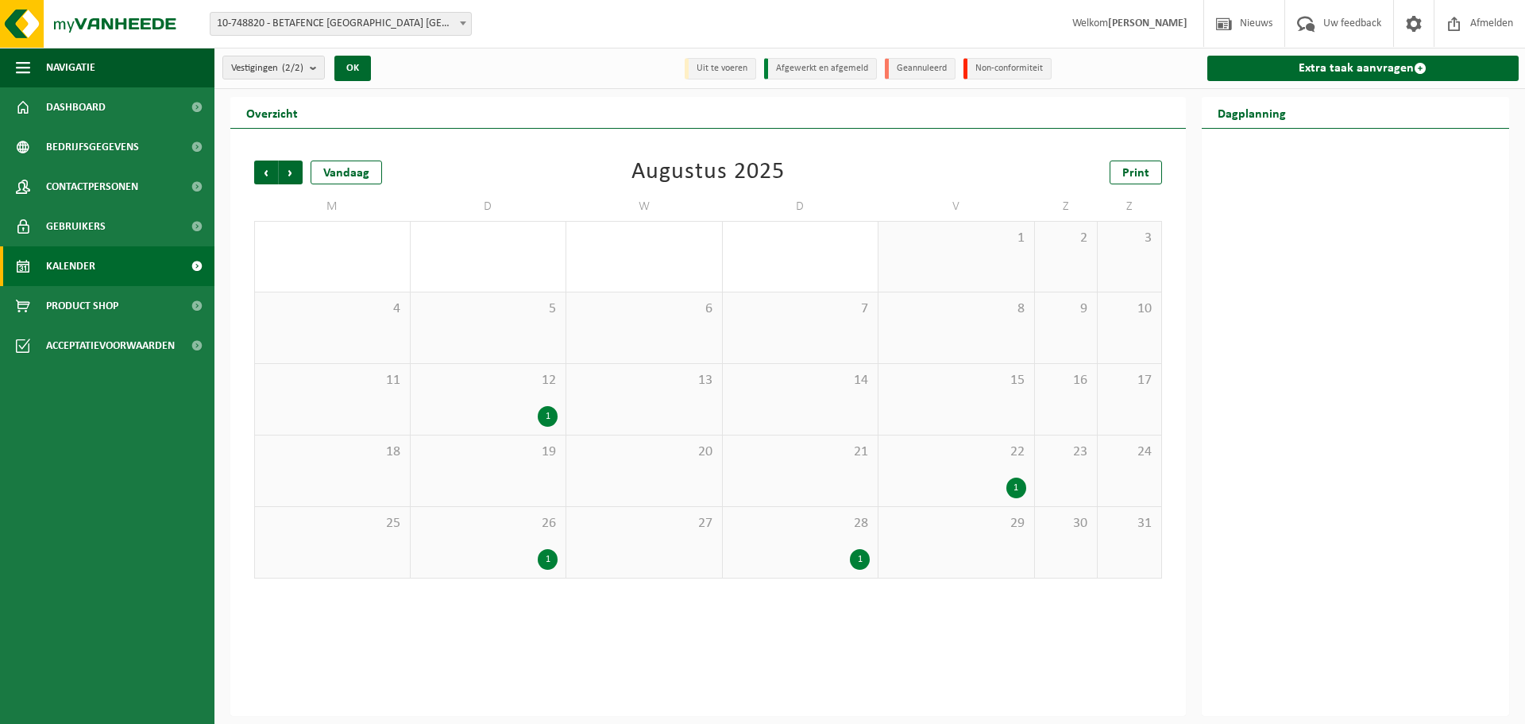
click at [546, 559] on div "1" at bounding box center [548, 559] width 20 height 21
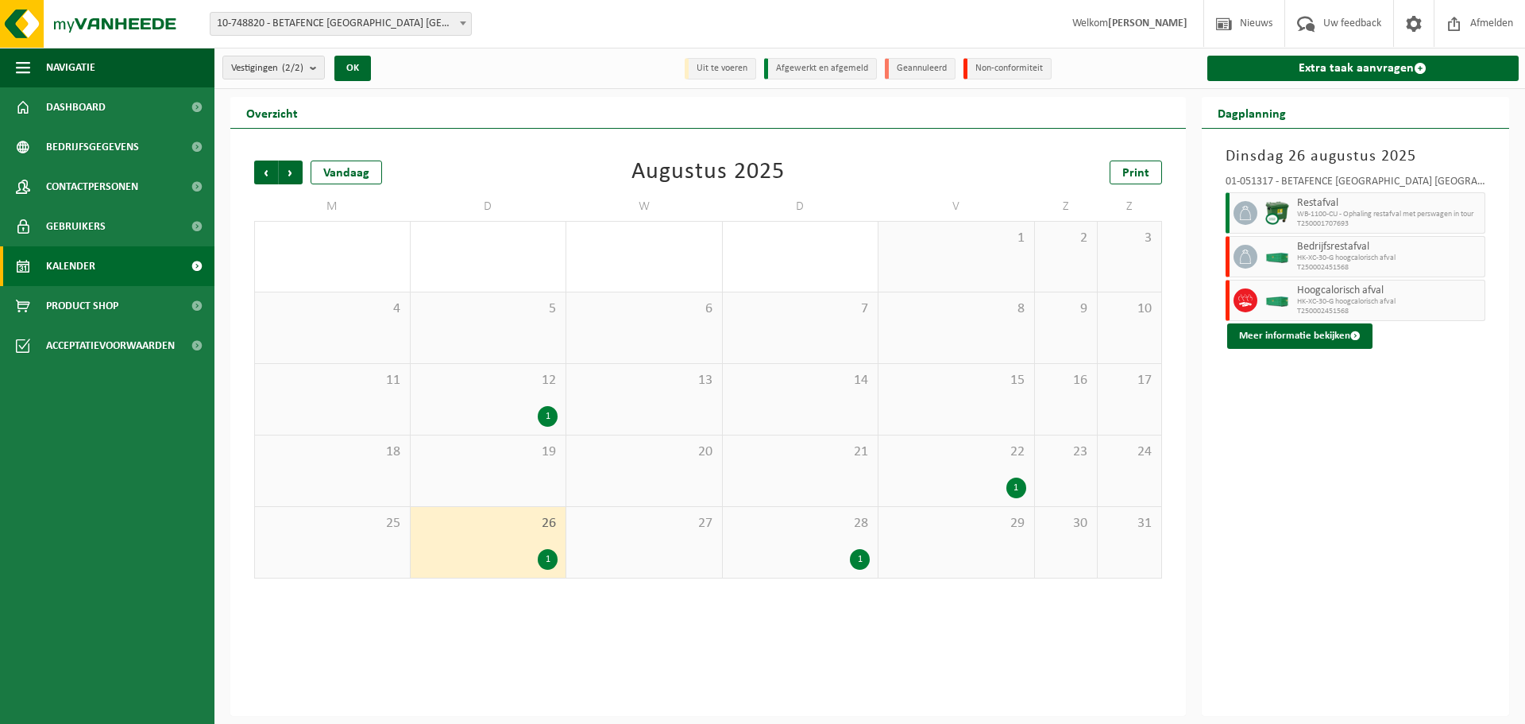
click at [546, 559] on div "1" at bounding box center [548, 559] width 20 height 21
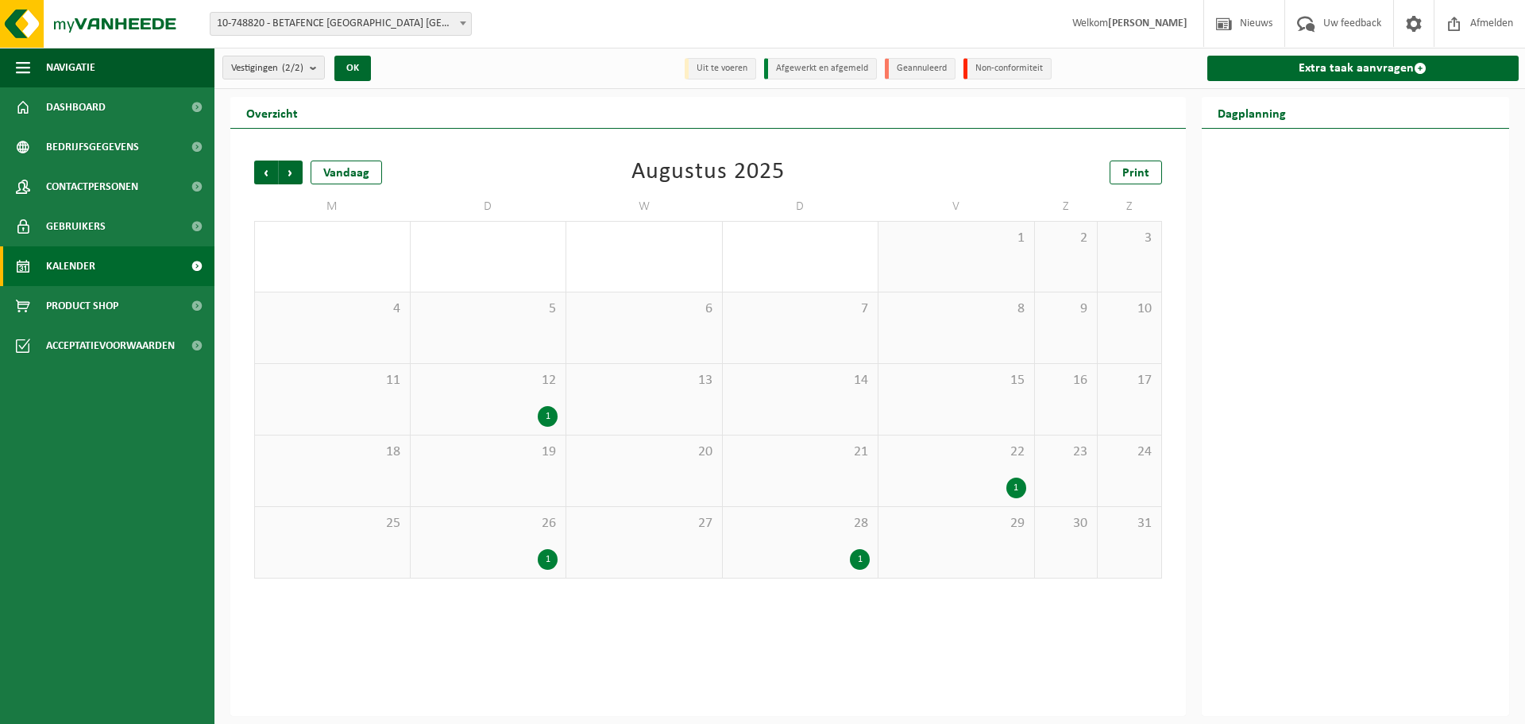
click at [546, 559] on div "1" at bounding box center [548, 559] width 20 height 21
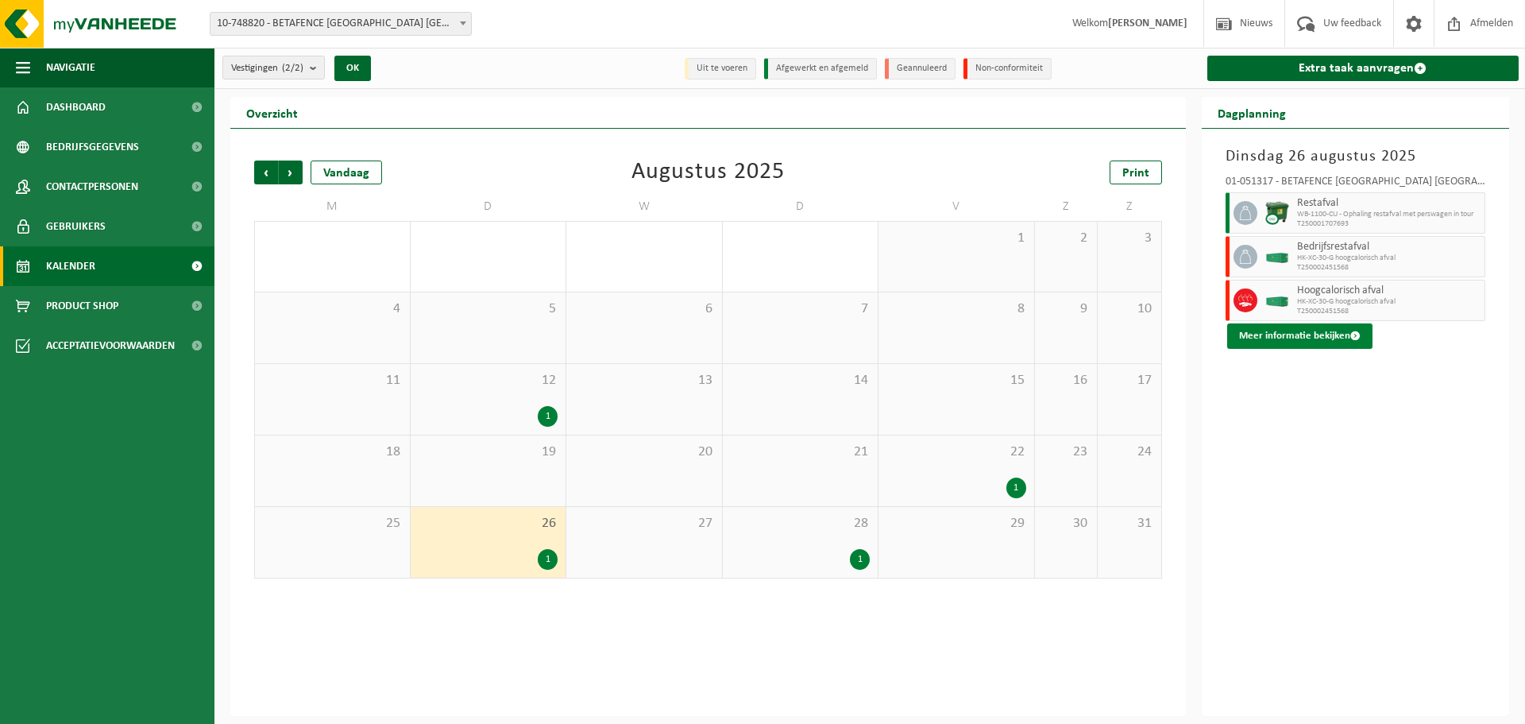
click at [1283, 331] on button "Meer informatie bekijken" at bounding box center [1299, 335] width 145 height 25
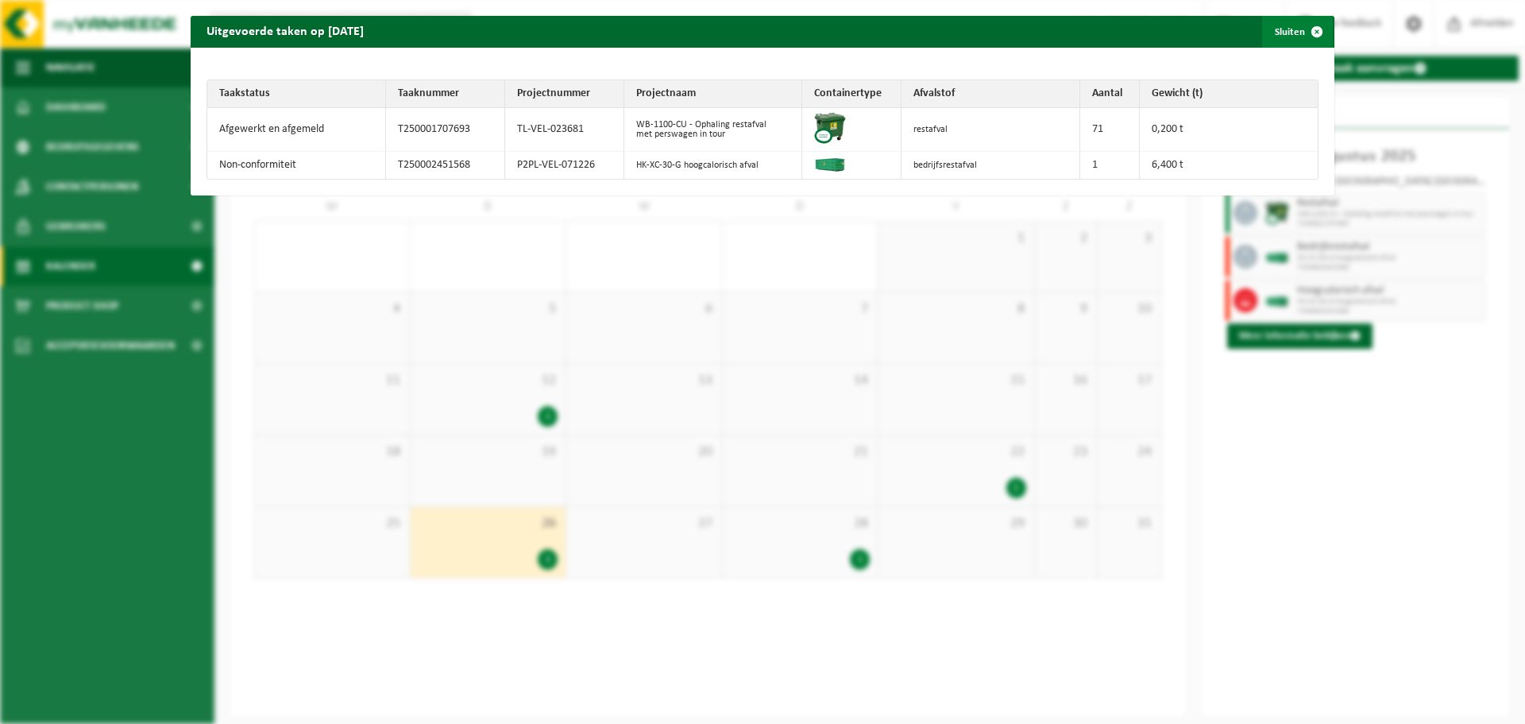
click at [1308, 32] on span "button" at bounding box center [1317, 32] width 32 height 32
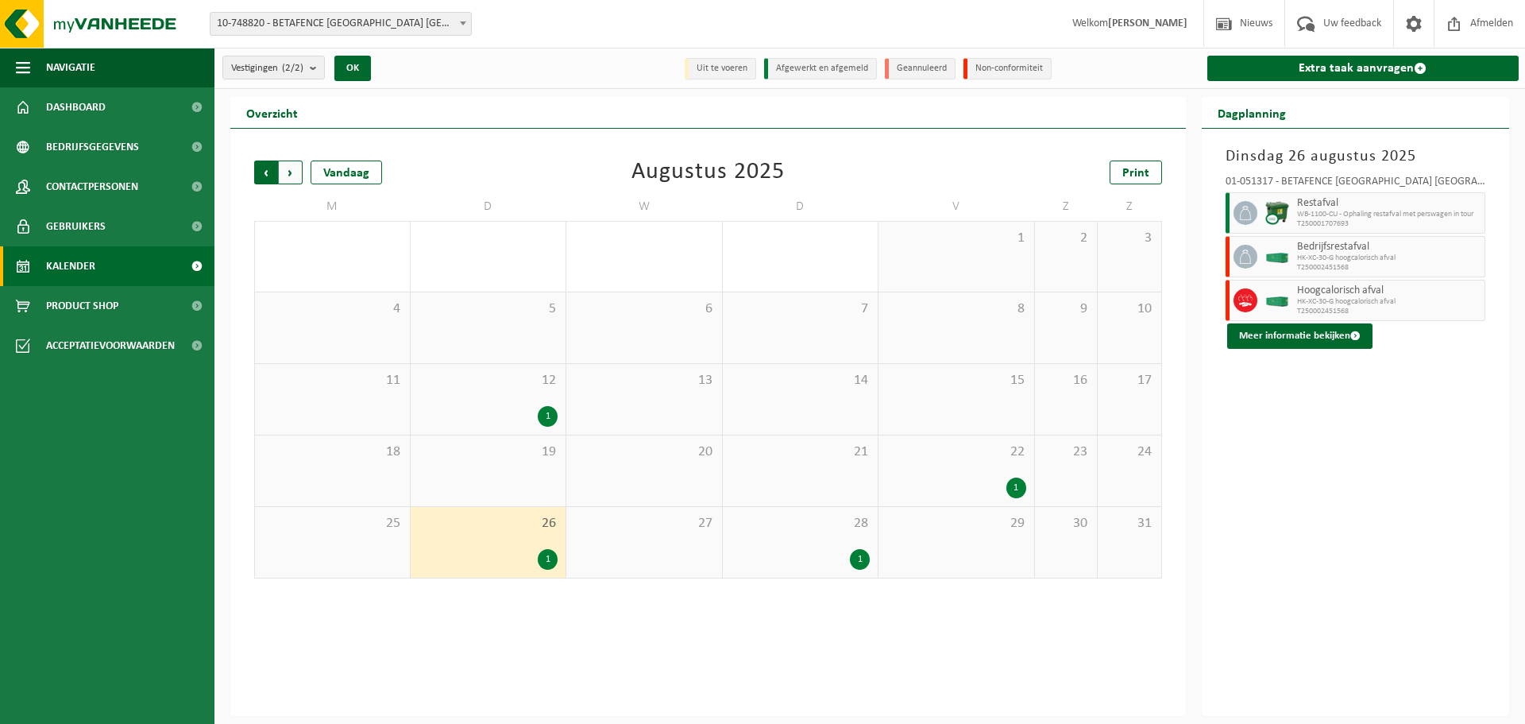
click at [293, 177] on span "Volgende" at bounding box center [291, 172] width 24 height 24
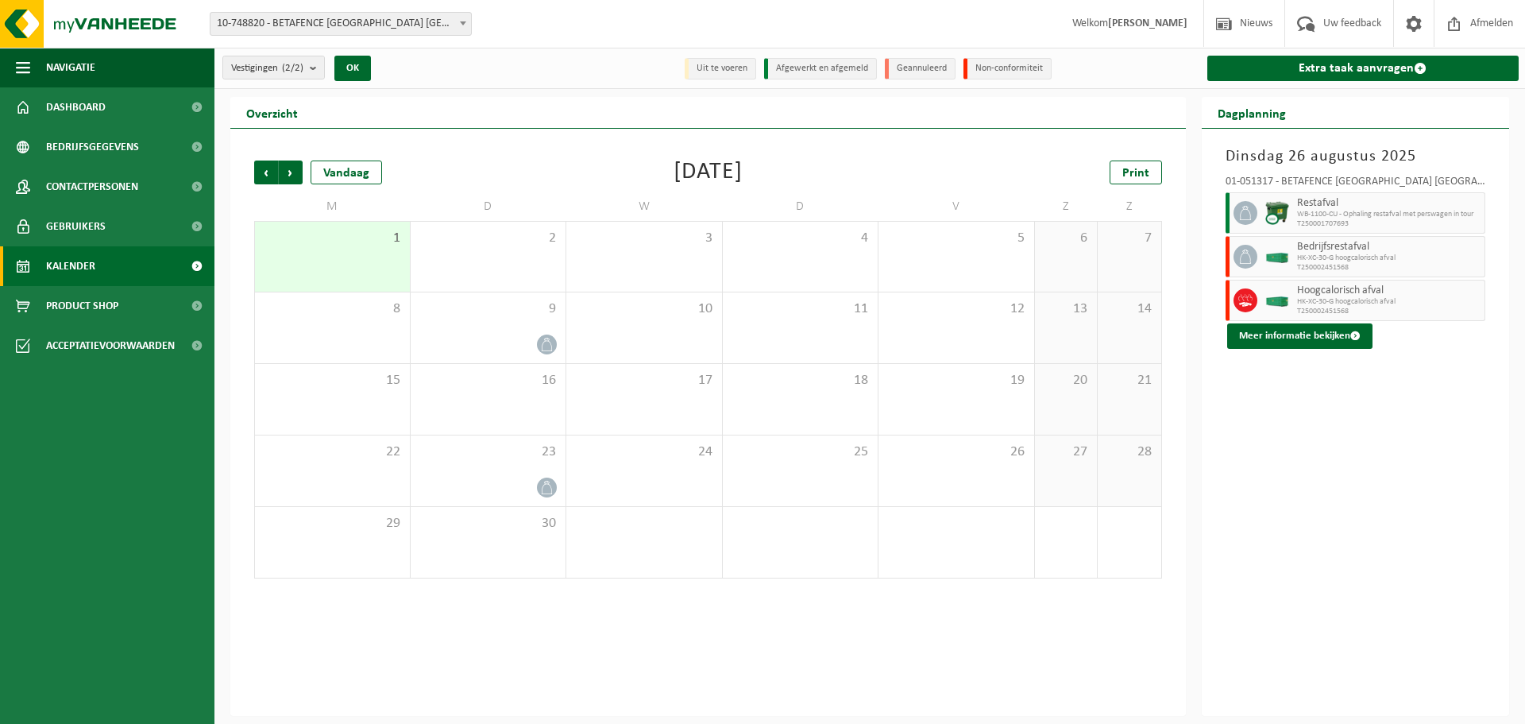
click at [1244, 509] on div "Dinsdag 26 augustus 2025 01-051317 - BETAFENCE BELGIUM NV - ZWEVEGEM Restafval …" at bounding box center [1356, 422] width 308 height 587
